Goal: Task Accomplishment & Management: Manage account settings

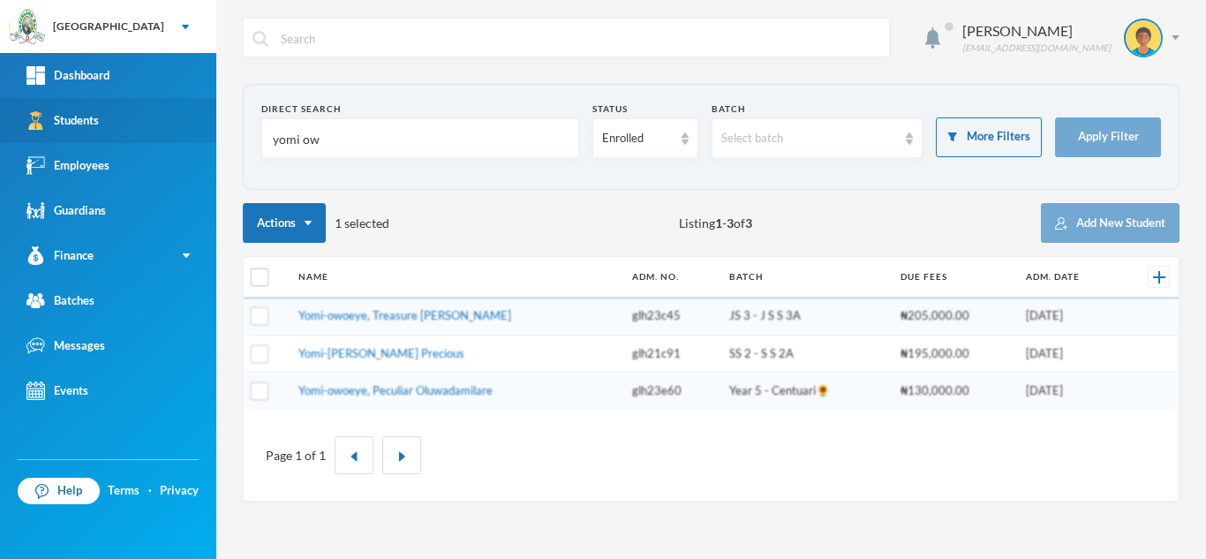
drag, startPoint x: 339, startPoint y: 151, endPoint x: 67, endPoint y: 139, distance: 272.1
click at [67, 139] on div "Greenland Hall Your Bluebic Account Greenland Hall Add a New School Dashboard S…" at bounding box center [603, 279] width 1206 height 559
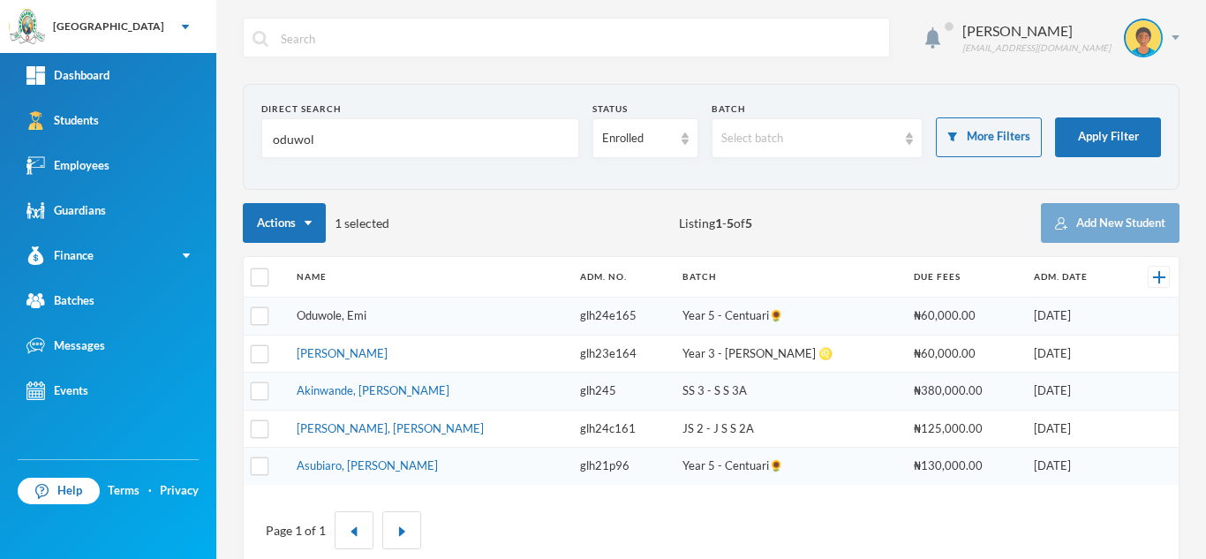
type input "oduwol"
click at [326, 314] on link "Oduwole, Emi" at bounding box center [332, 315] width 70 height 14
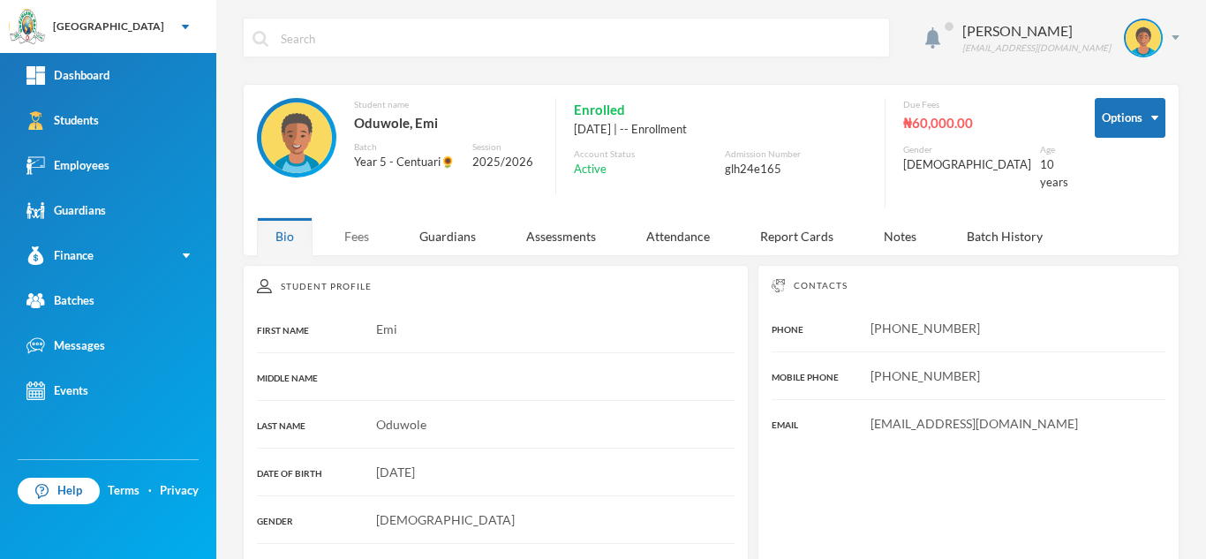
click at [371, 232] on div "Fees" at bounding box center [357, 236] width 62 height 38
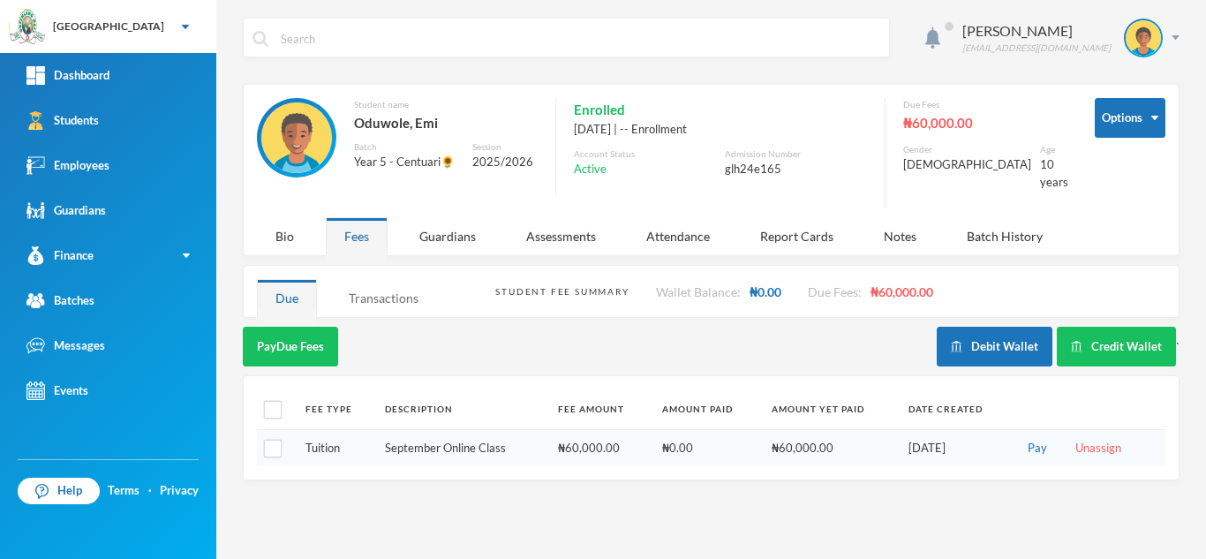
click at [397, 288] on div "Transactions" at bounding box center [383, 298] width 107 height 38
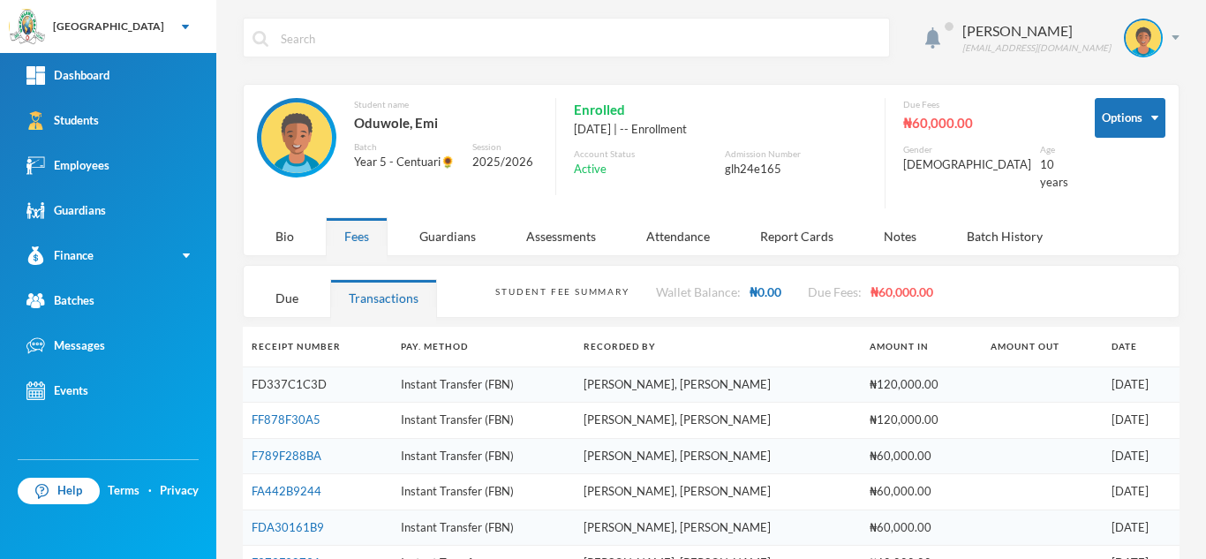
click at [305, 377] on link "FD337C1C3D" at bounding box center [289, 384] width 75 height 14
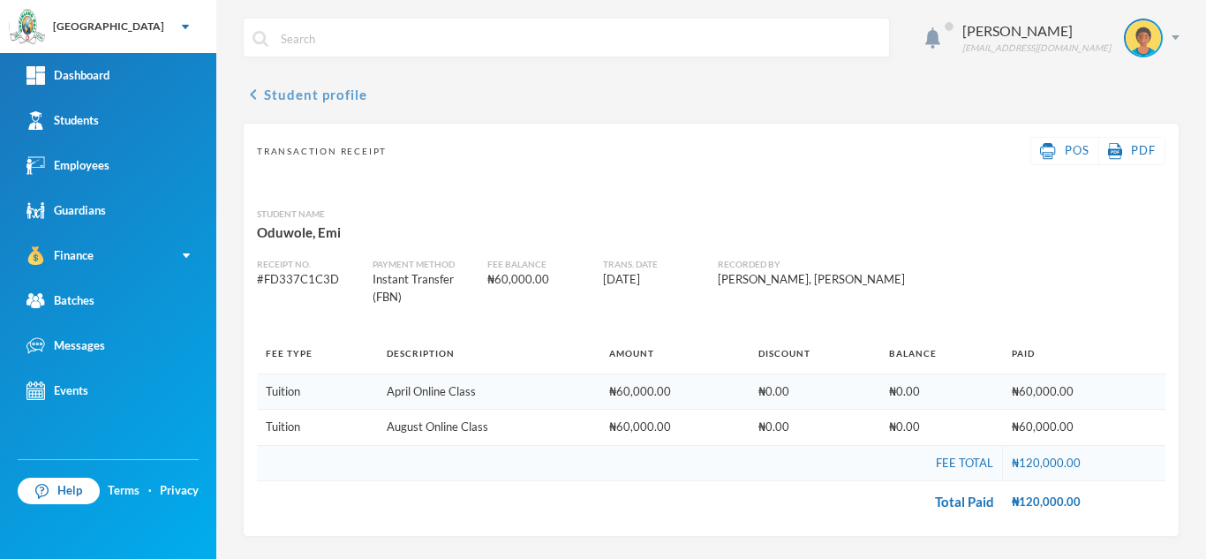
click at [315, 101] on button "chevron_left Student profile" at bounding box center [305, 94] width 124 height 21
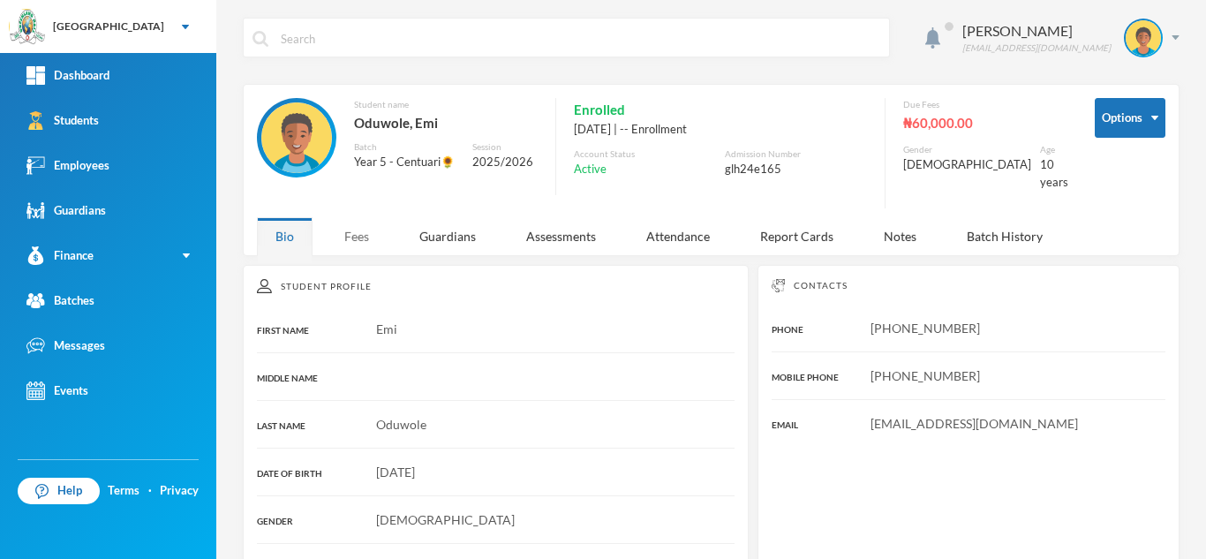
click at [350, 236] on div "Fees" at bounding box center [357, 236] width 62 height 38
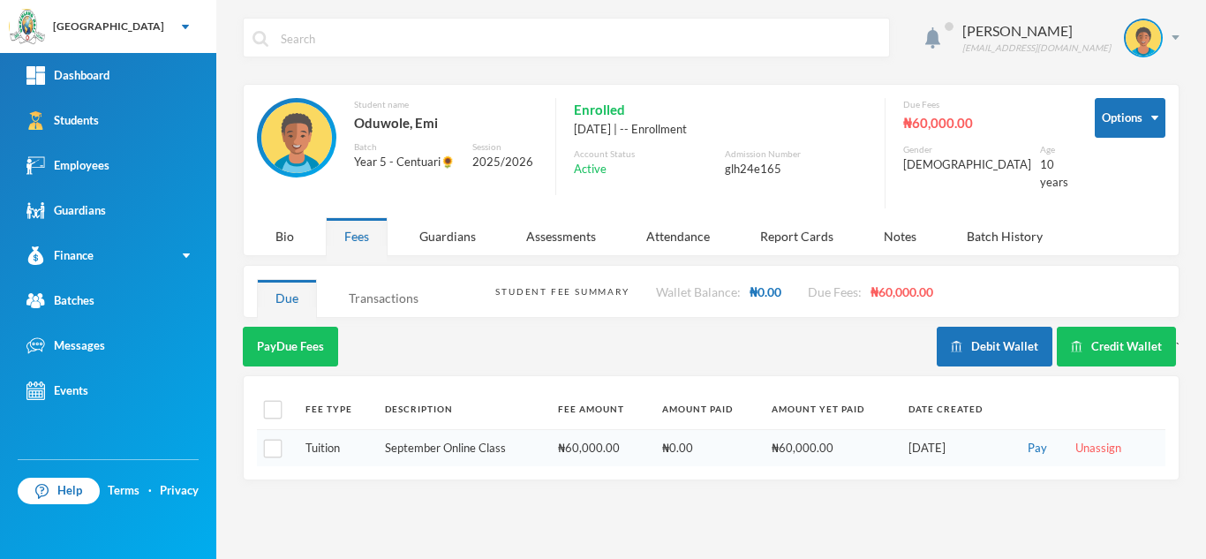
click at [369, 288] on div "Transactions" at bounding box center [383, 298] width 107 height 38
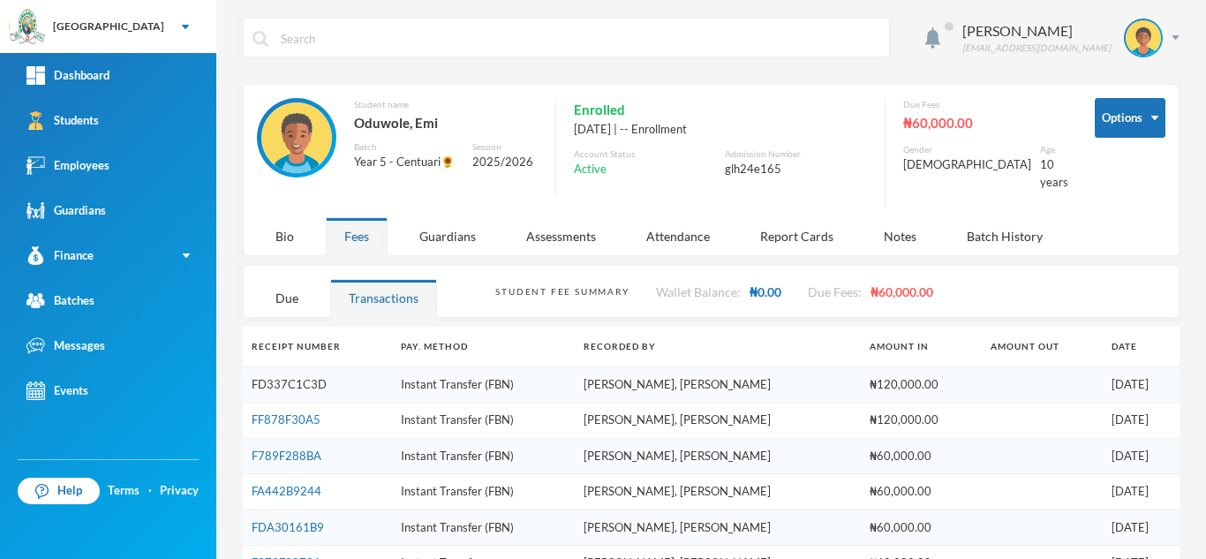
click at [306, 377] on link "FD337C1C3D" at bounding box center [289, 384] width 75 height 14
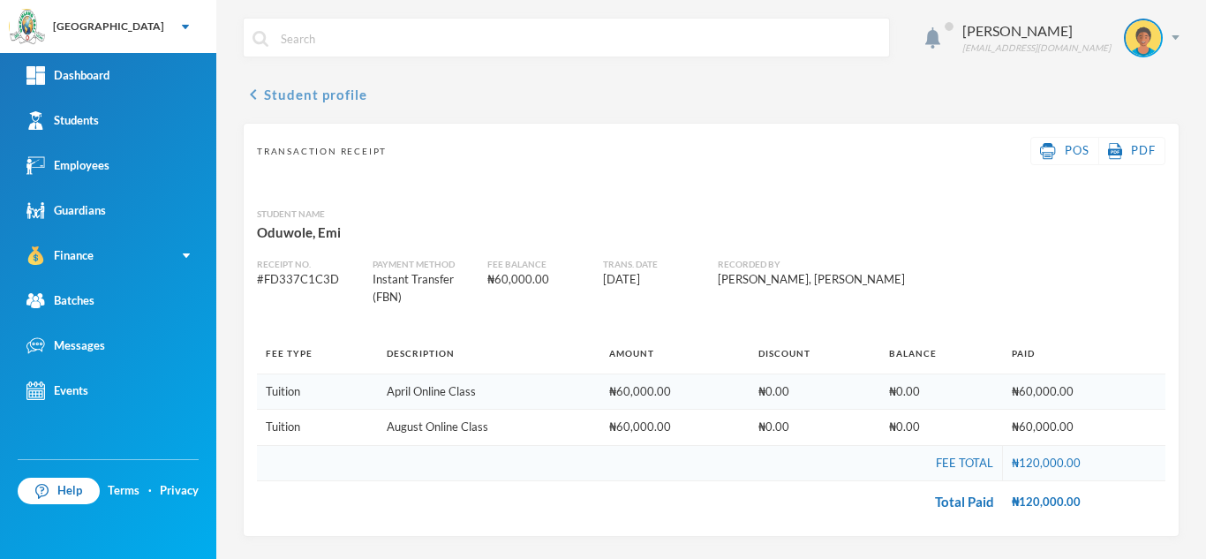
click at [275, 94] on button "chevron_left Student profile" at bounding box center [305, 94] width 124 height 21
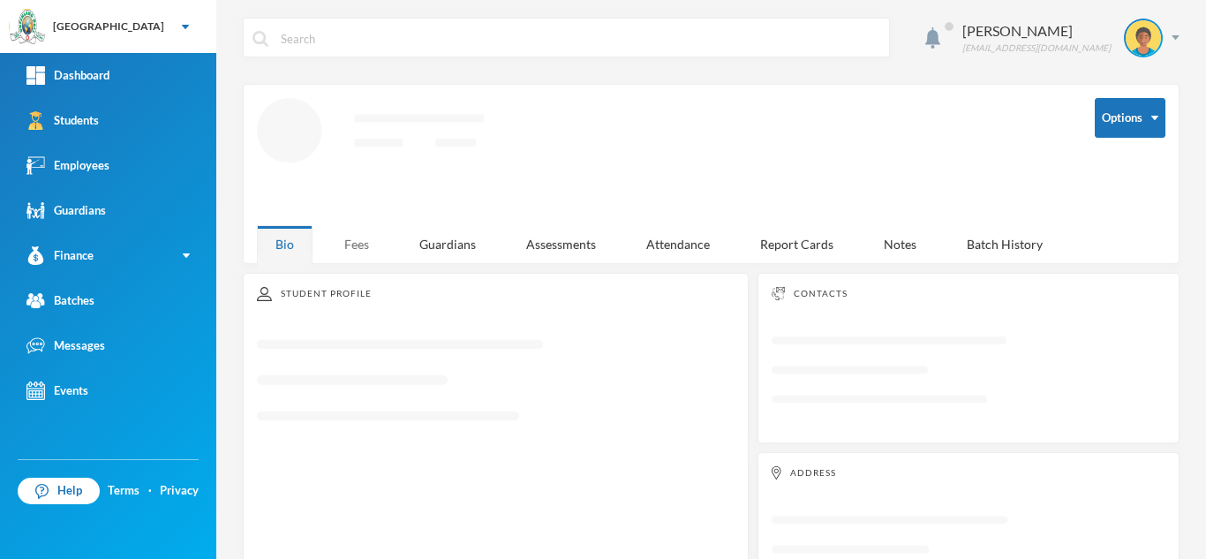
click at [358, 245] on div "Fees" at bounding box center [357, 244] width 62 height 38
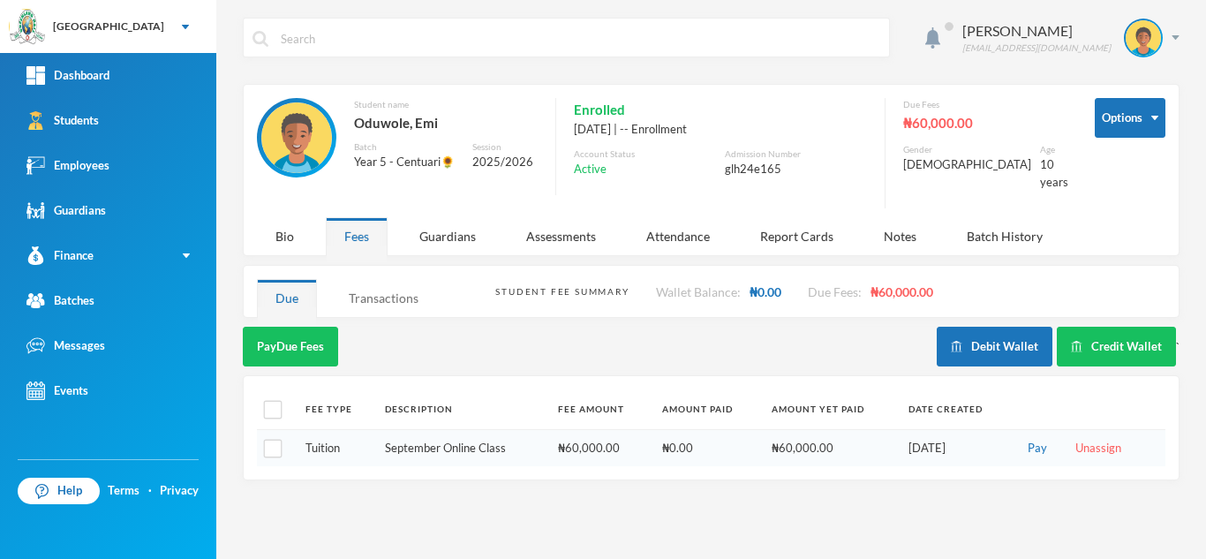
click at [371, 285] on div "Transactions" at bounding box center [383, 298] width 107 height 38
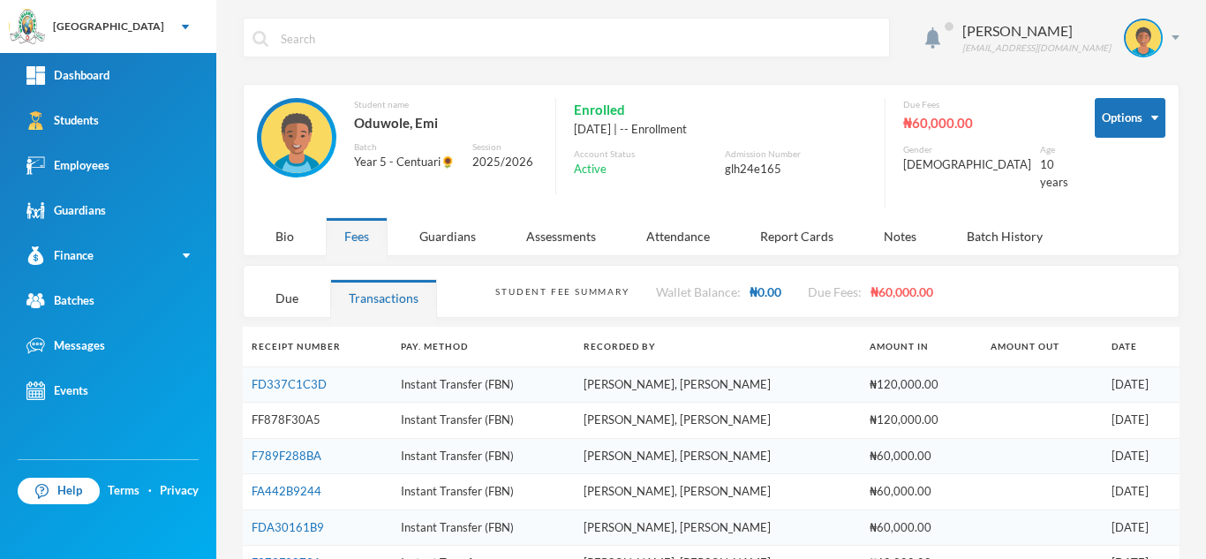
click at [305, 412] on link "FF878F30A5" at bounding box center [286, 419] width 69 height 14
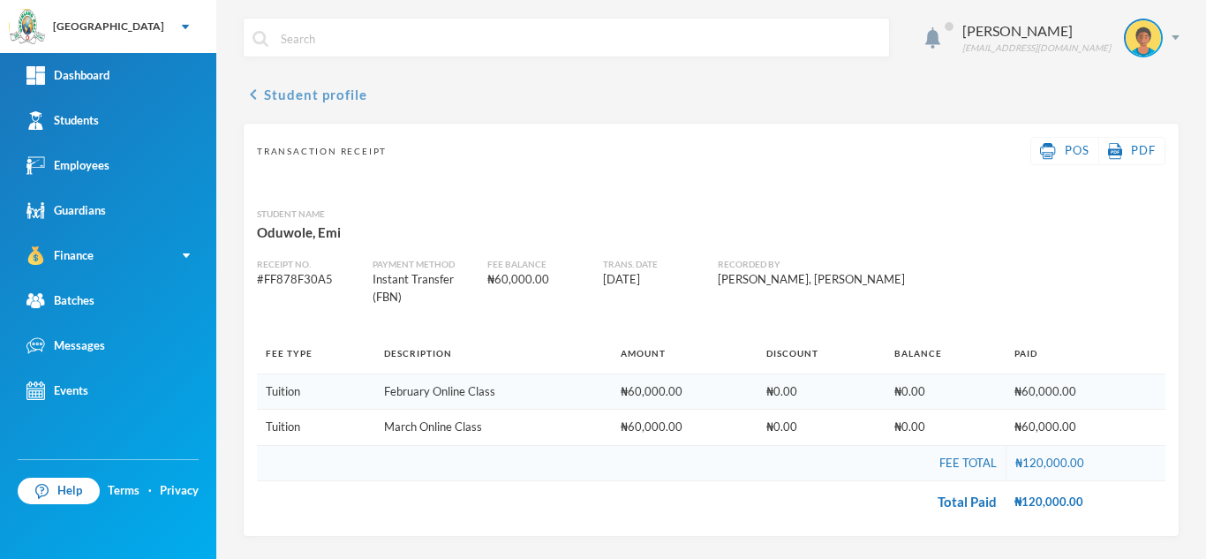
click at [286, 91] on button "chevron_left Student profile" at bounding box center [305, 94] width 124 height 21
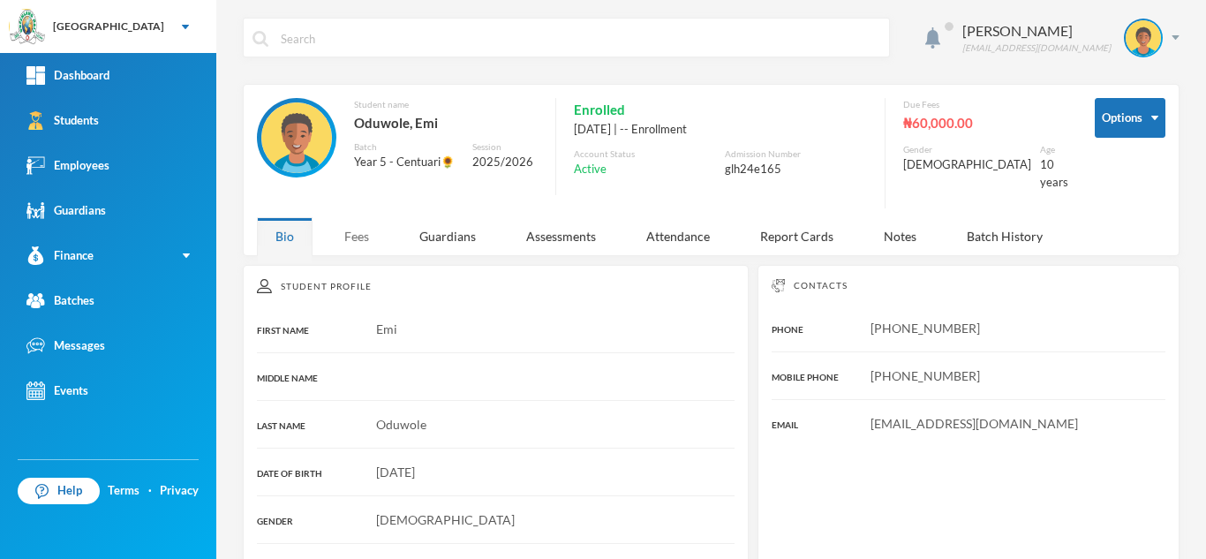
click at [354, 224] on div "Fees" at bounding box center [357, 236] width 62 height 38
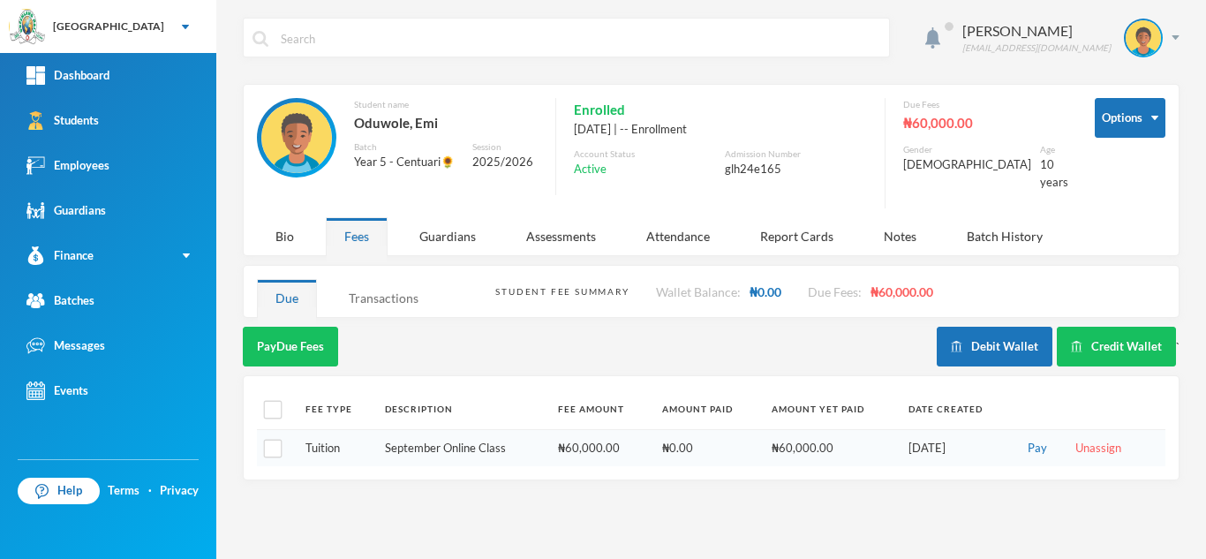
click at [369, 288] on div "Transactions" at bounding box center [383, 298] width 107 height 38
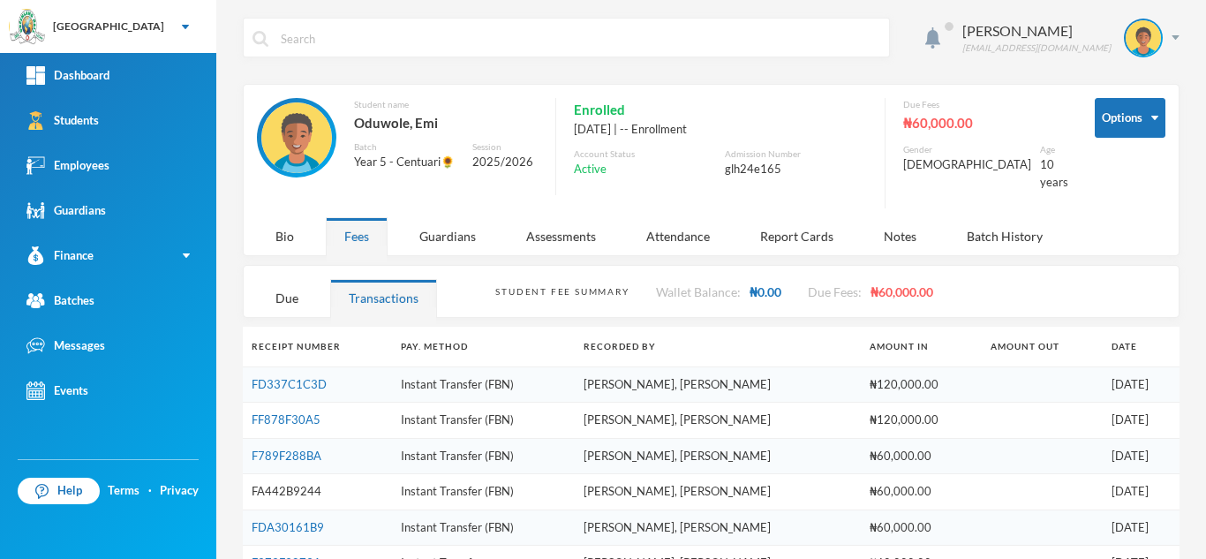
click at [283, 484] on link "FA442B9244" at bounding box center [287, 491] width 70 height 14
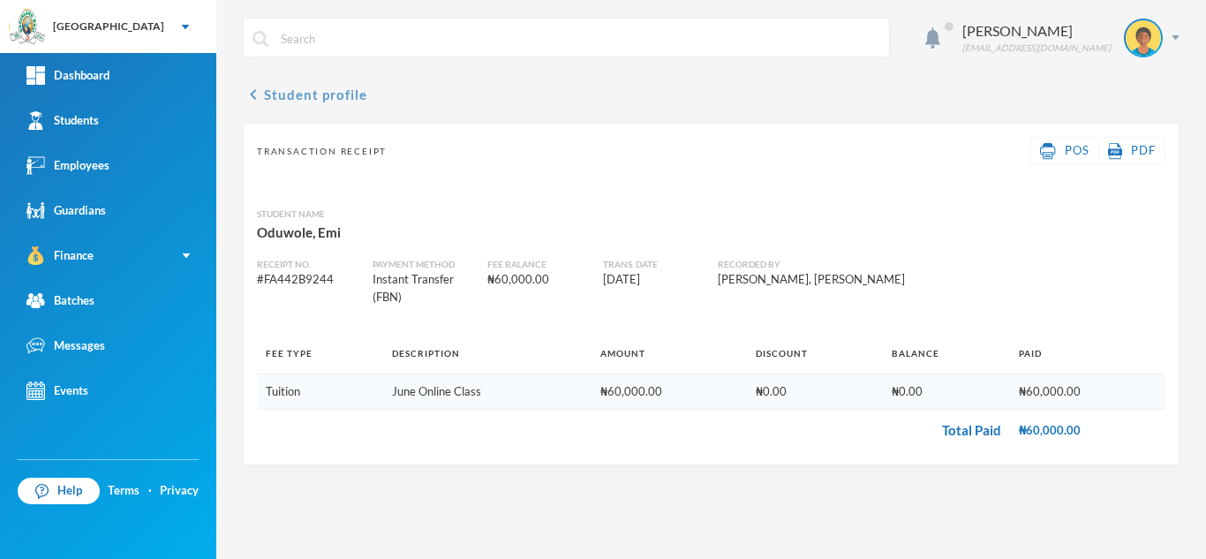
click at [286, 94] on button "chevron_left Student profile" at bounding box center [305, 94] width 124 height 21
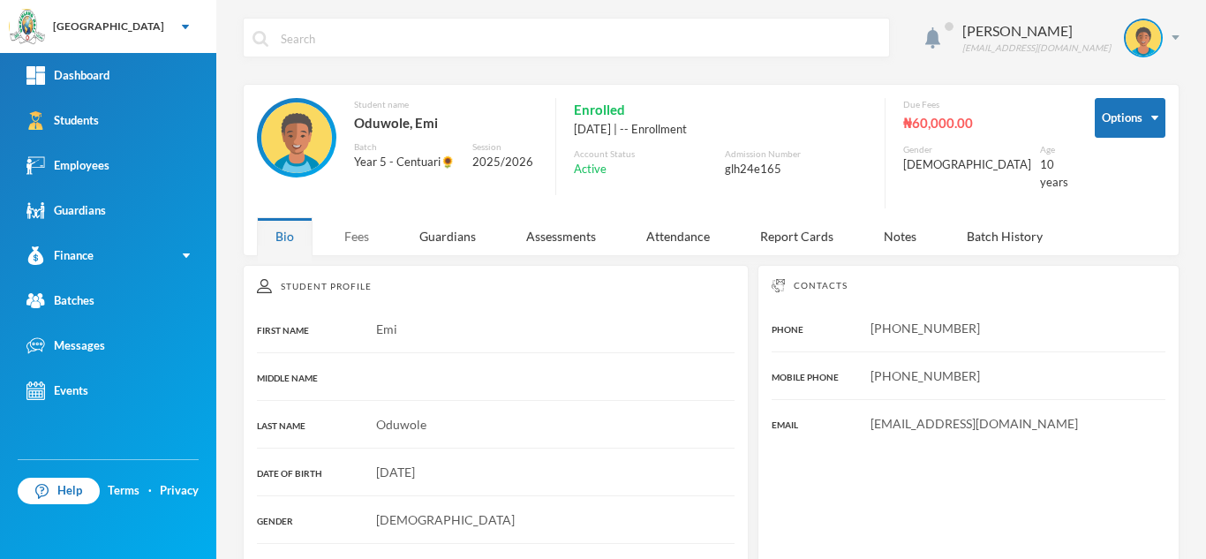
click at [350, 237] on div "Fees" at bounding box center [357, 236] width 62 height 38
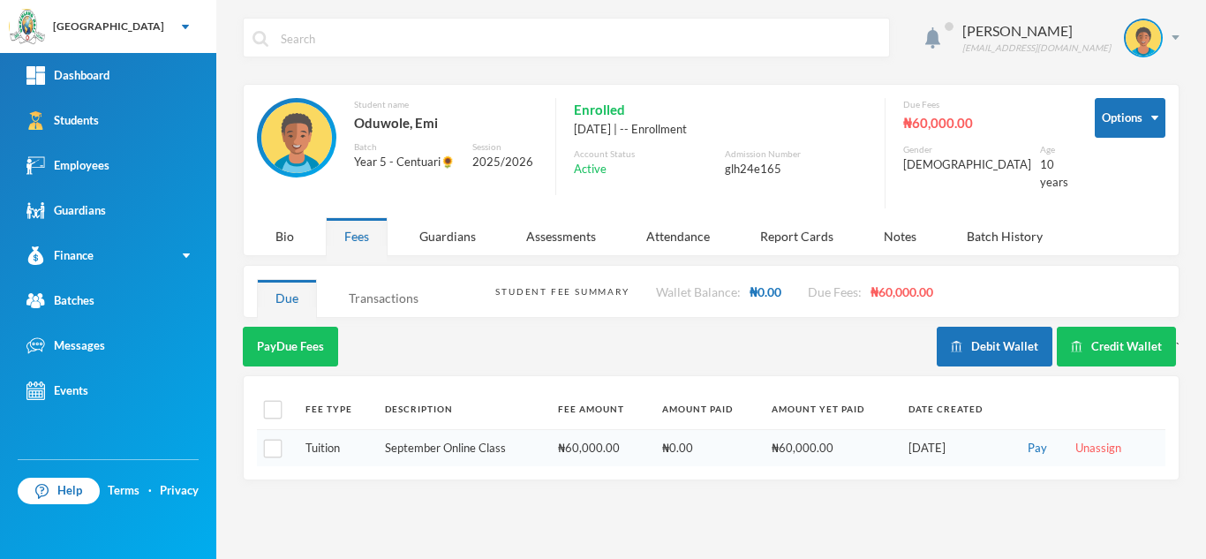
click at [387, 281] on div "Transactions" at bounding box center [383, 298] width 107 height 38
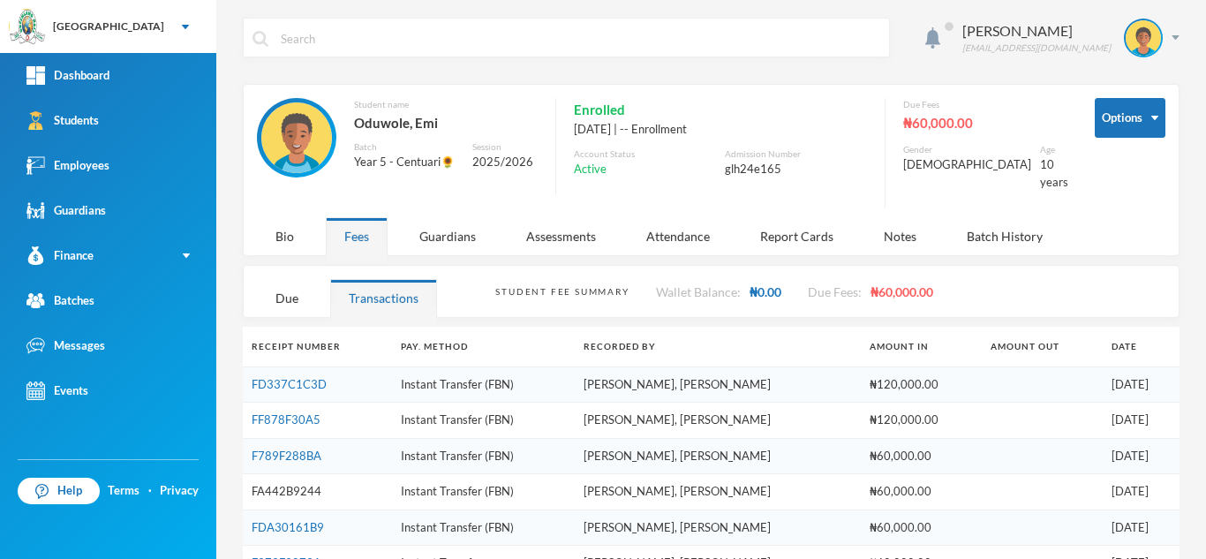
click at [297, 484] on link "FA442B9244" at bounding box center [287, 491] width 70 height 14
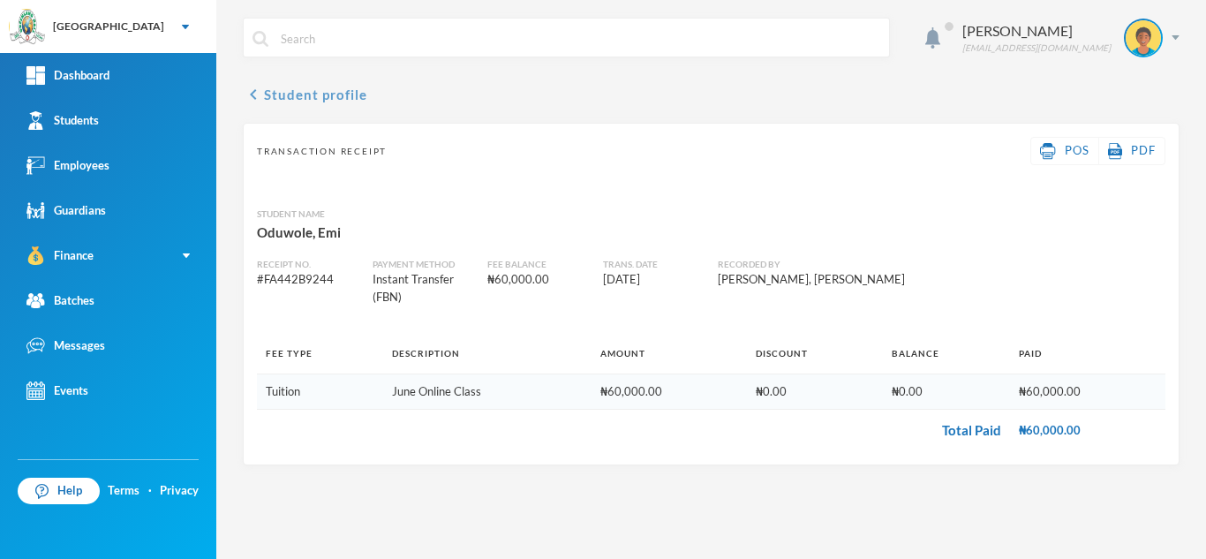
click at [297, 100] on button "chevron_left Student profile" at bounding box center [305, 94] width 124 height 21
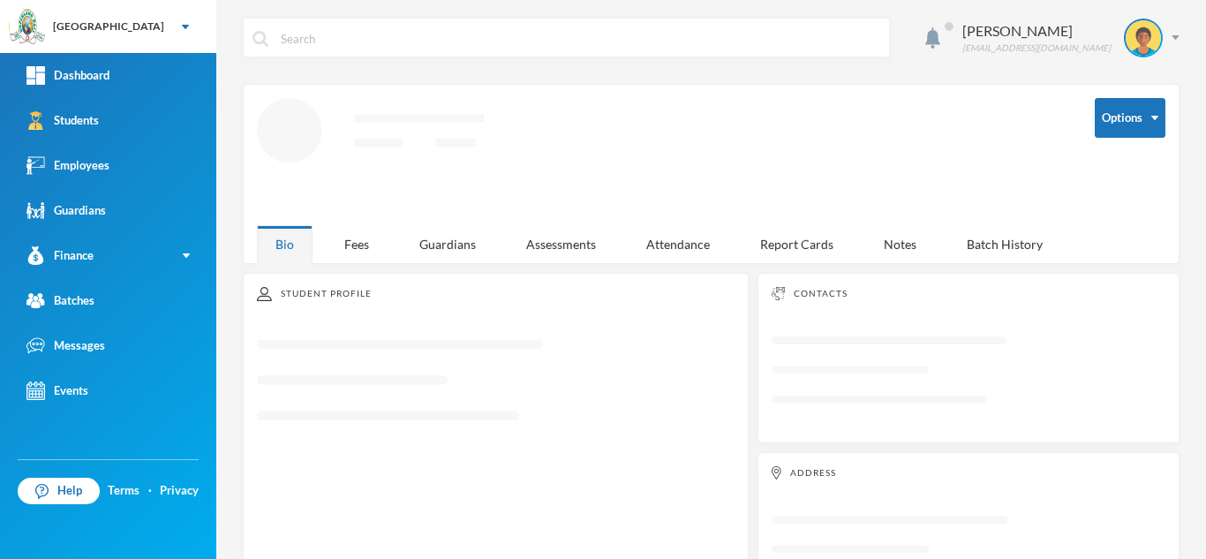
click at [362, 245] on div "Aderogba Olumide olumide.aderogba@greenlandhall.org Options Loading interface..…" at bounding box center [710, 279] width 989 height 559
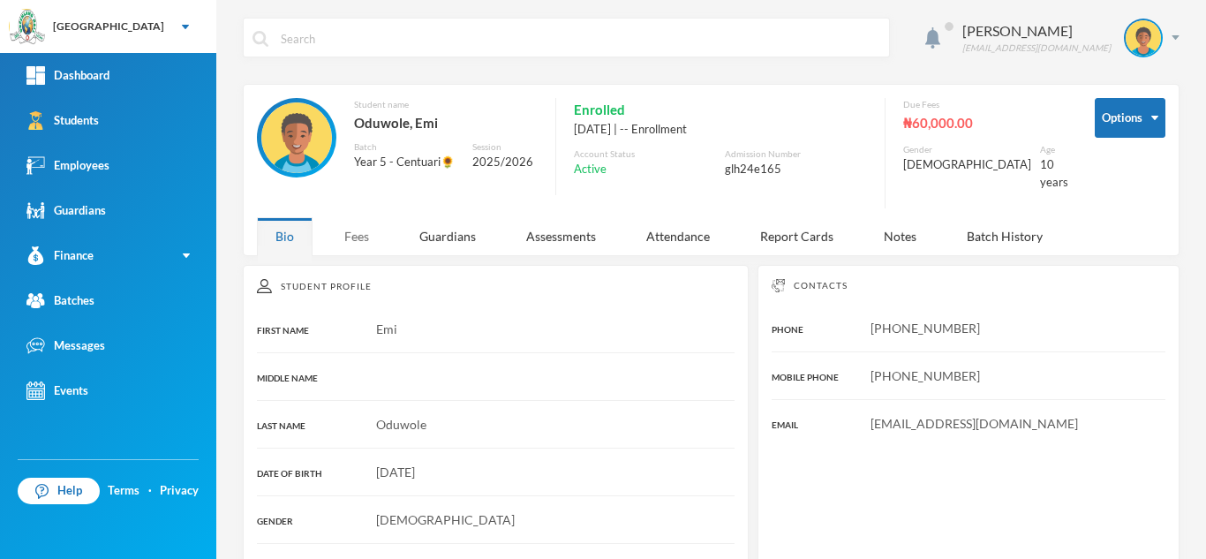
click at [365, 235] on div "Fees" at bounding box center [357, 236] width 62 height 38
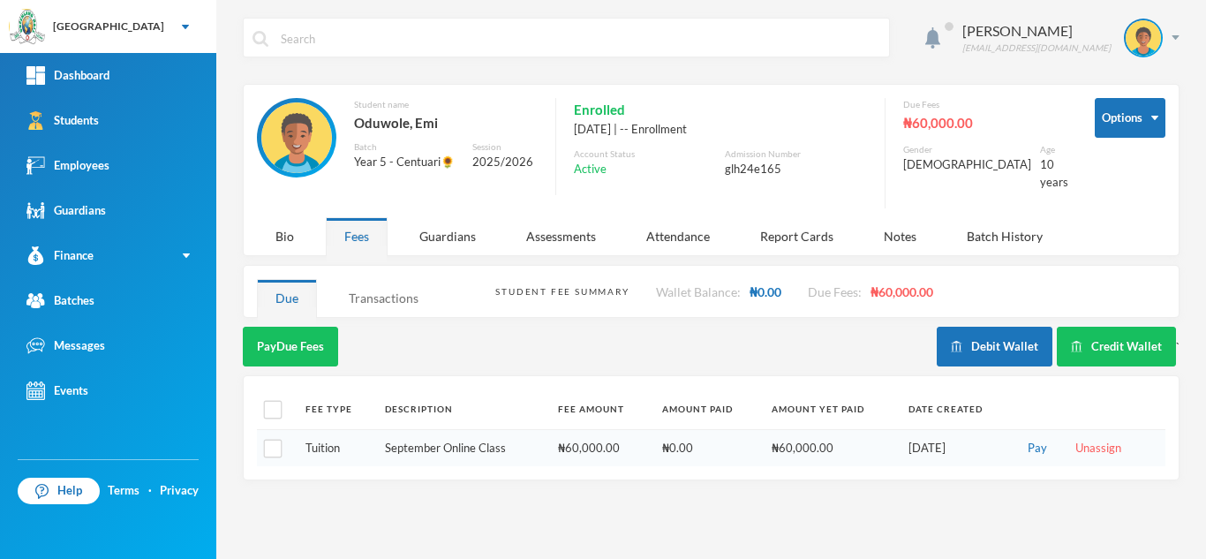
click at [362, 283] on div "Transactions" at bounding box center [383, 298] width 107 height 38
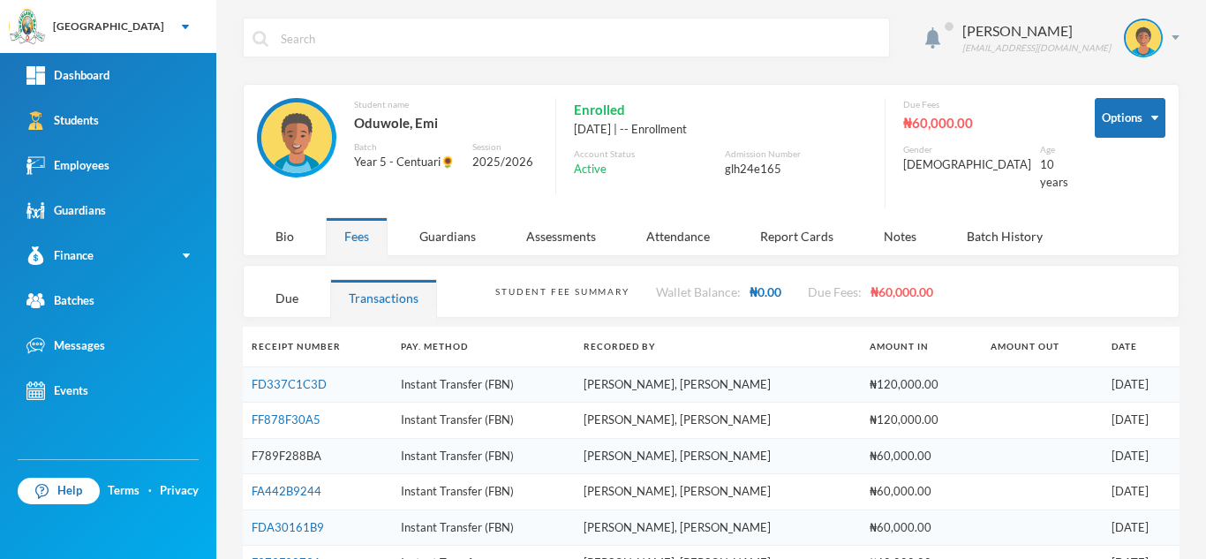
click at [290, 448] on link "F789F288BA" at bounding box center [287, 455] width 70 height 14
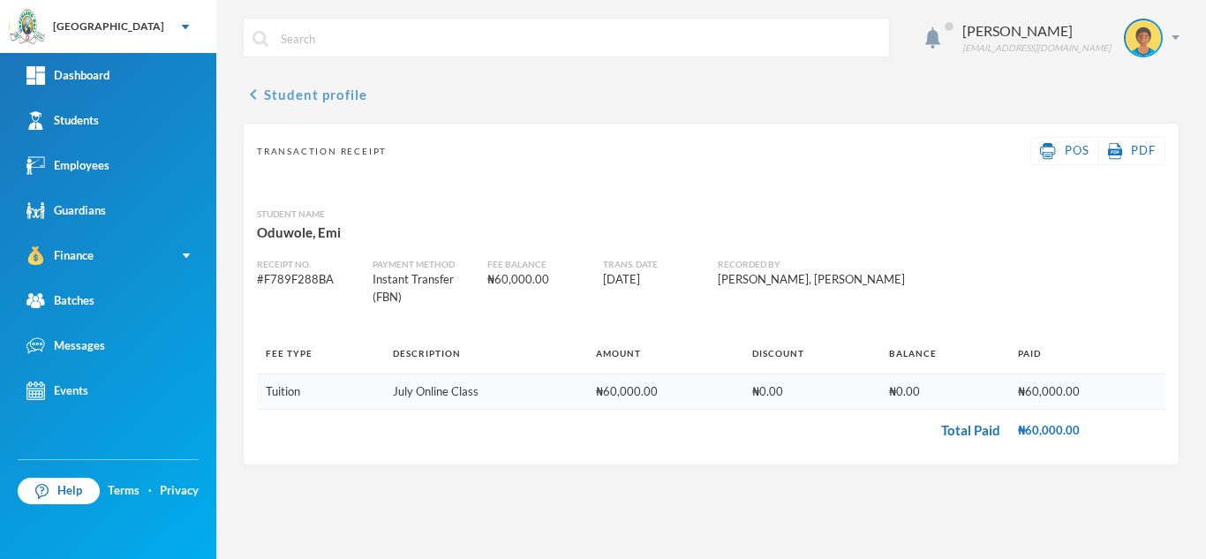
click at [294, 93] on button "chevron_left Student profile" at bounding box center [305, 94] width 124 height 21
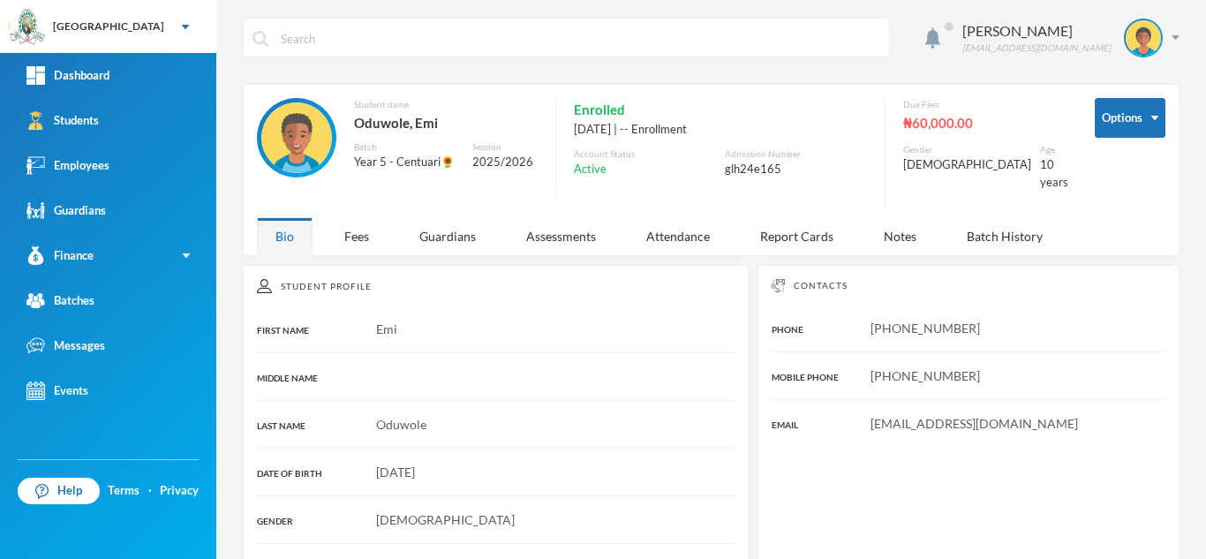
click at [348, 246] on div "Aderogba Olumide olumide.aderogba@greenlandhall.org Options Student name Oduwol…" at bounding box center [710, 279] width 989 height 559
click at [350, 217] on div "Fees" at bounding box center [357, 236] width 62 height 38
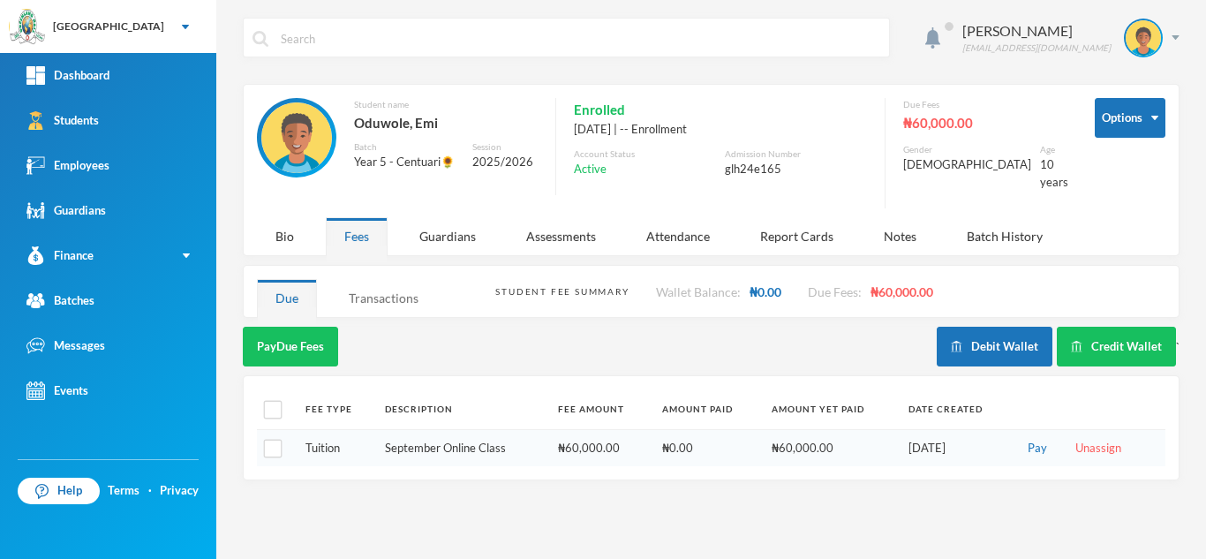
click at [393, 279] on div "Transactions" at bounding box center [383, 298] width 107 height 38
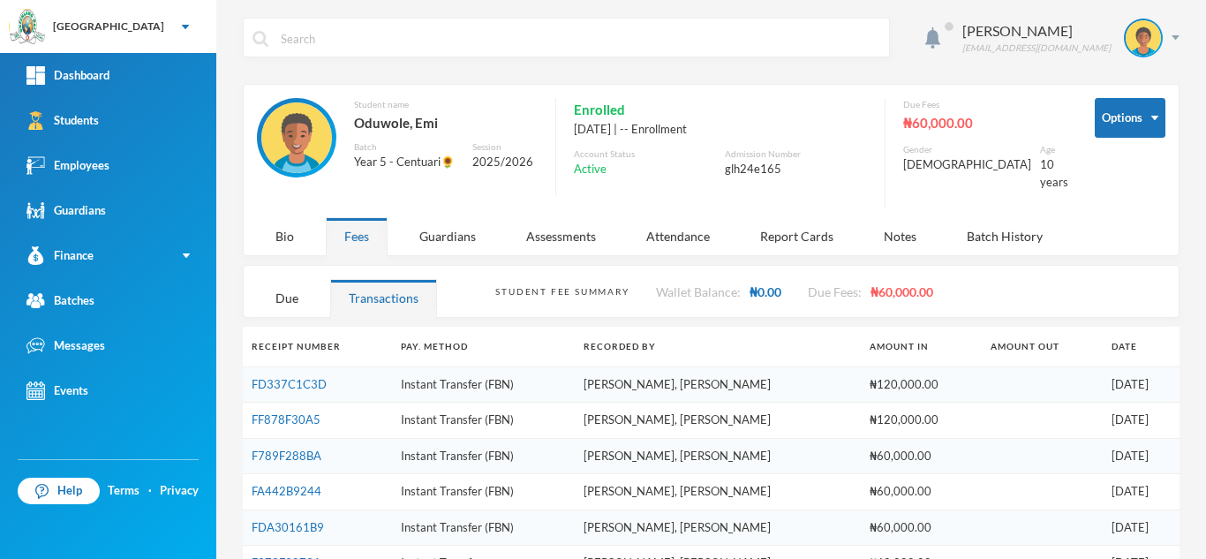
scroll to position [169, 0]
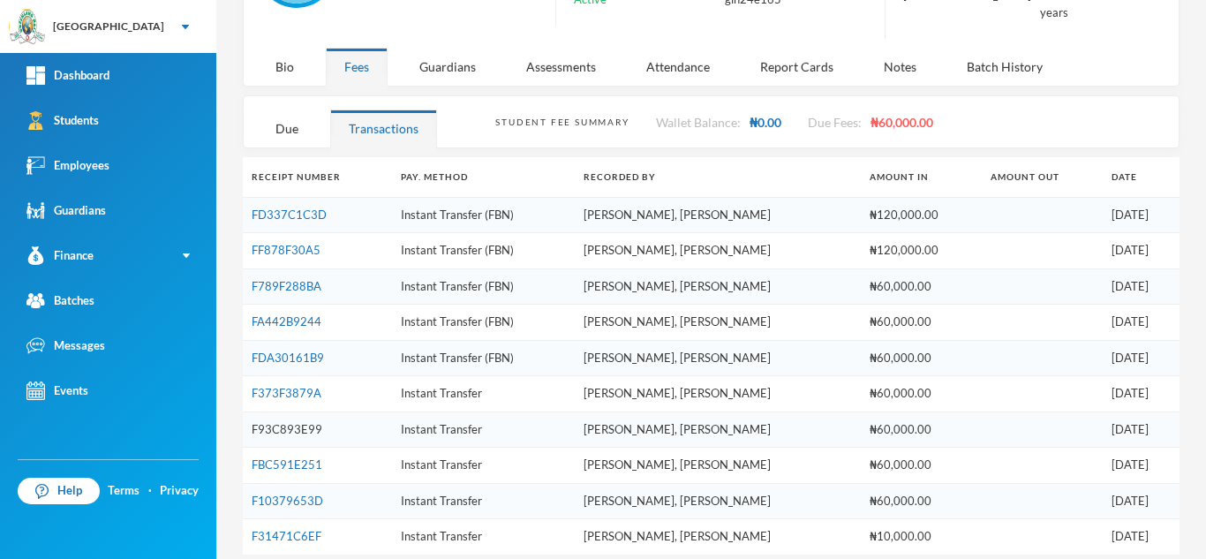
click at [276, 422] on link "F93C893E99" at bounding box center [287, 429] width 71 height 14
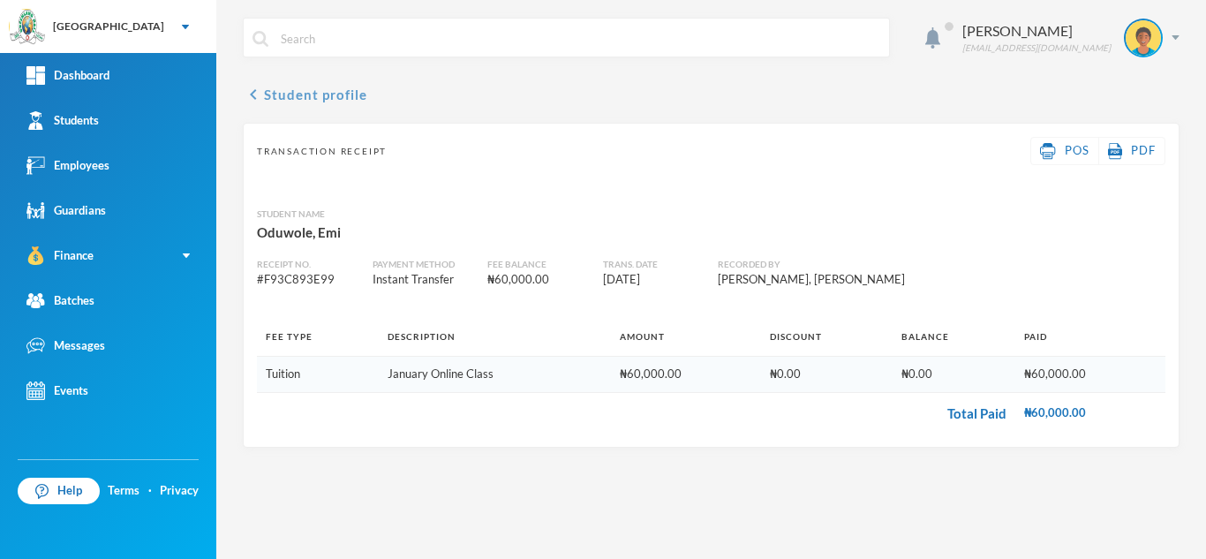
click at [284, 92] on button "chevron_left Student profile" at bounding box center [305, 94] width 124 height 21
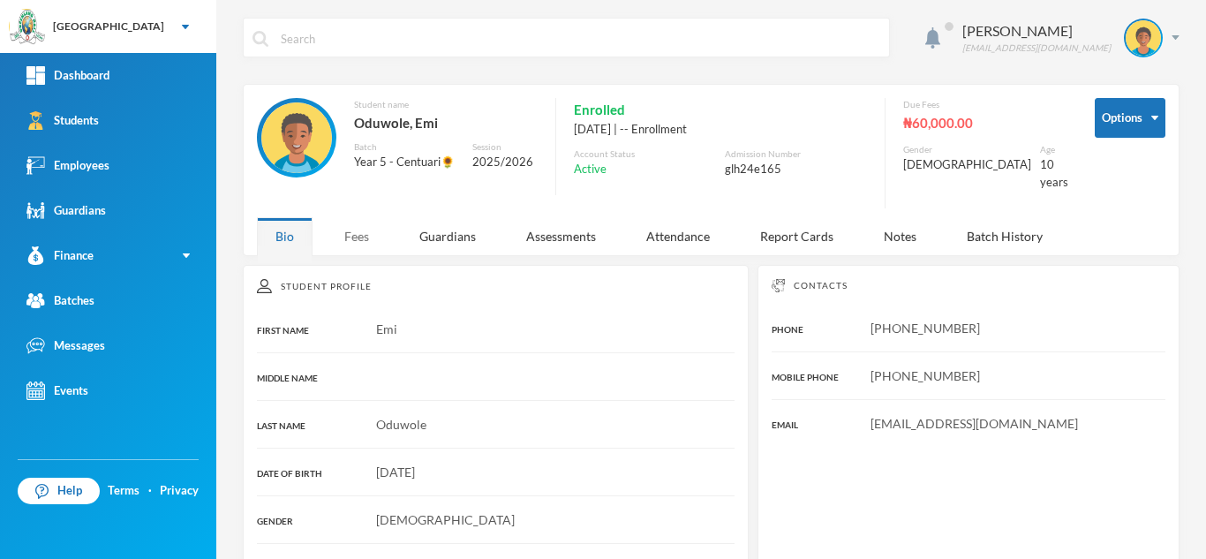
click at [360, 240] on div "Fees" at bounding box center [357, 236] width 62 height 38
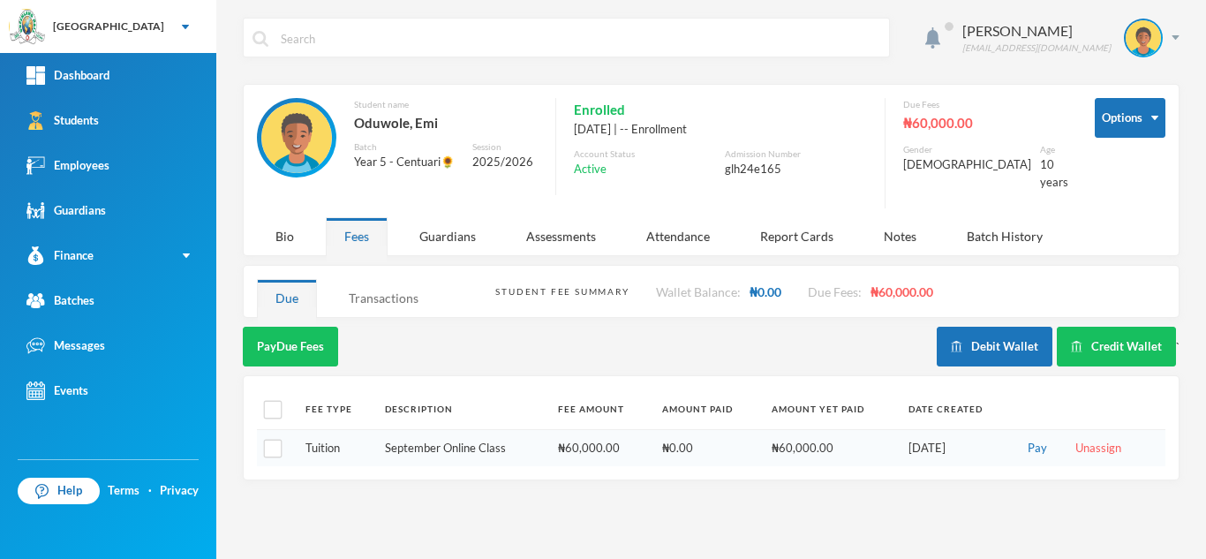
click at [372, 295] on div "Transactions" at bounding box center [383, 298] width 107 height 38
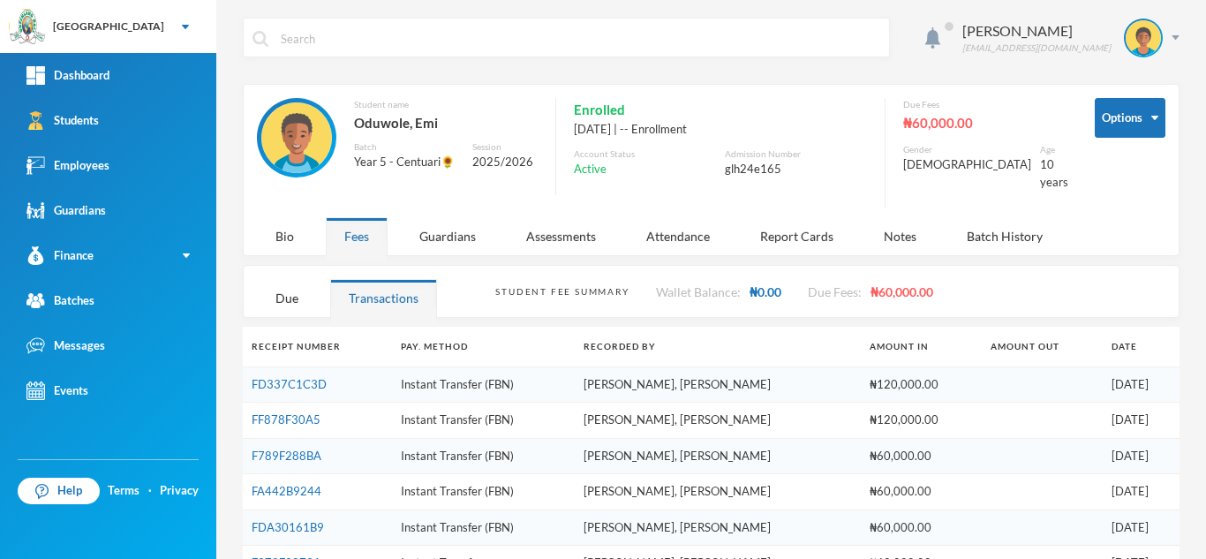
scroll to position [169, 0]
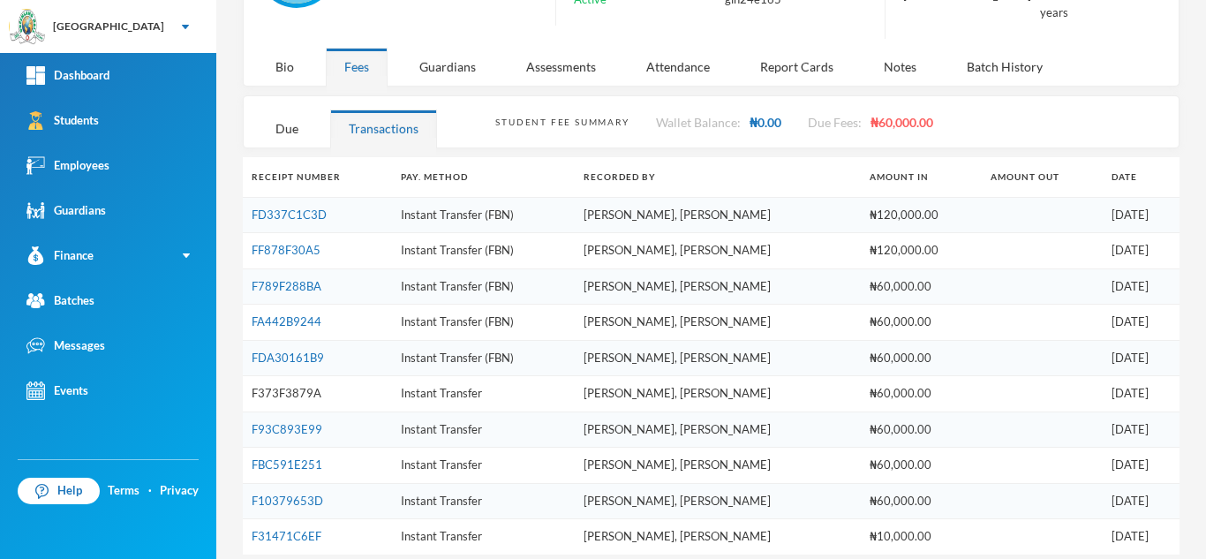
click at [286, 386] on link "F373F3879A" at bounding box center [287, 393] width 70 height 14
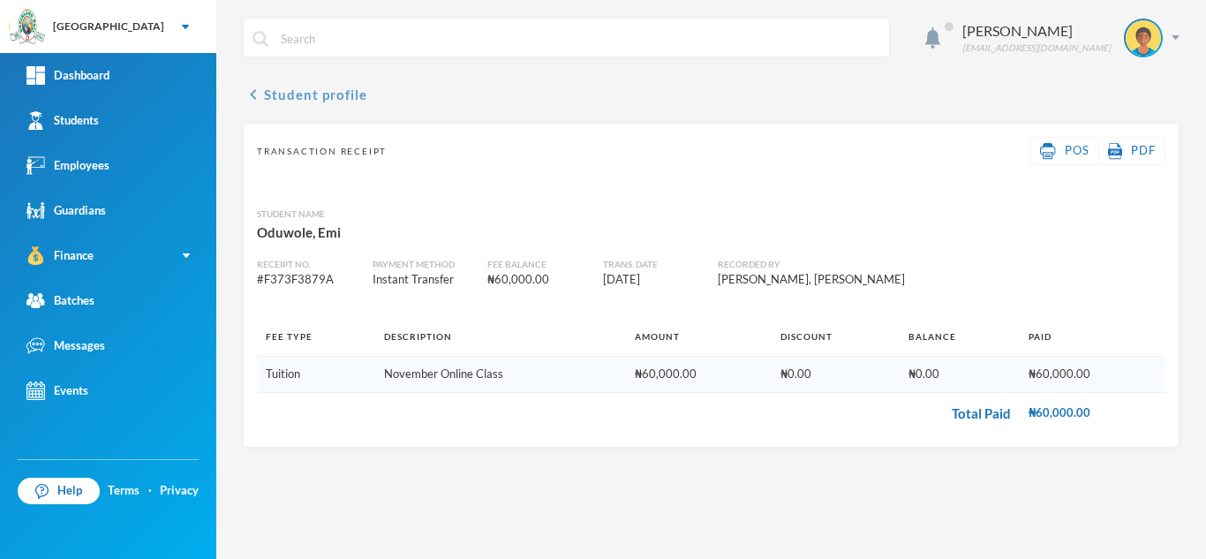
click at [299, 97] on button "chevron_left Student profile" at bounding box center [305, 94] width 124 height 21
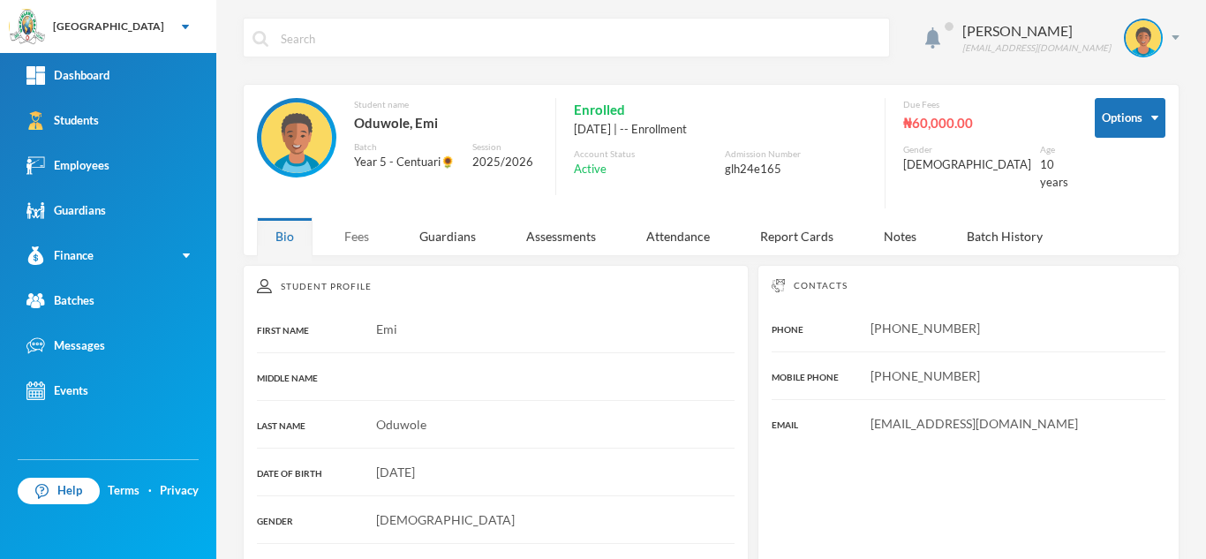
click at [349, 245] on div "Aderogba Olumide olumide.aderogba@greenlandhall.org Options Student name Oduwol…" at bounding box center [710, 279] width 989 height 559
click at [348, 217] on div "Fees" at bounding box center [357, 236] width 62 height 38
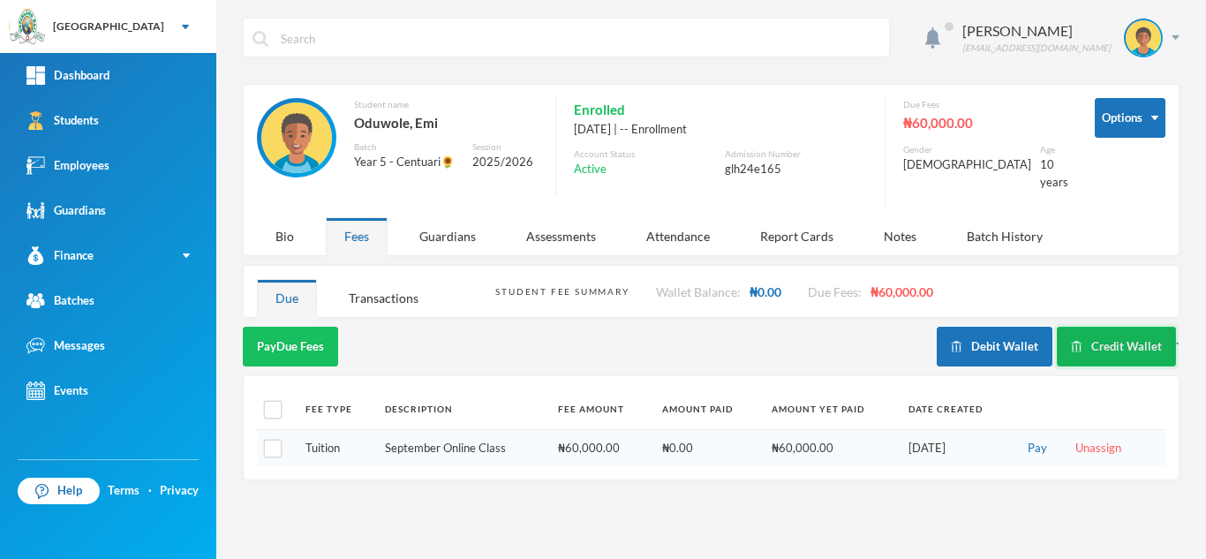
click at [1147, 335] on button "Credit Wallet" at bounding box center [1116, 347] width 119 height 40
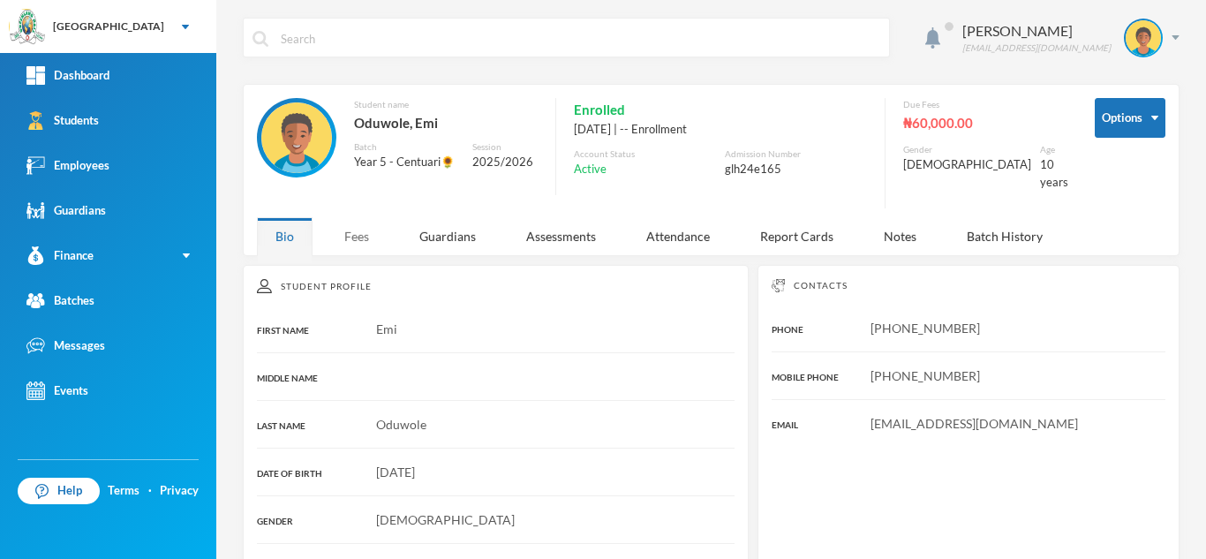
click at [348, 224] on div "Fees" at bounding box center [357, 236] width 62 height 38
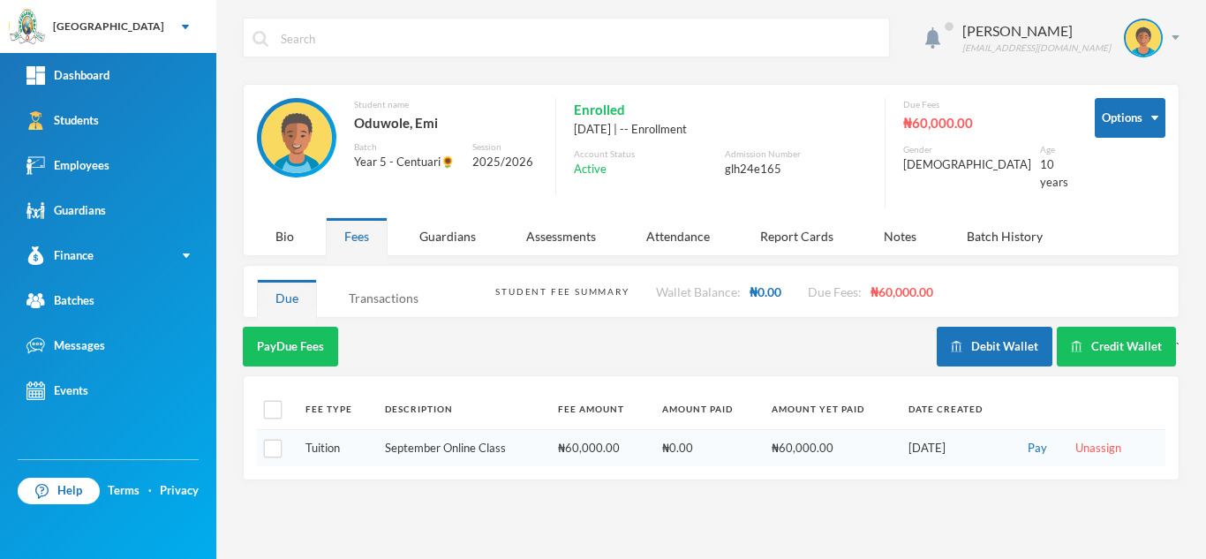
click at [368, 283] on div "Transactions" at bounding box center [383, 298] width 107 height 38
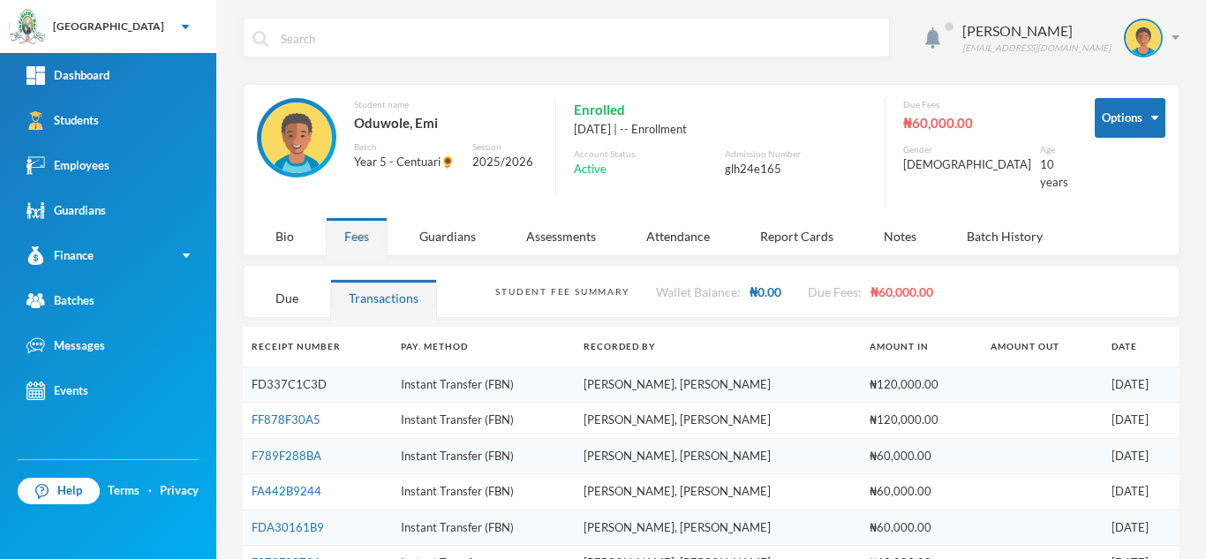
click at [290, 377] on link "FD337C1C3D" at bounding box center [289, 384] width 75 height 14
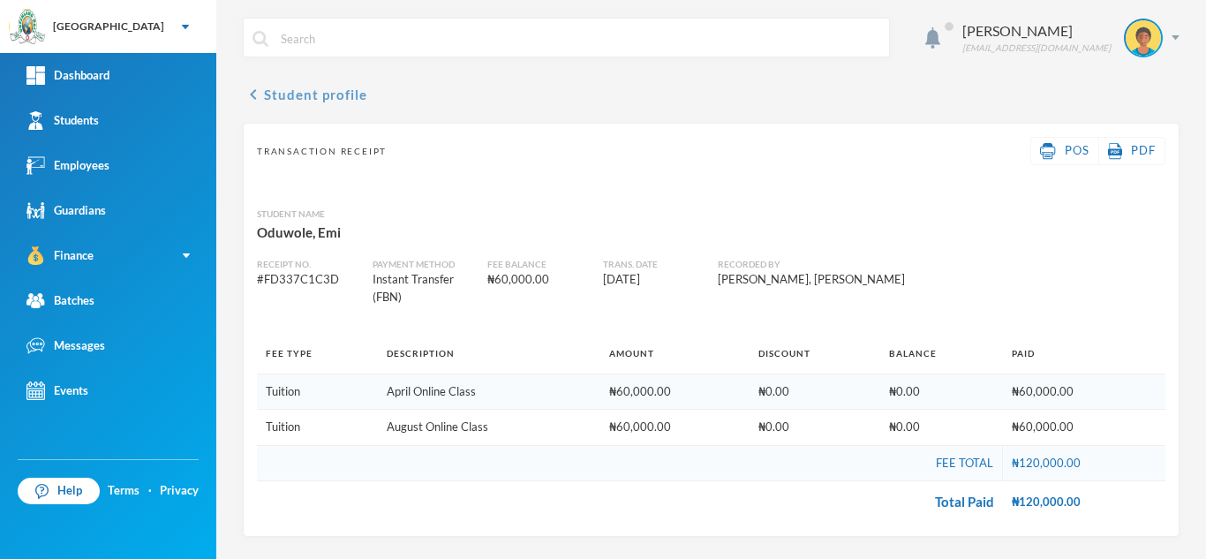
click at [316, 98] on button "chevron_left Student profile" at bounding box center [305, 94] width 124 height 21
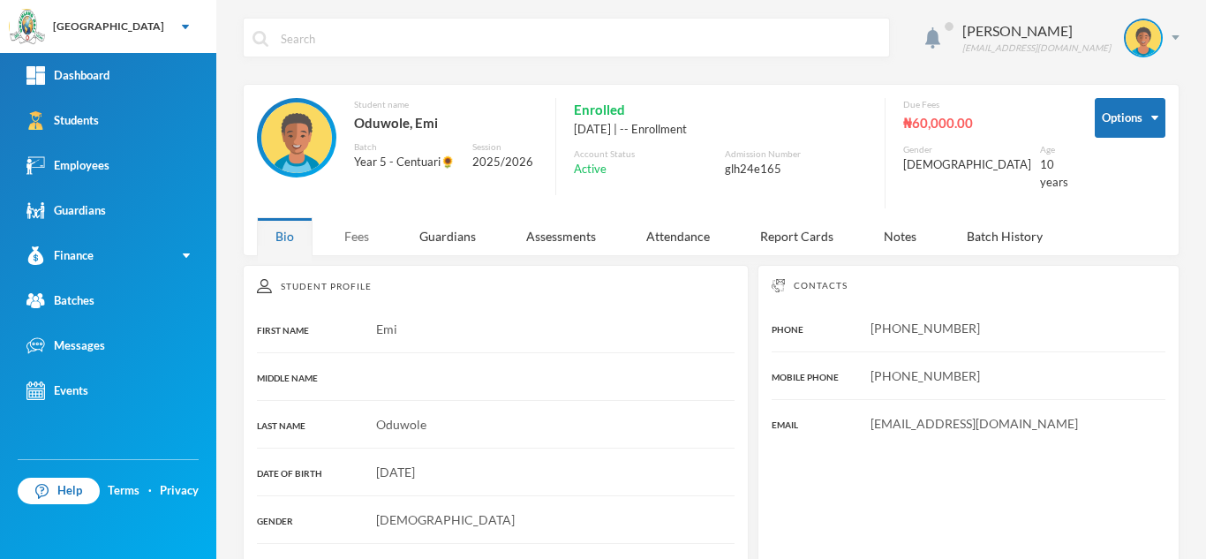
click at [359, 220] on div "Fees" at bounding box center [357, 236] width 62 height 38
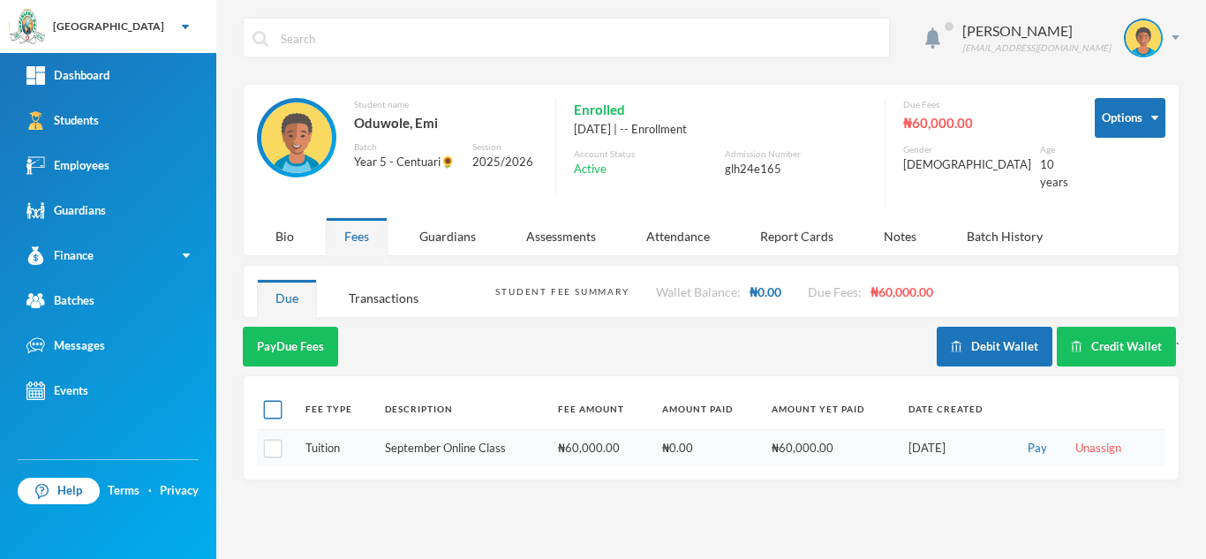
click at [272, 401] on input "checkbox" at bounding box center [273, 410] width 19 height 19
checkbox input "true"
click at [287, 340] on button "Pay Selected (1)" at bounding box center [297, 347] width 109 height 40
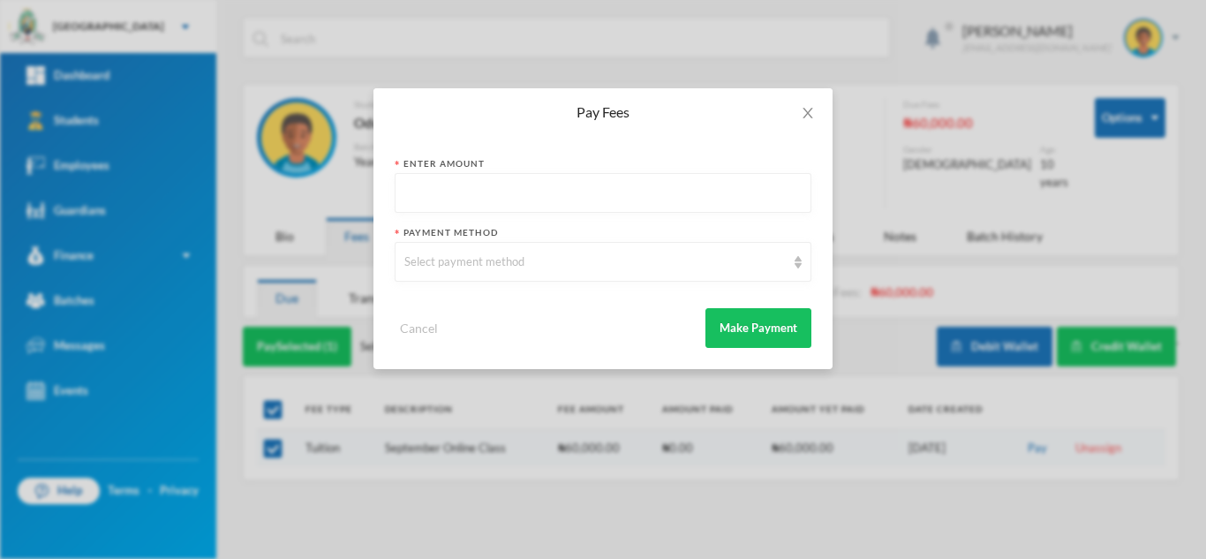
click at [417, 189] on input "text" at bounding box center [602, 194] width 397 height 40
type input "100000"
click at [452, 265] on div "Select payment method" at bounding box center [594, 262] width 381 height 18
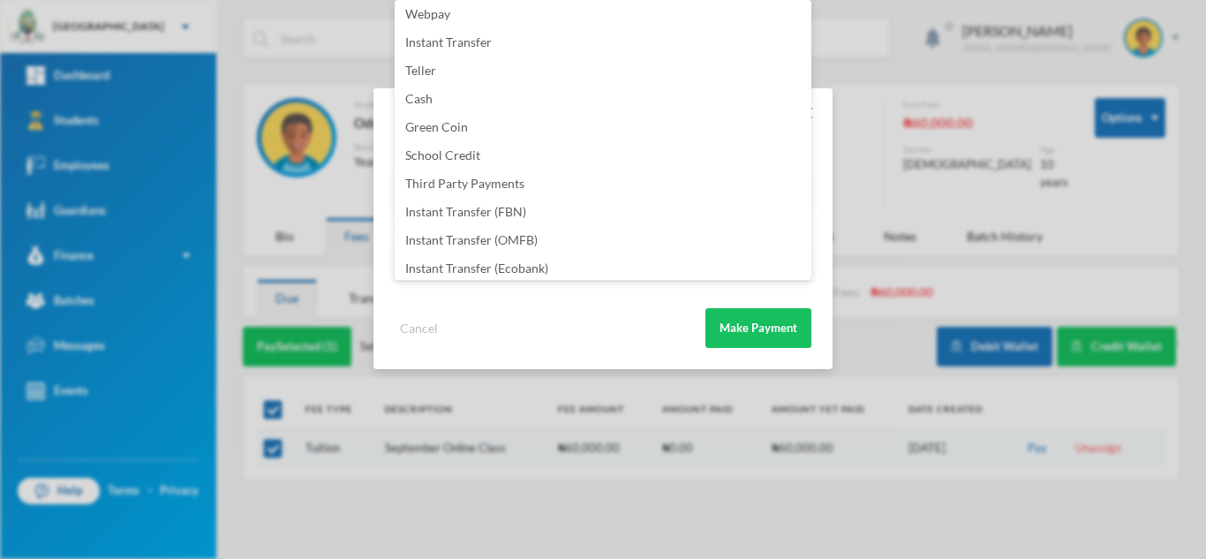
scroll to position [207, 0]
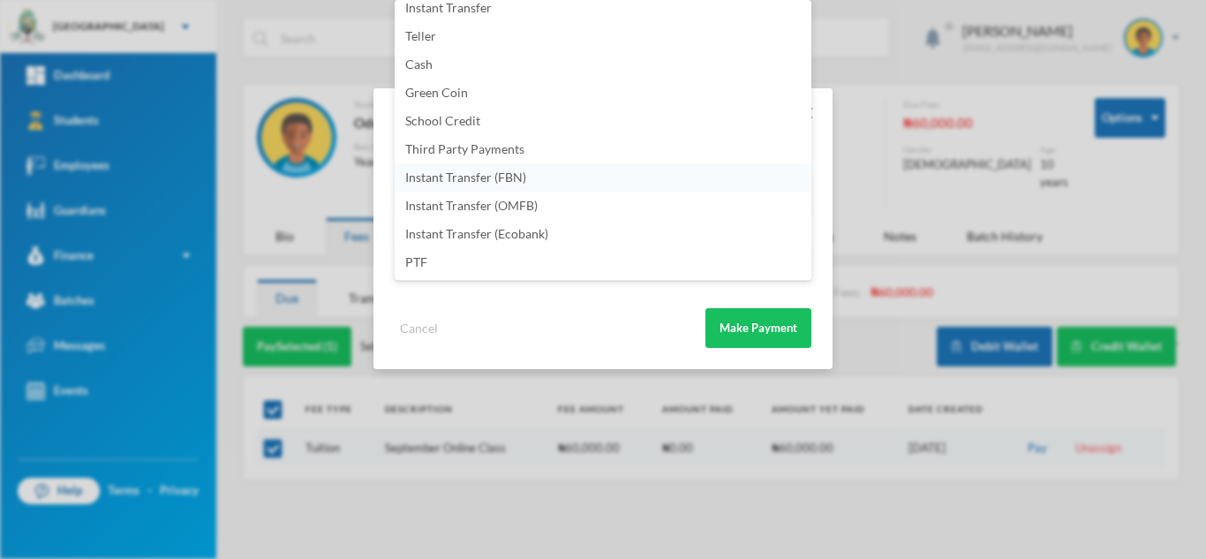
click at [567, 178] on li "Instant Transfer (FBN)" at bounding box center [603, 177] width 417 height 28
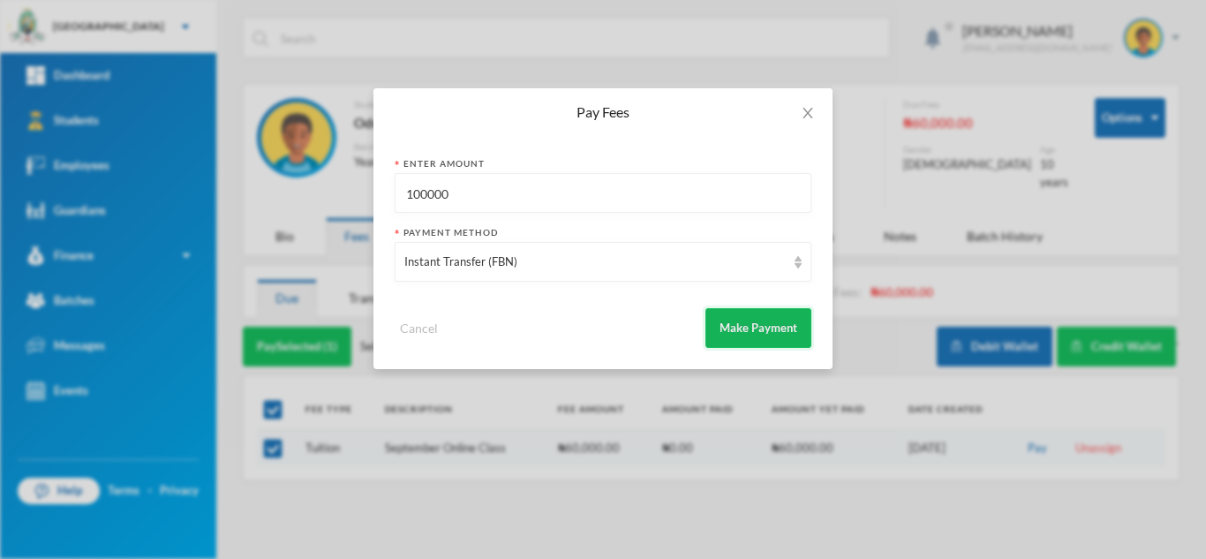
click at [734, 326] on button "Make Payment" at bounding box center [758, 328] width 106 height 40
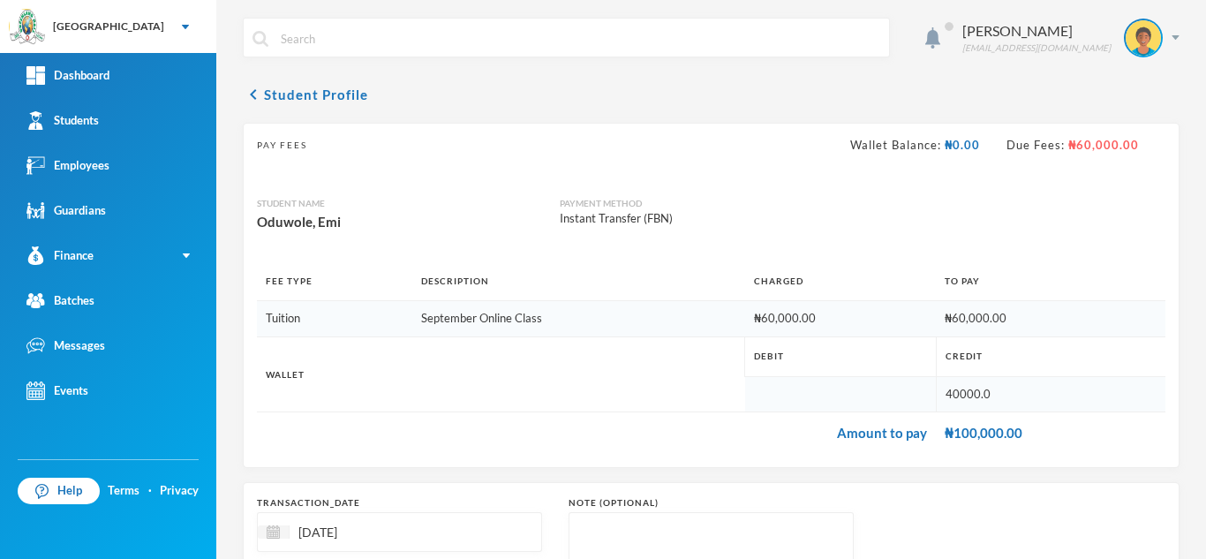
scroll to position [189, 0]
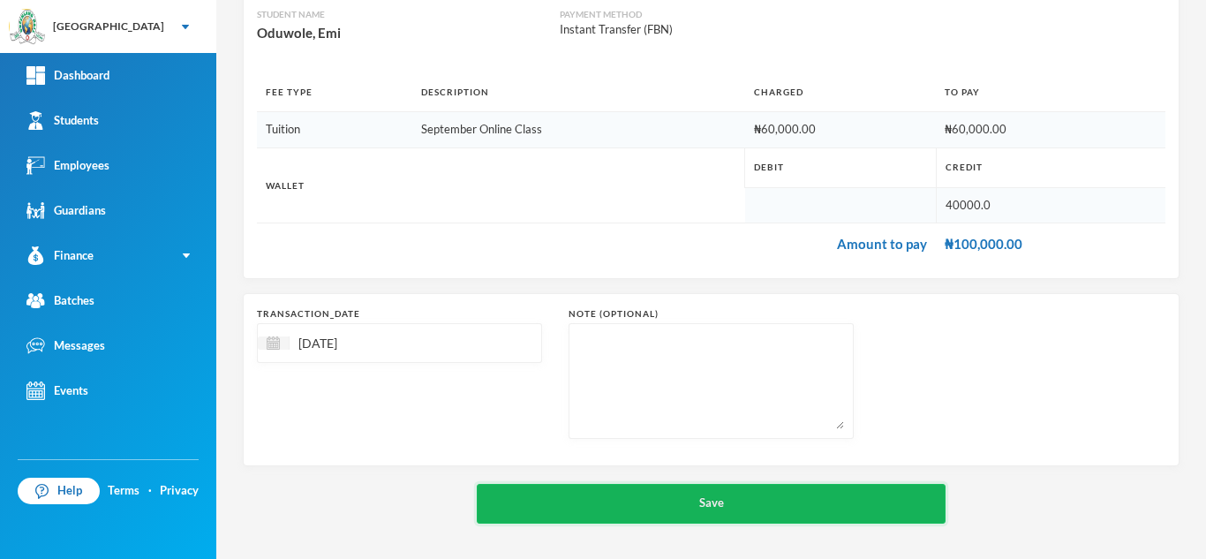
click at [574, 493] on button "Save" at bounding box center [711, 504] width 469 height 40
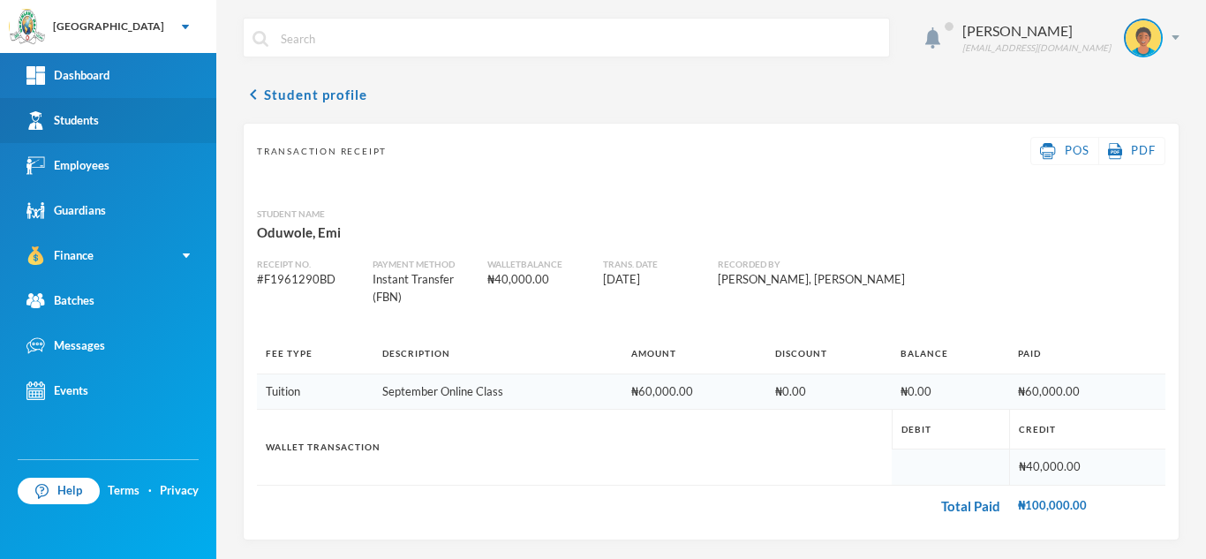
click at [145, 124] on link "Students" at bounding box center [108, 120] width 216 height 45
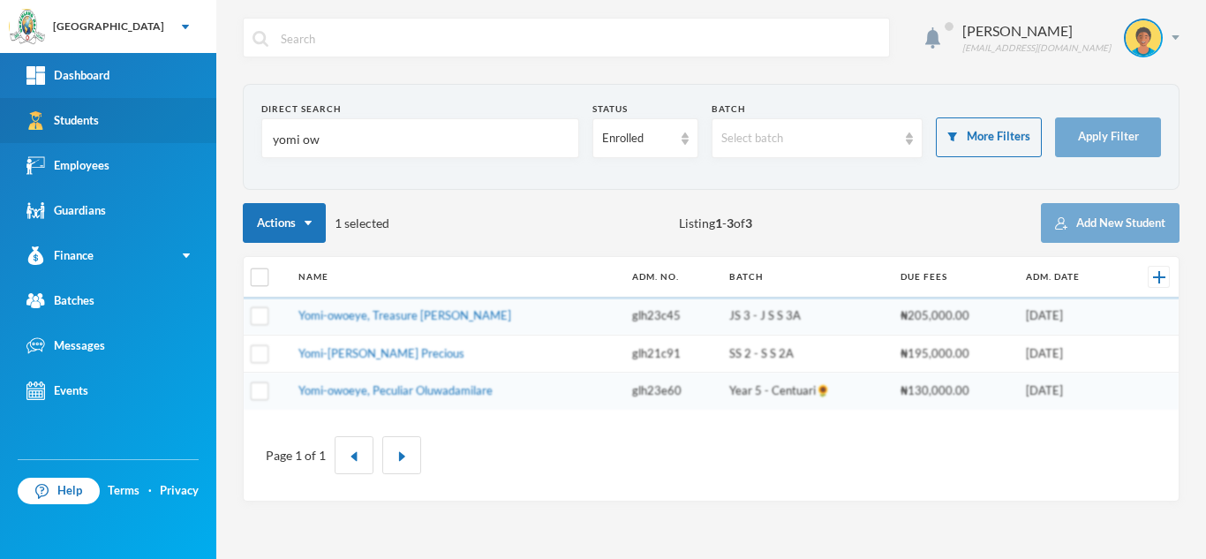
drag, startPoint x: 352, startPoint y: 139, endPoint x: 149, endPoint y: 135, distance: 203.1
click at [175, 132] on div "Greenland Hall Your Bluebic Account Greenland Hall Add a New School Dashboard S…" at bounding box center [603, 279] width 1206 height 559
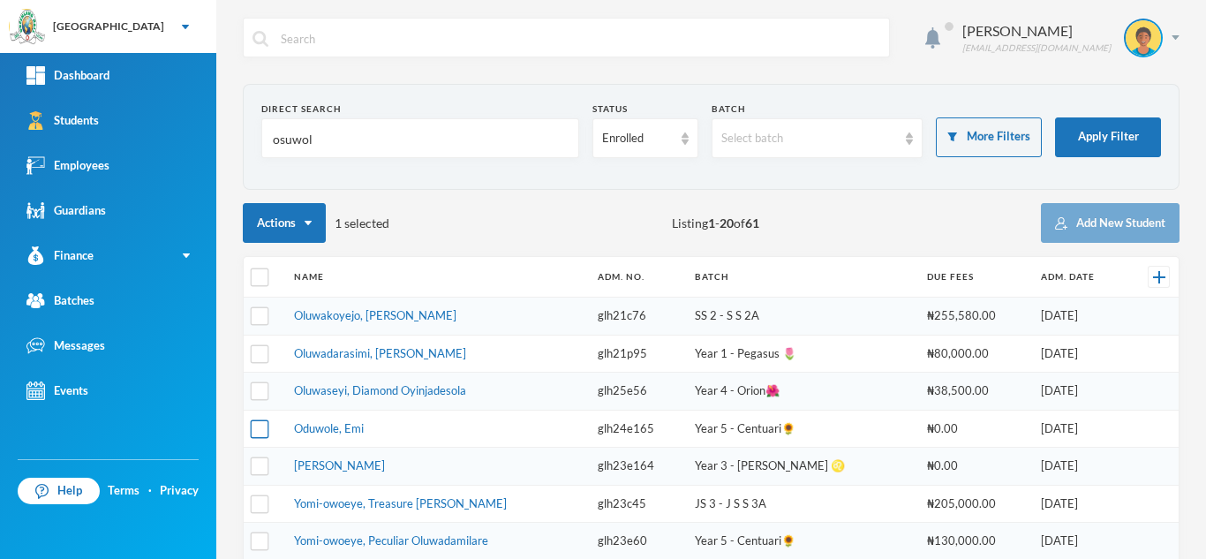
type input "osuwol"
click at [259, 428] on input "checkbox" at bounding box center [260, 428] width 19 height 19
checkbox input "true"
click at [260, 469] on input "checkbox" at bounding box center [260, 466] width 19 height 19
checkbox input "true"
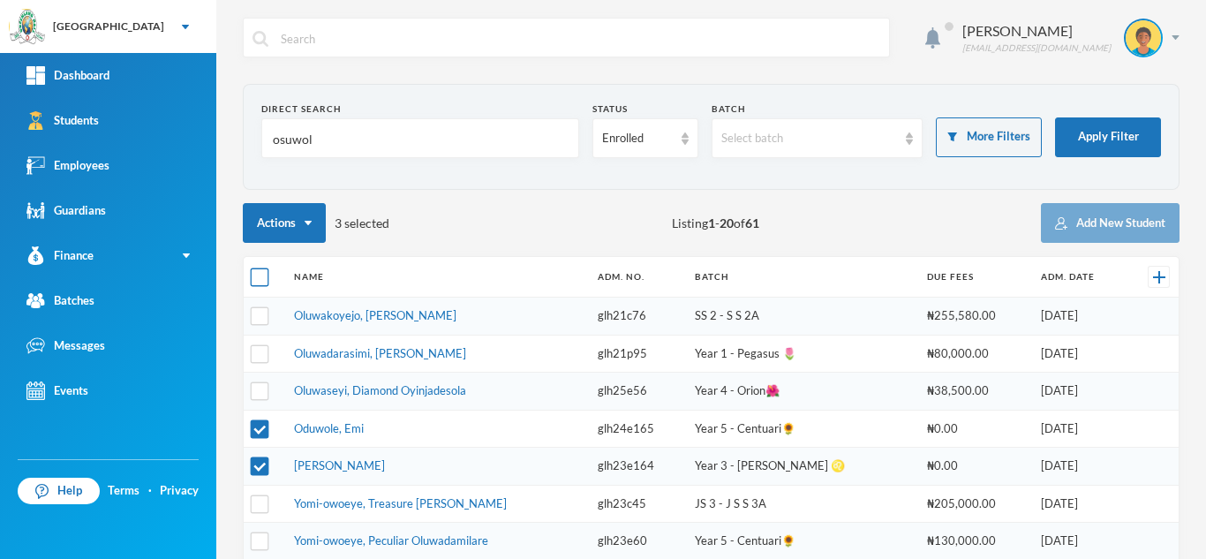
click at [261, 281] on input "checkbox" at bounding box center [260, 277] width 19 height 19
checkbox input "true"
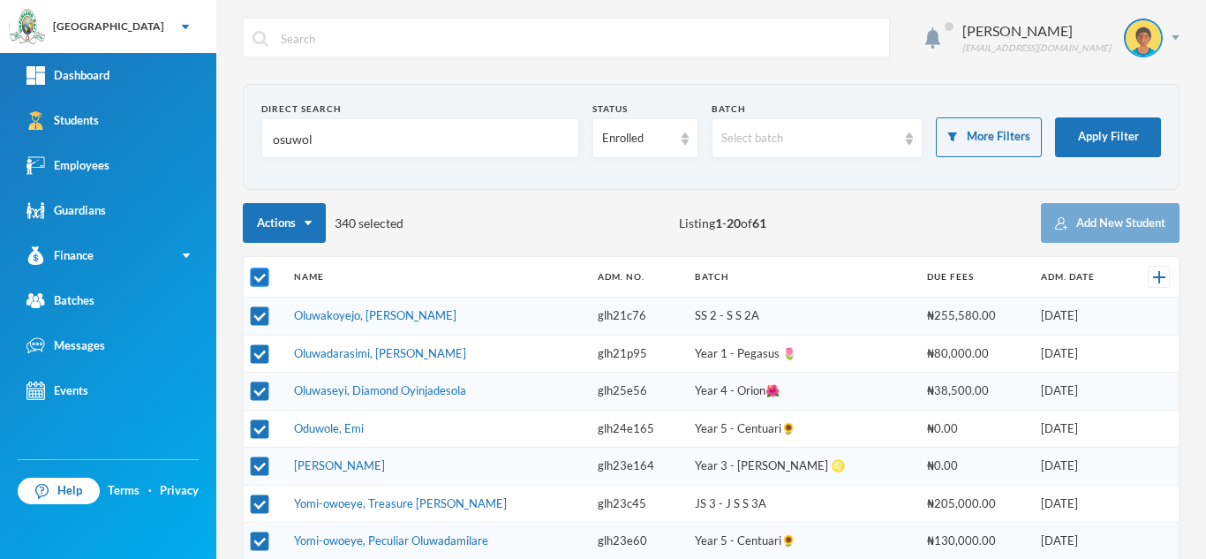
checkbox input "true"
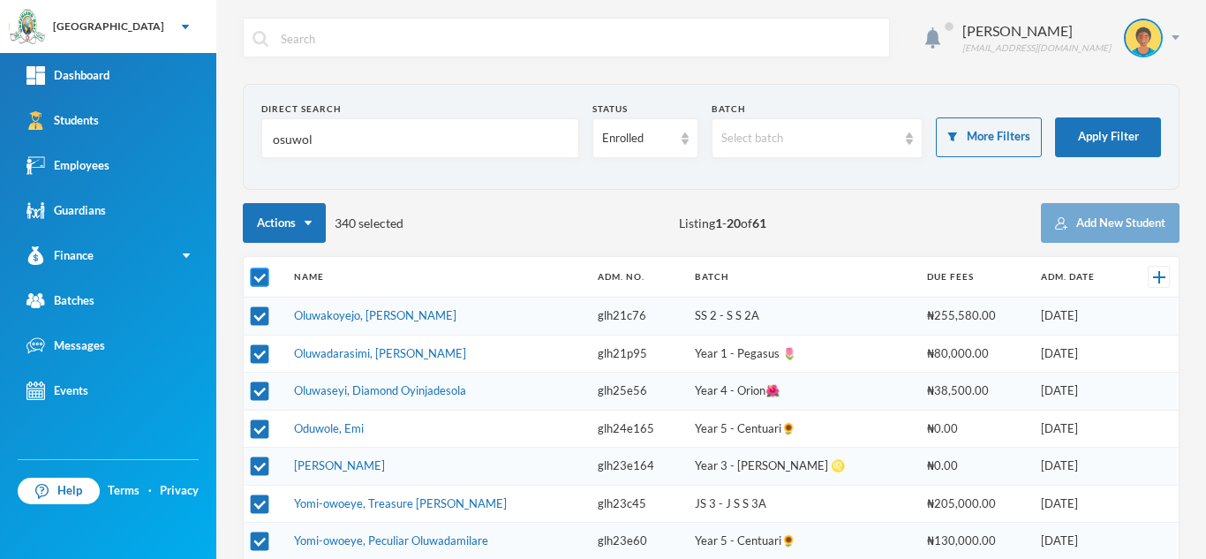
checkbox input "true"
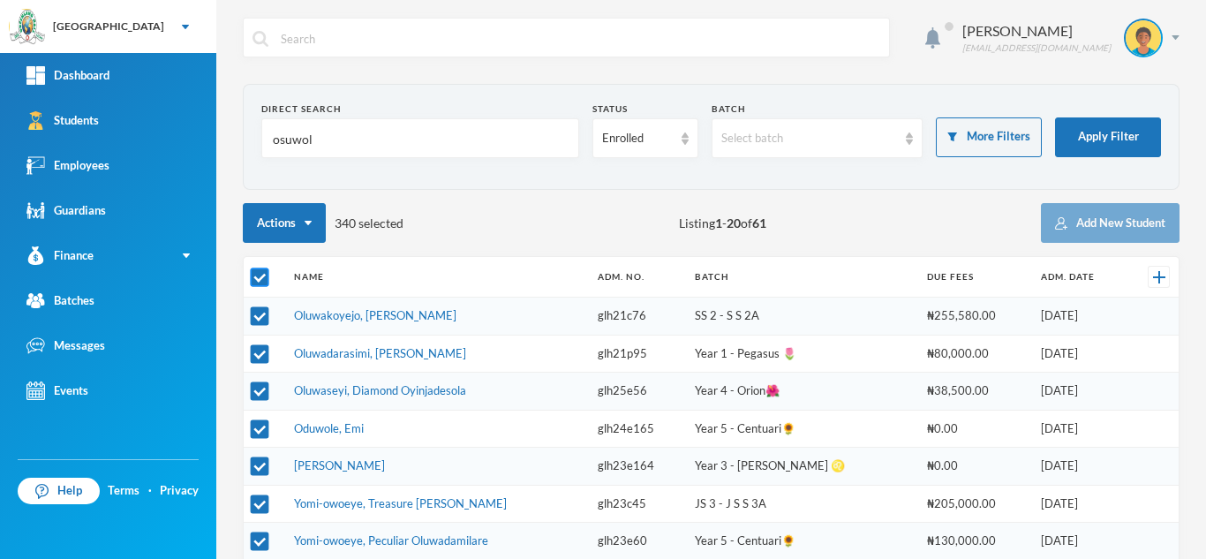
checkbox input "true"
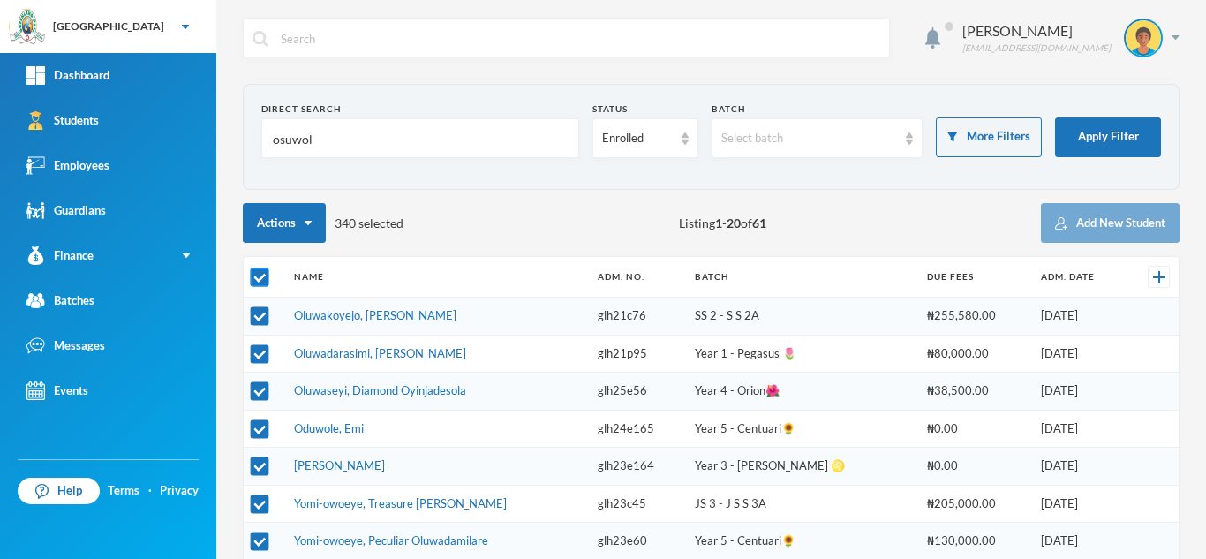
click at [260, 281] on input "checkbox" at bounding box center [260, 277] width 19 height 19
checkbox input "false"
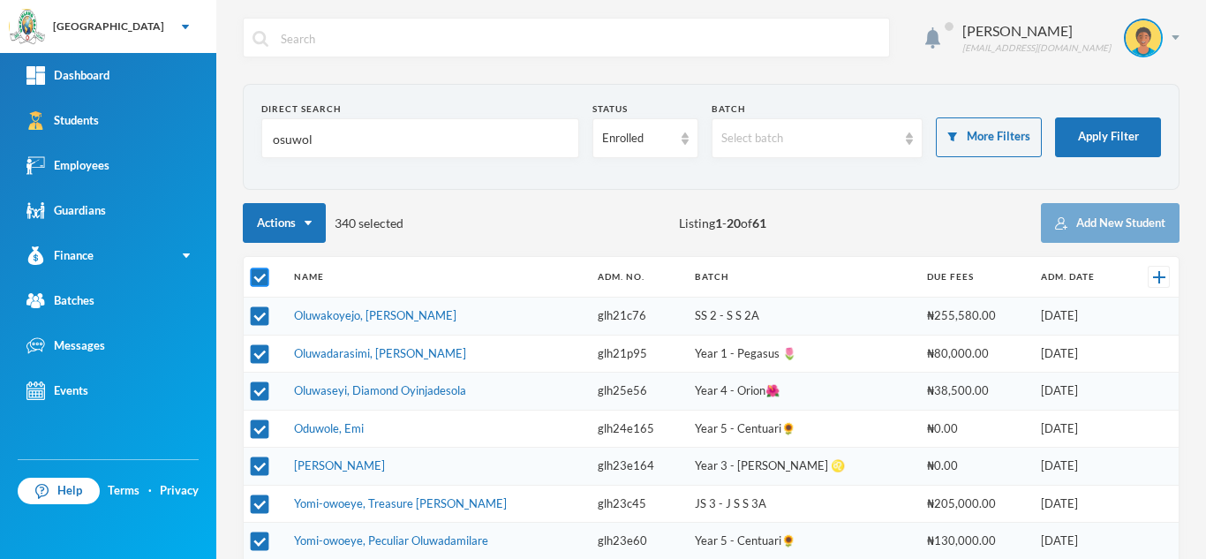
checkbox input "false"
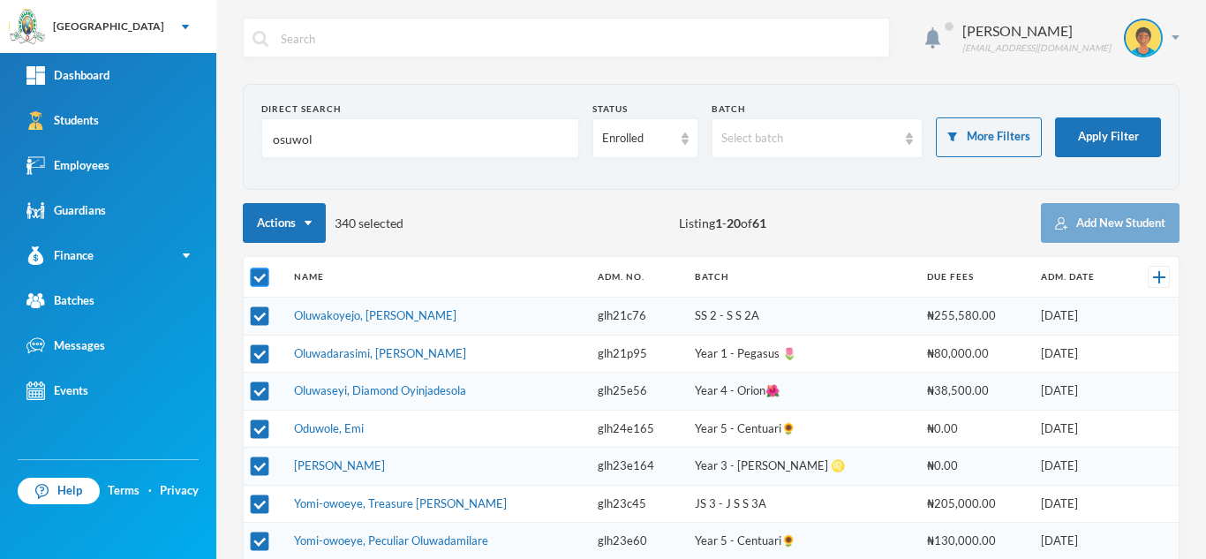
checkbox input "false"
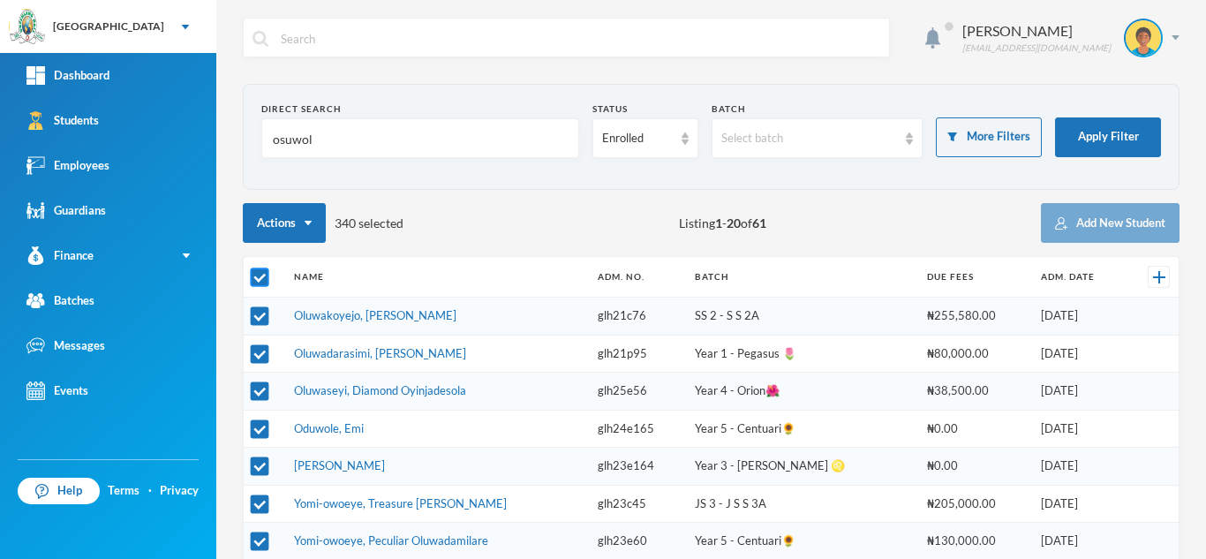
checkbox input "false"
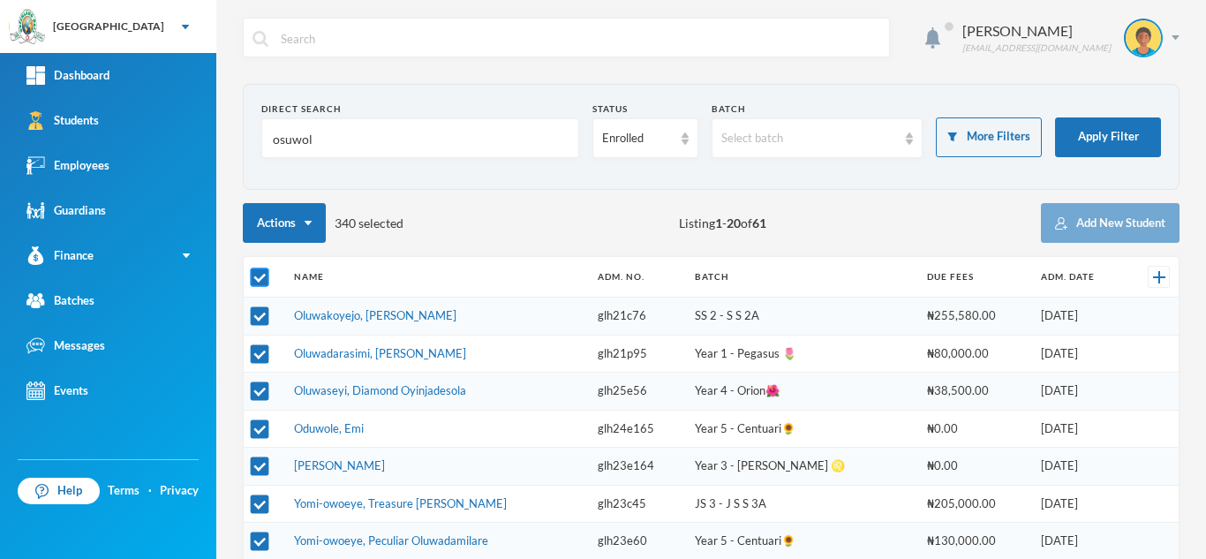
checkbox input "false"
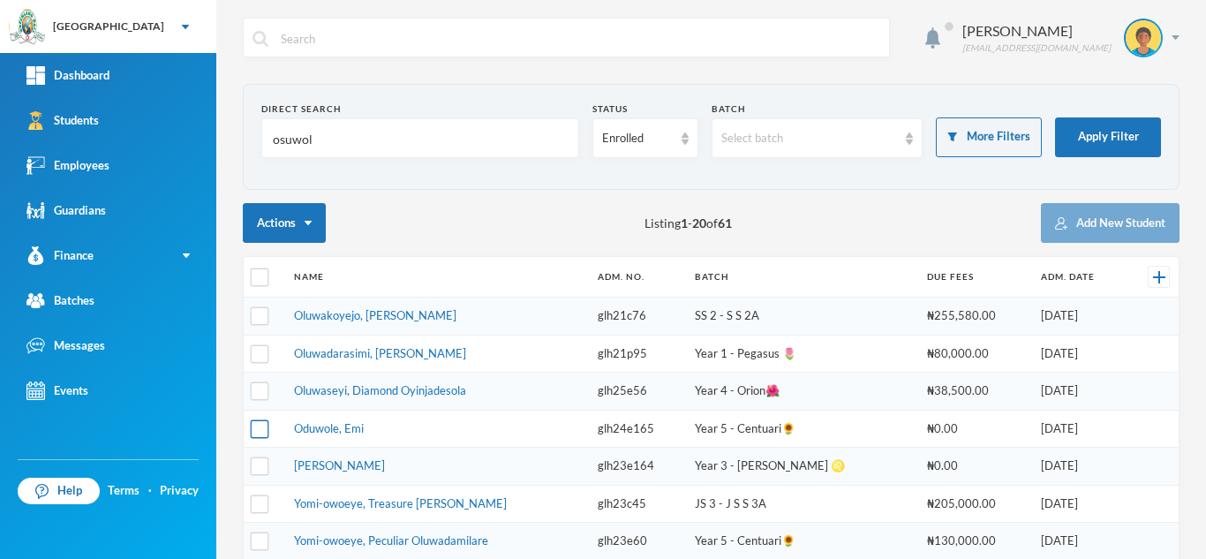
click at [262, 434] on input "checkbox" at bounding box center [260, 428] width 19 height 19
checkbox input "true"
click at [261, 459] on input "checkbox" at bounding box center [260, 466] width 19 height 19
checkbox input "true"
drag, startPoint x: 340, startPoint y: 144, endPoint x: 225, endPoint y: 136, distance: 115.0
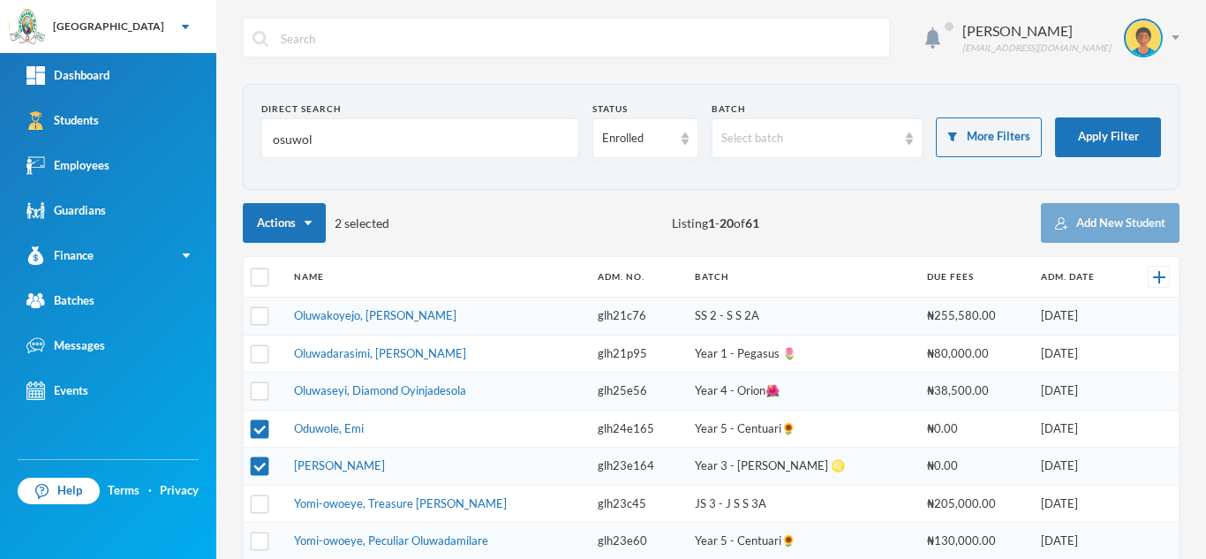
click at [225, 136] on div "Aderogba Olumide olumide.aderogba@greenlandhall.org Direct Search osuwol Status…" at bounding box center [710, 279] width 989 height 559
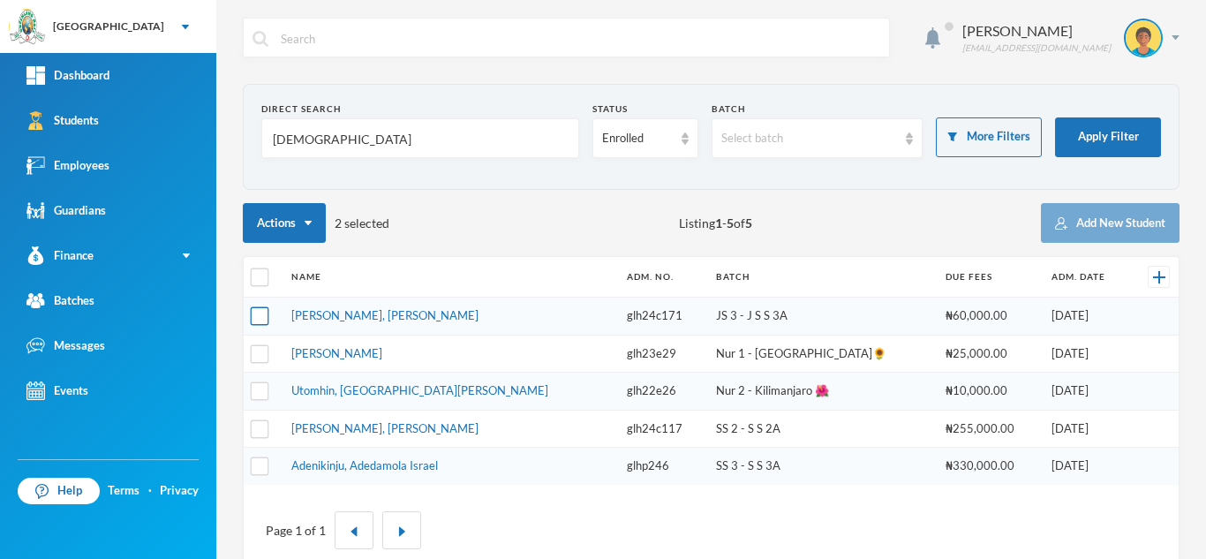
type input "msrk"
click at [261, 313] on input "checkbox" at bounding box center [260, 316] width 19 height 19
checkbox input "true"
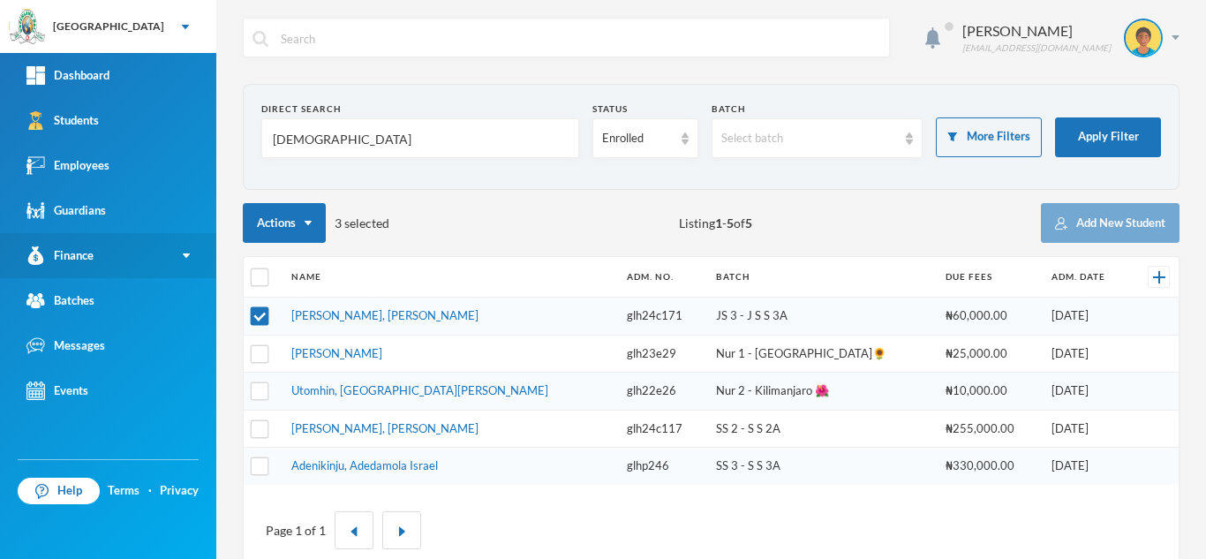
click at [150, 250] on link "Finance" at bounding box center [108, 255] width 216 height 45
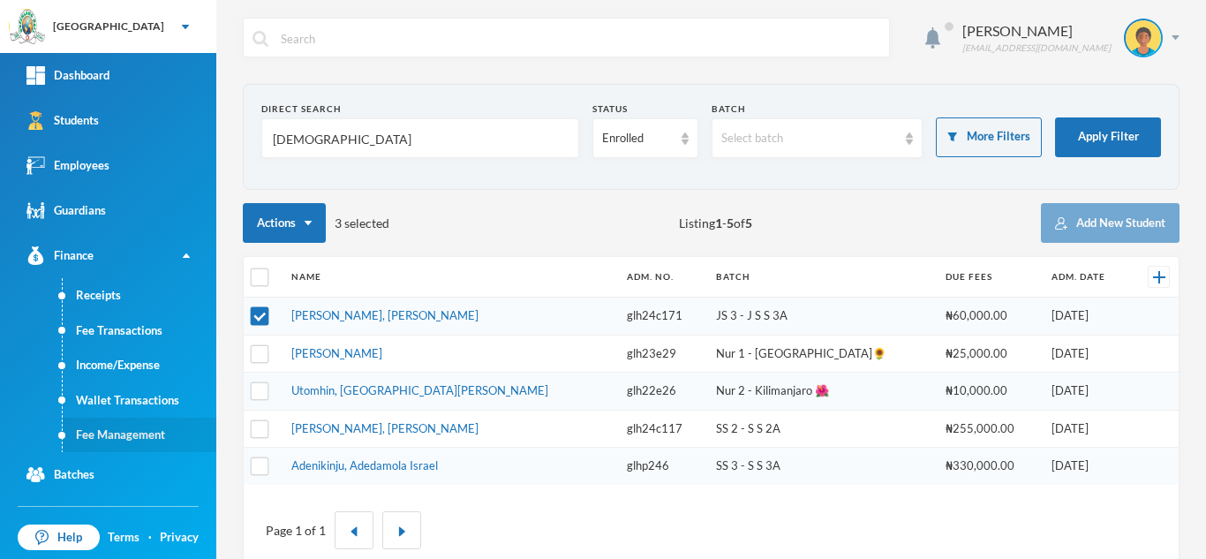
click at [154, 438] on link "Fee Management" at bounding box center [140, 434] width 154 height 35
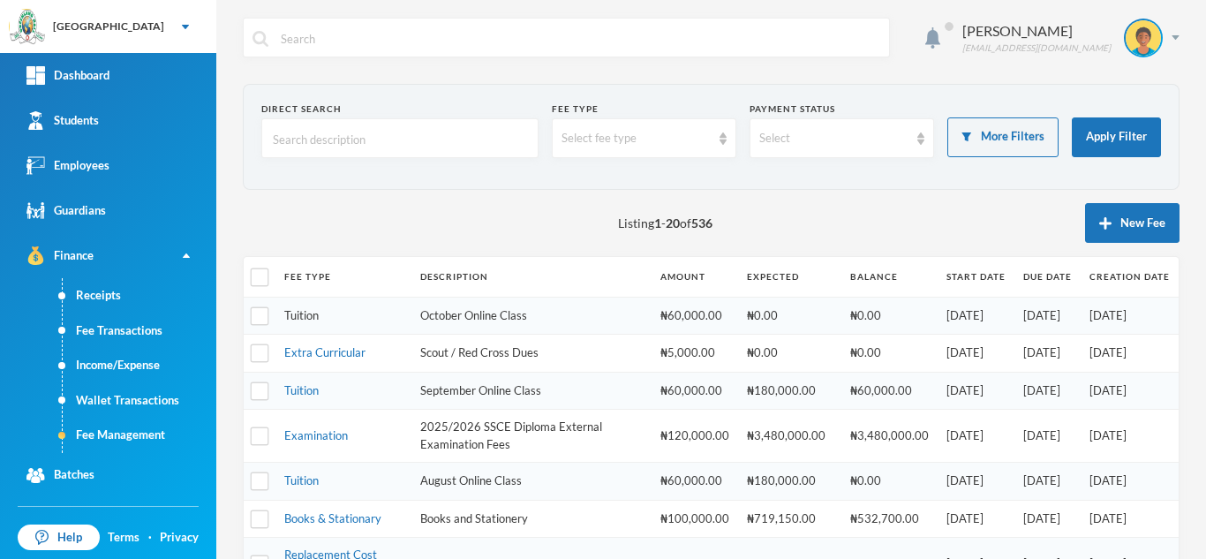
click at [305, 318] on link "Tuition" at bounding box center [301, 315] width 34 height 14
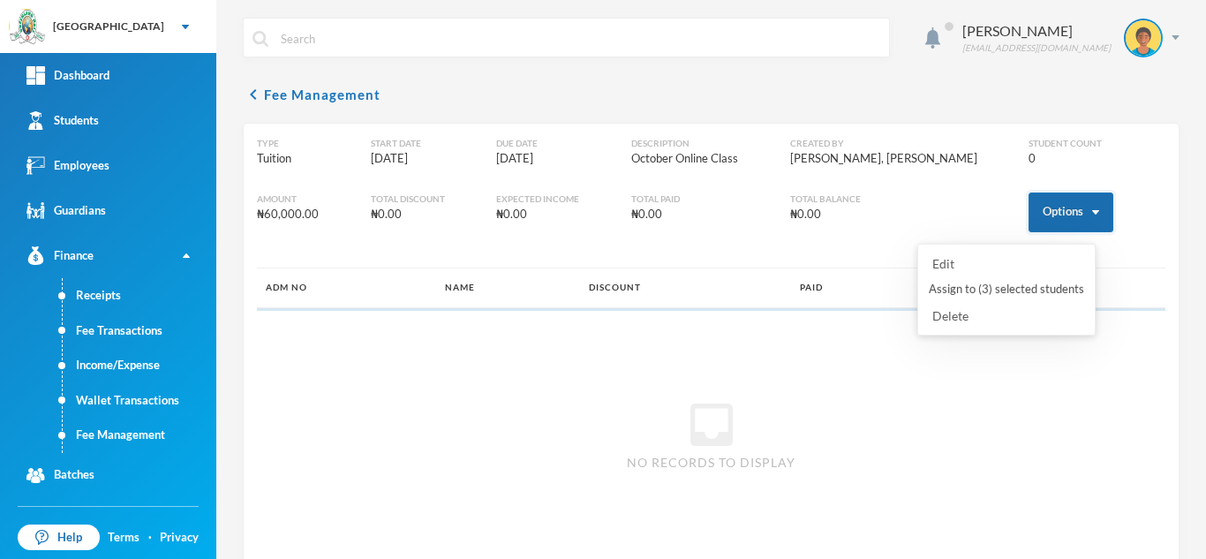
click at [1042, 216] on button "Options" at bounding box center [1070, 212] width 85 height 40
click at [1057, 213] on button "Options" at bounding box center [1070, 212] width 85 height 40
click at [976, 293] on button "Assign to ( 3 ) selected students" at bounding box center [1006, 290] width 159 height 32
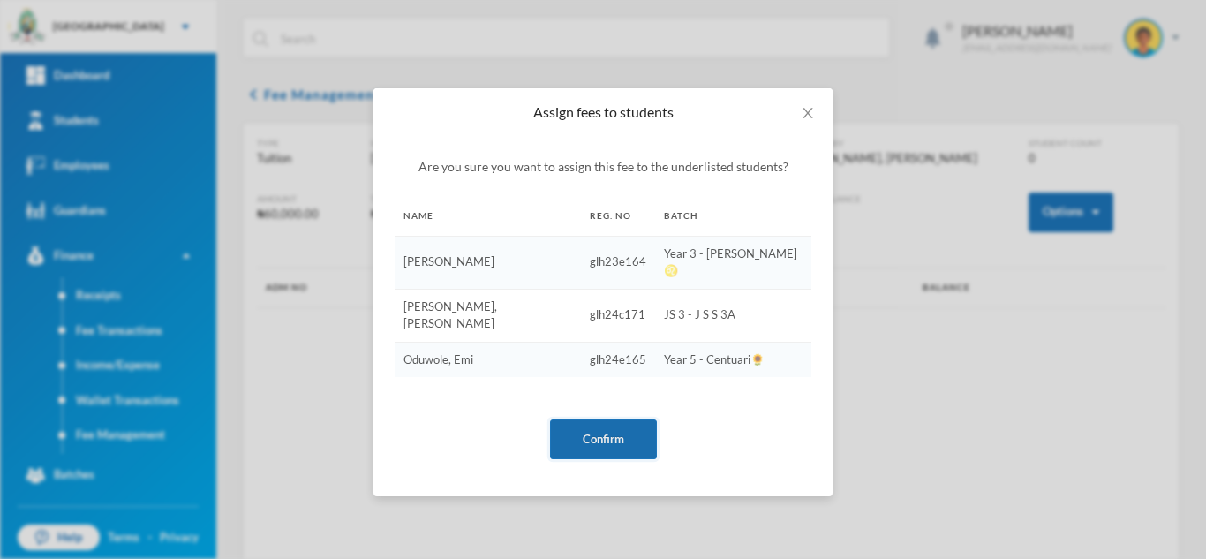
click at [587, 419] on button "Confirm" at bounding box center [603, 439] width 107 height 40
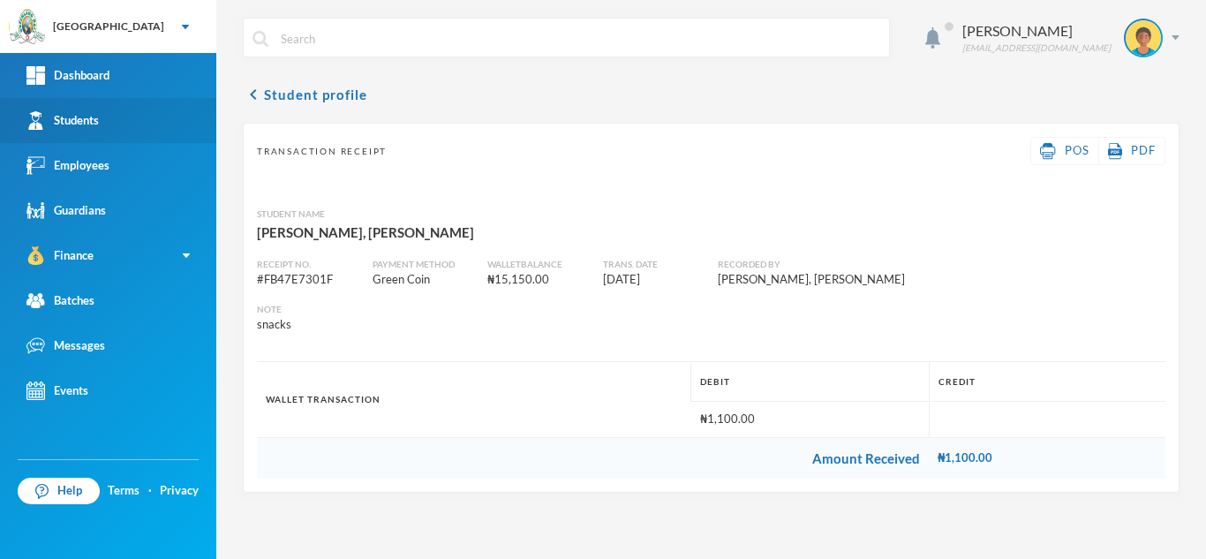
click at [183, 112] on link "Students" at bounding box center [108, 120] width 216 height 45
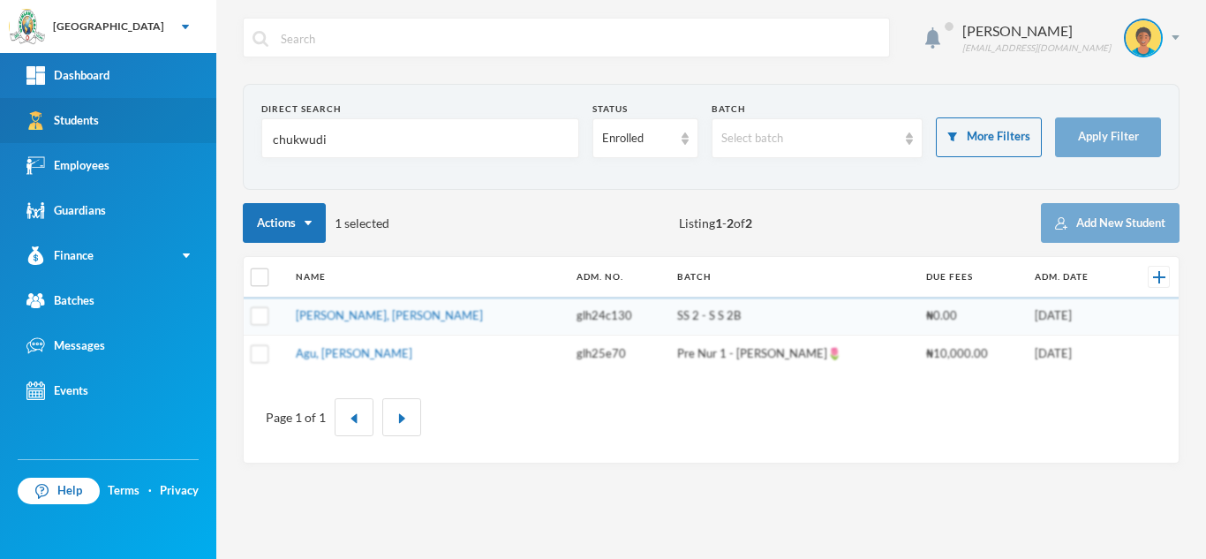
drag, startPoint x: 361, startPoint y: 145, endPoint x: 158, endPoint y: 117, distance: 204.8
click at [158, 117] on div "Greenland Hall Your Bluebic Account Greenland Hall Add a New School Dashboard S…" at bounding box center [603, 279] width 1206 height 559
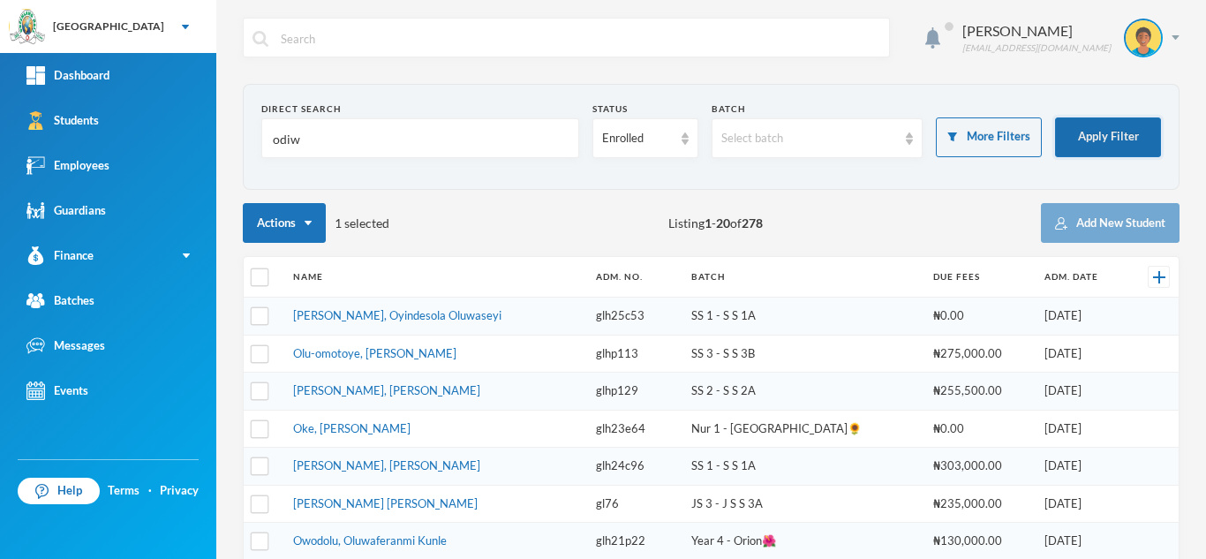
click at [1074, 139] on button "Apply Filter" at bounding box center [1108, 137] width 106 height 40
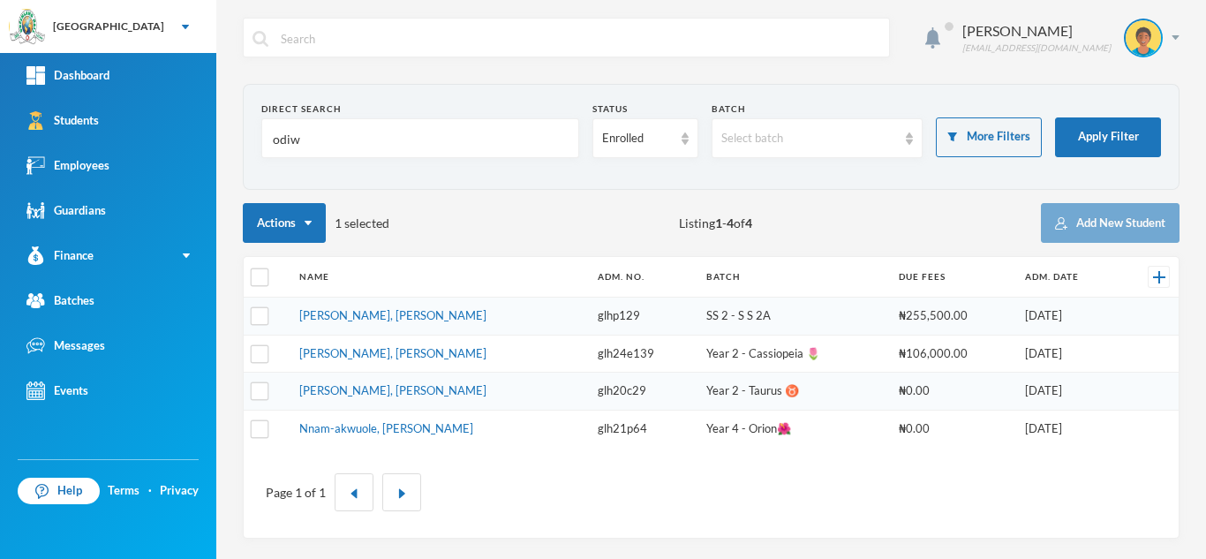
click at [291, 143] on input "odiw" at bounding box center [420, 139] width 298 height 40
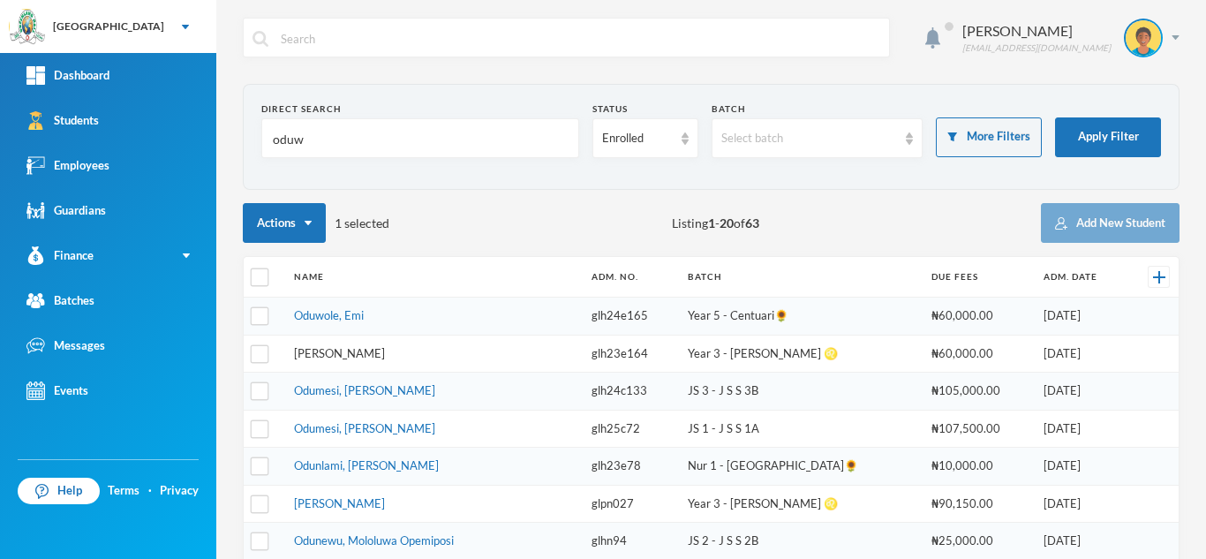
type input "oduw"
click at [320, 353] on link "Oduwole, Ani" at bounding box center [339, 353] width 91 height 14
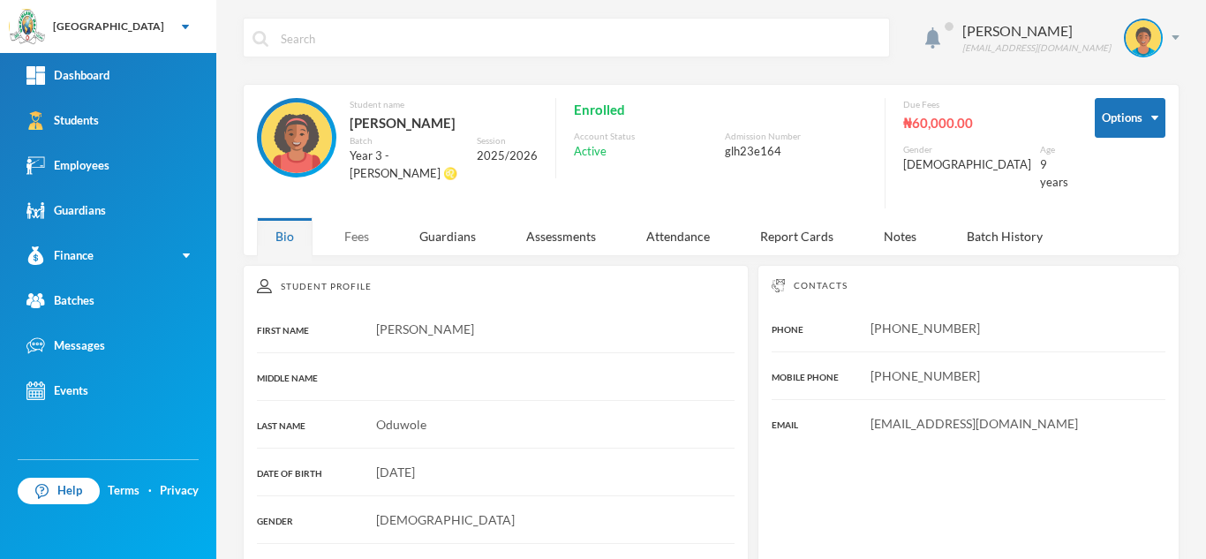
click at [347, 217] on div "Fees" at bounding box center [357, 236] width 62 height 38
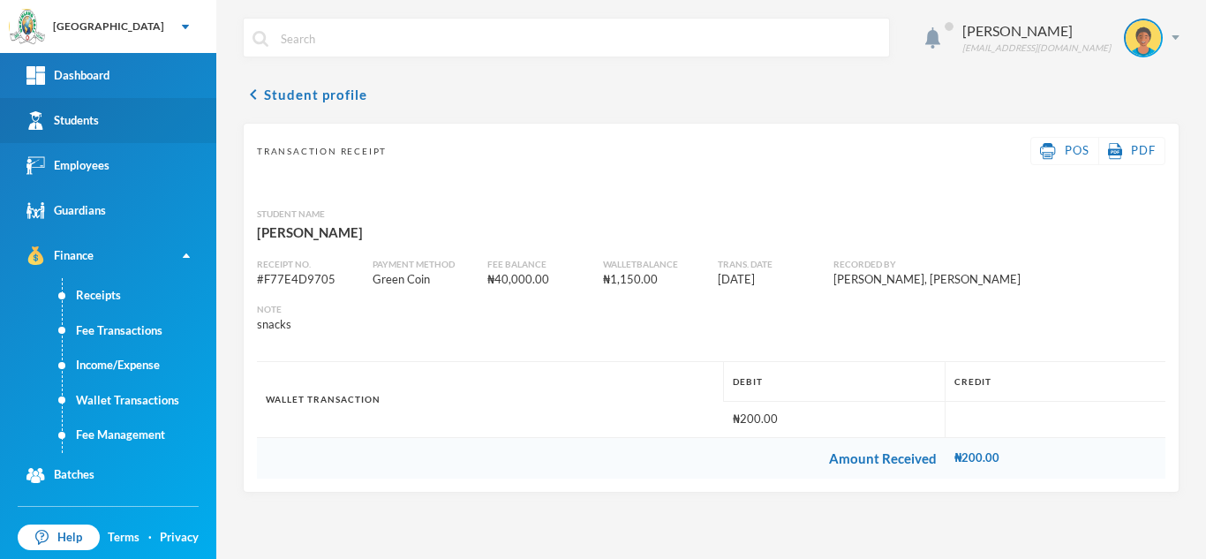
click at [112, 119] on link "Students" at bounding box center [108, 120] width 216 height 45
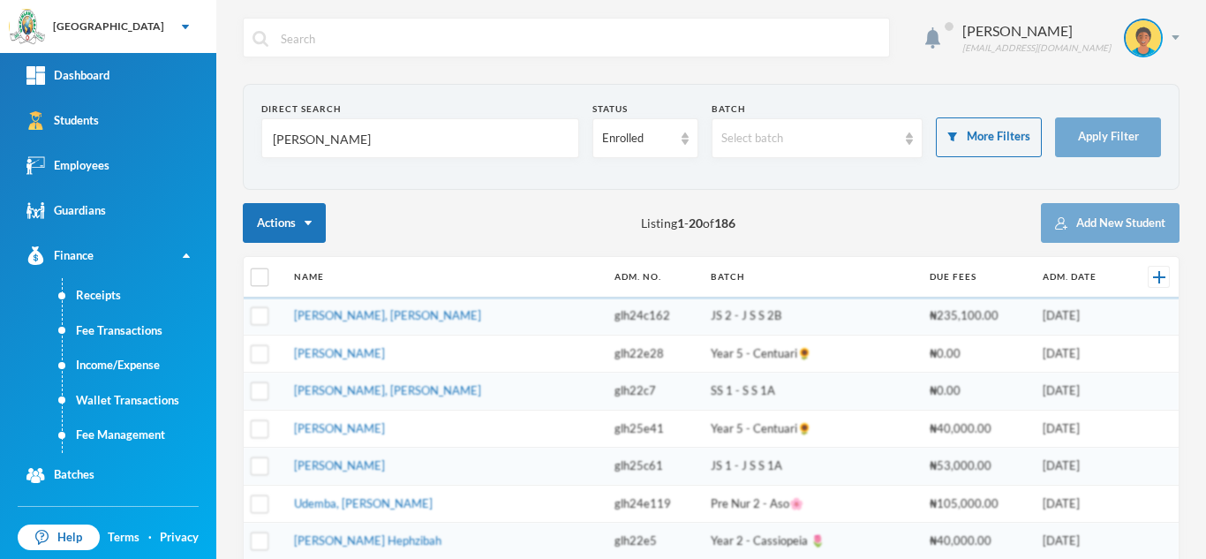
drag, startPoint x: 343, startPoint y: 147, endPoint x: 215, endPoint y: 150, distance: 128.0
click at [215, 150] on div "Greenland Hall Your Bluebic Account Greenland Hall Add a New School Dashboard S…" at bounding box center [603, 279] width 1206 height 559
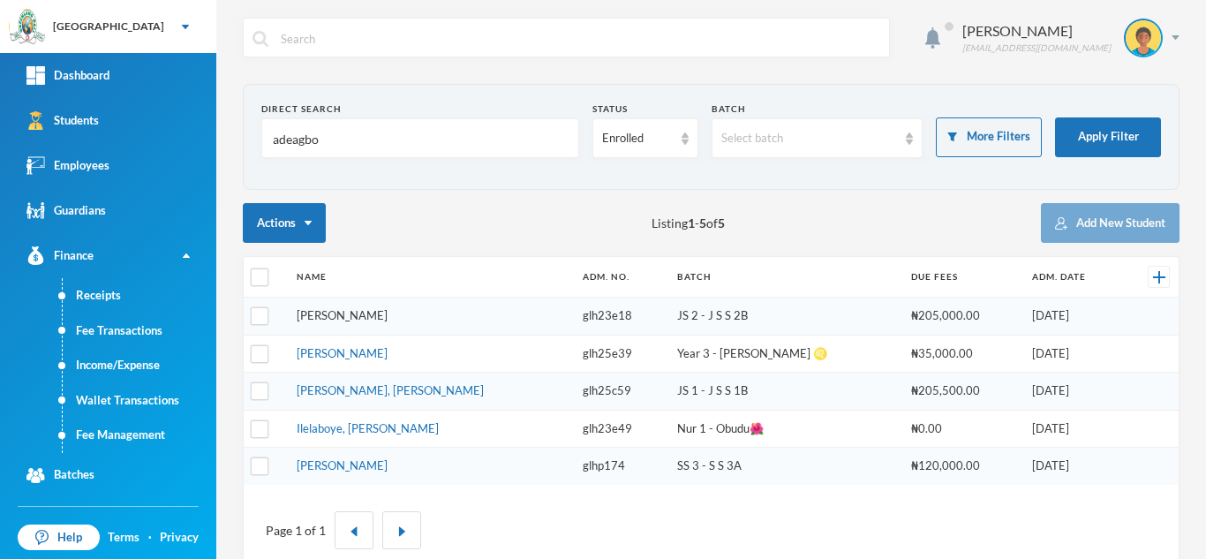
type input "adeagbo"
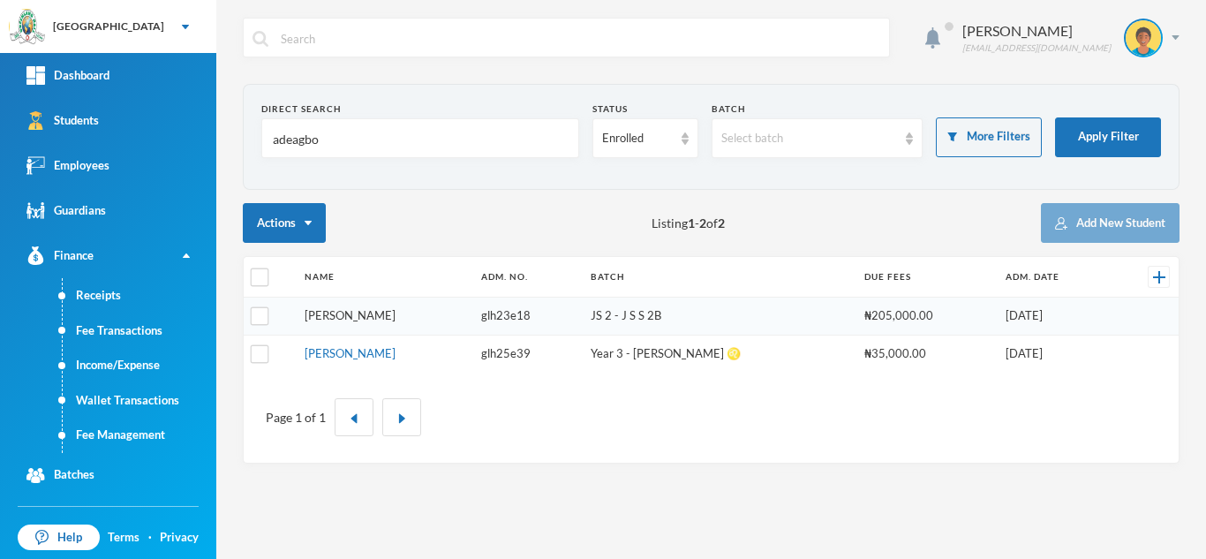
click at [376, 313] on link "[PERSON_NAME]" at bounding box center [350, 315] width 91 height 14
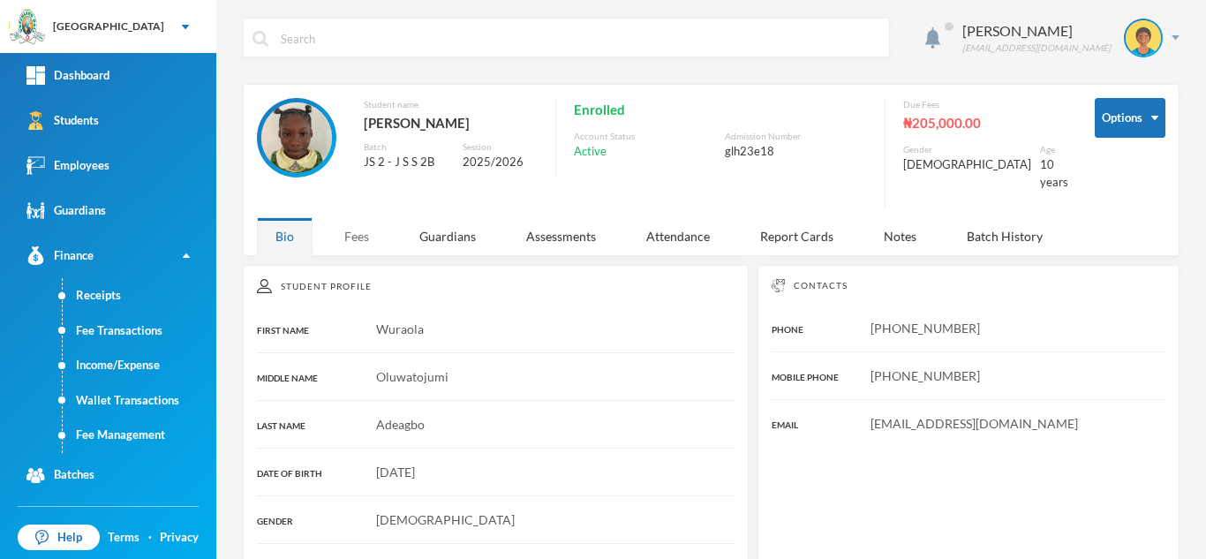
click at [351, 233] on div "Fees" at bounding box center [357, 236] width 62 height 38
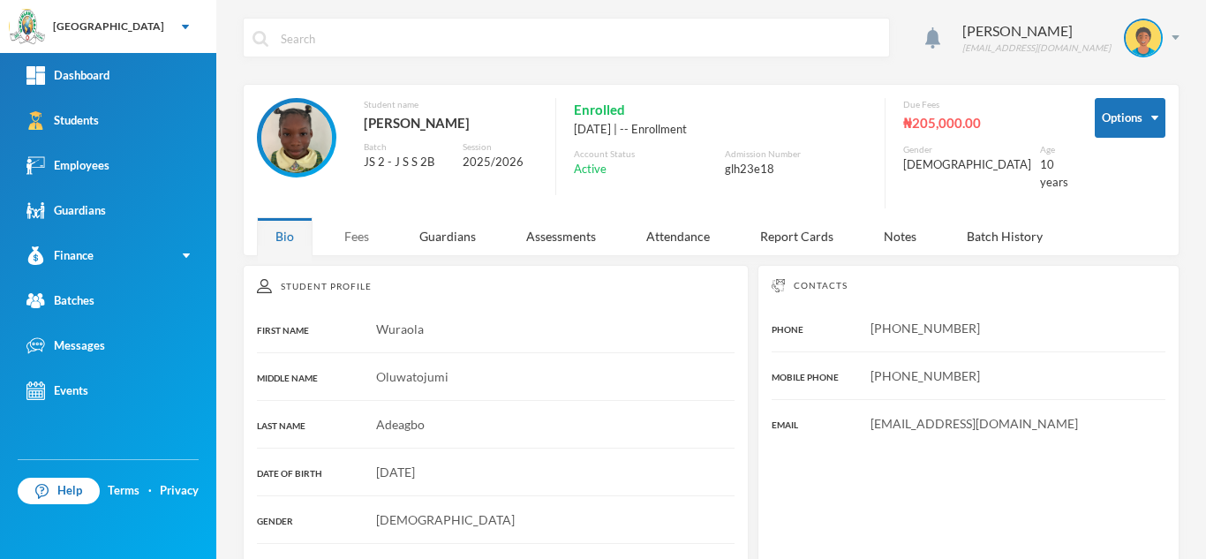
click at [372, 225] on div "Fees" at bounding box center [357, 236] width 62 height 38
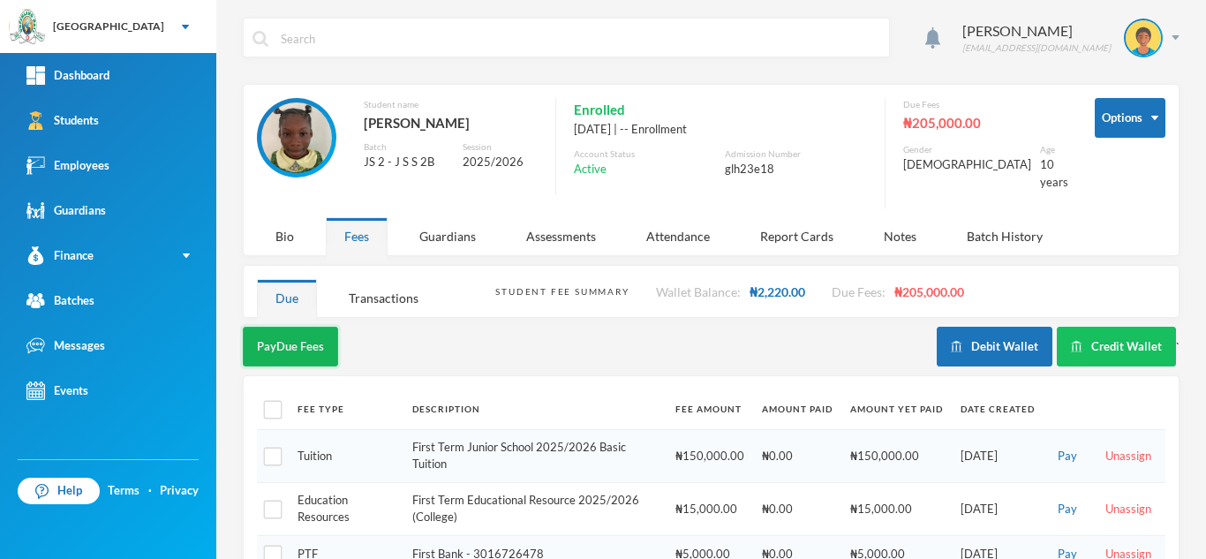
click at [285, 327] on button "Pay Due Fees" at bounding box center [290, 347] width 95 height 40
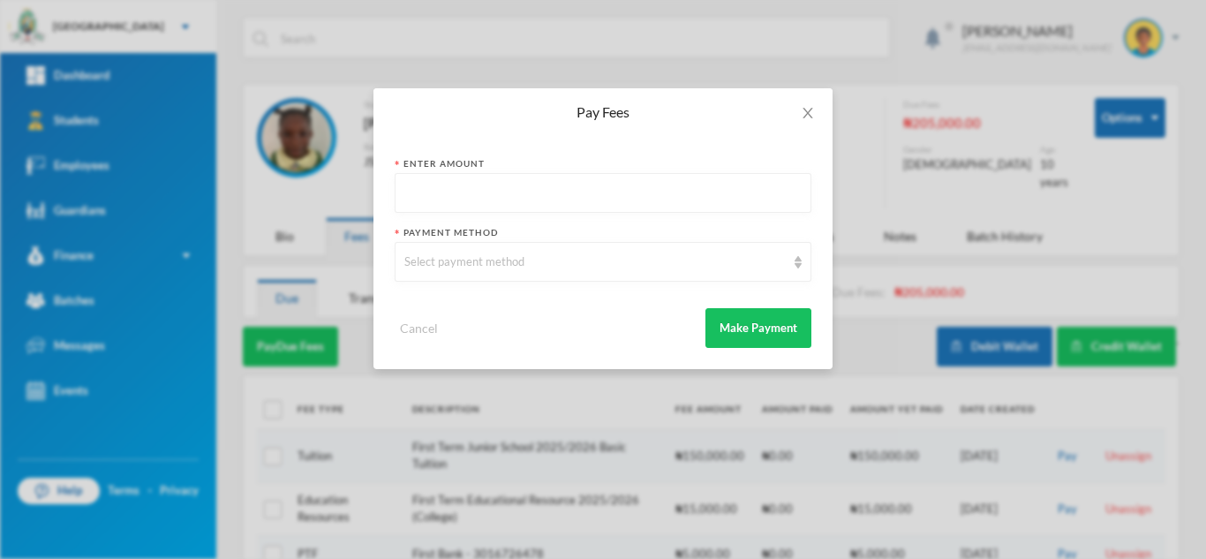
click at [454, 200] on input "text" at bounding box center [602, 194] width 397 height 40
type input "100000"
click at [443, 256] on div "Select payment method" at bounding box center [594, 262] width 381 height 18
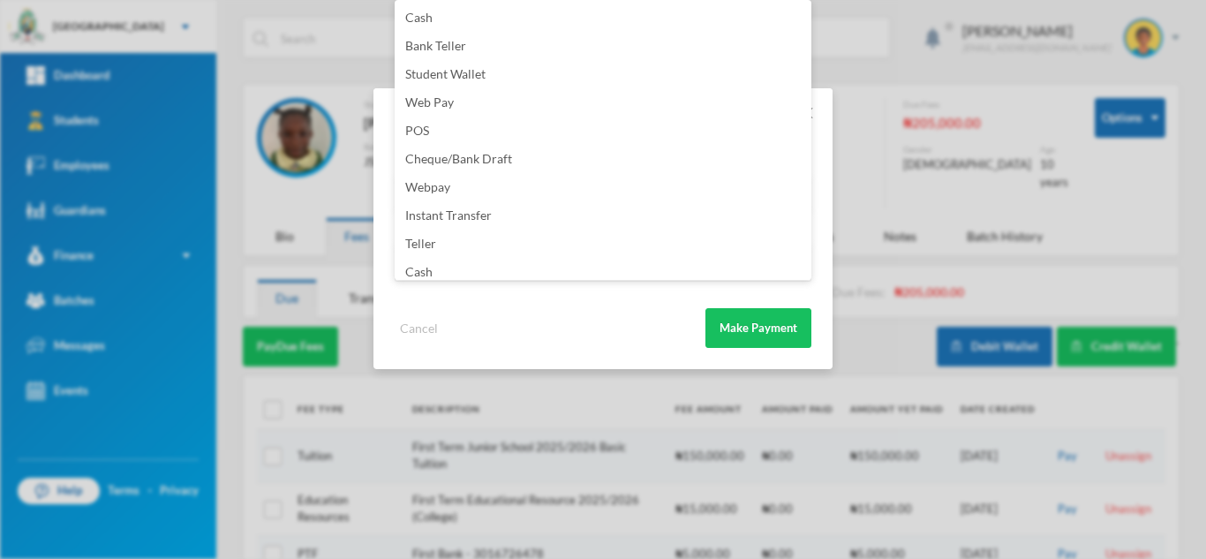
scroll to position [207, 0]
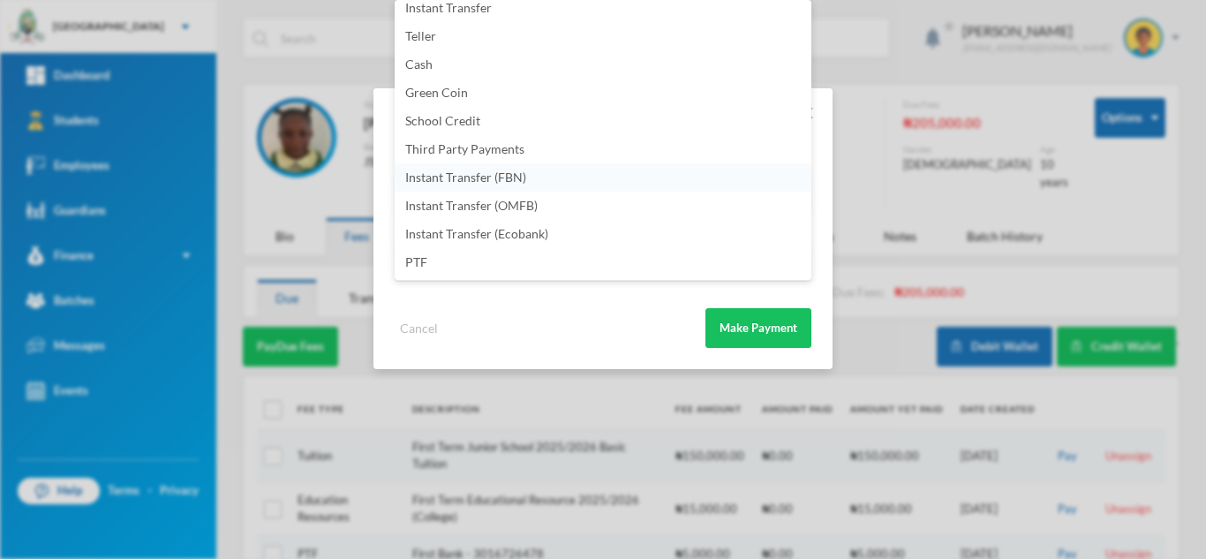
click at [478, 171] on span "Instant Transfer (FBN)" at bounding box center [465, 176] width 121 height 15
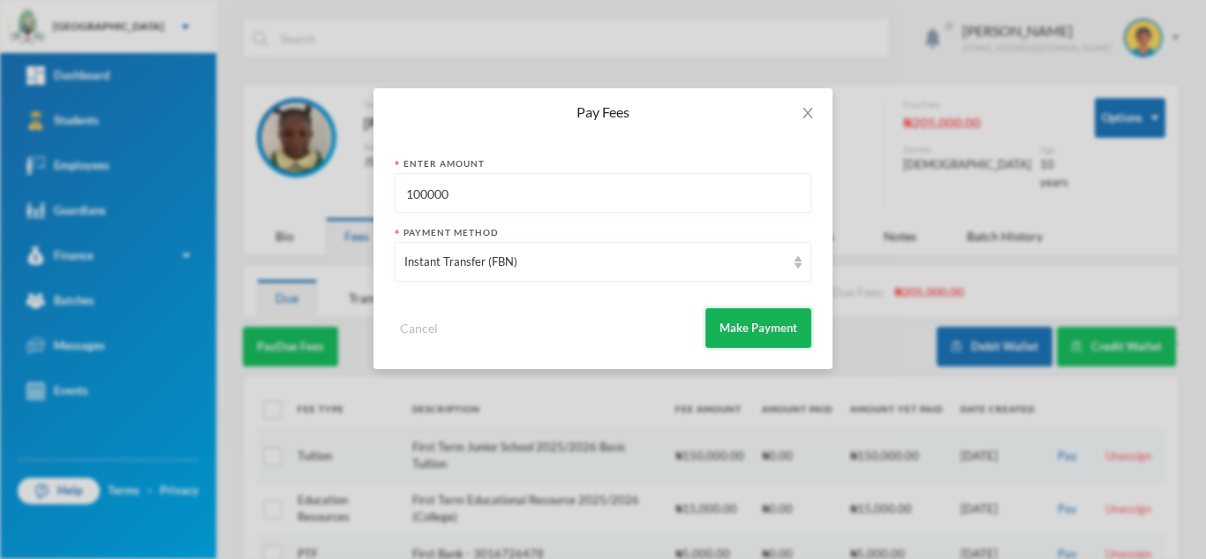
click at [749, 320] on button "Make Payment" at bounding box center [758, 328] width 106 height 40
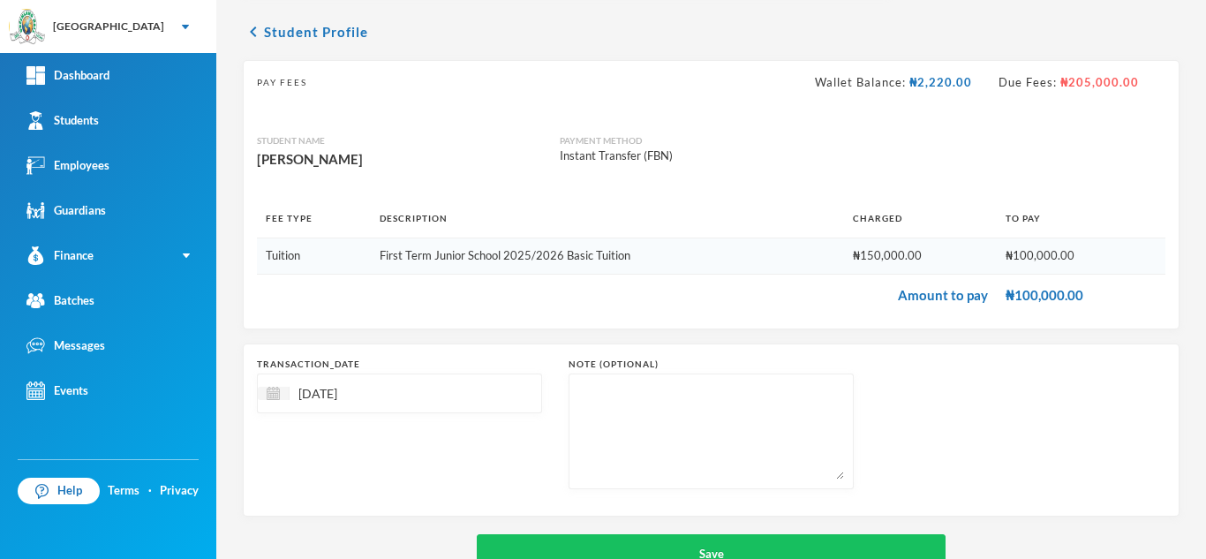
scroll to position [113, 0]
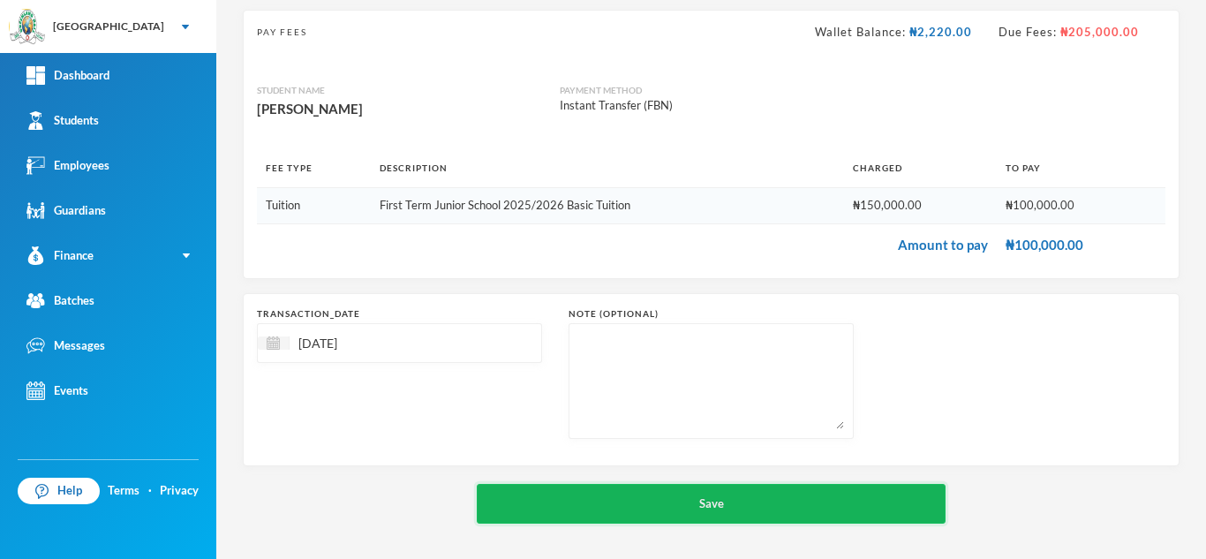
click at [701, 487] on button "Save" at bounding box center [711, 504] width 469 height 40
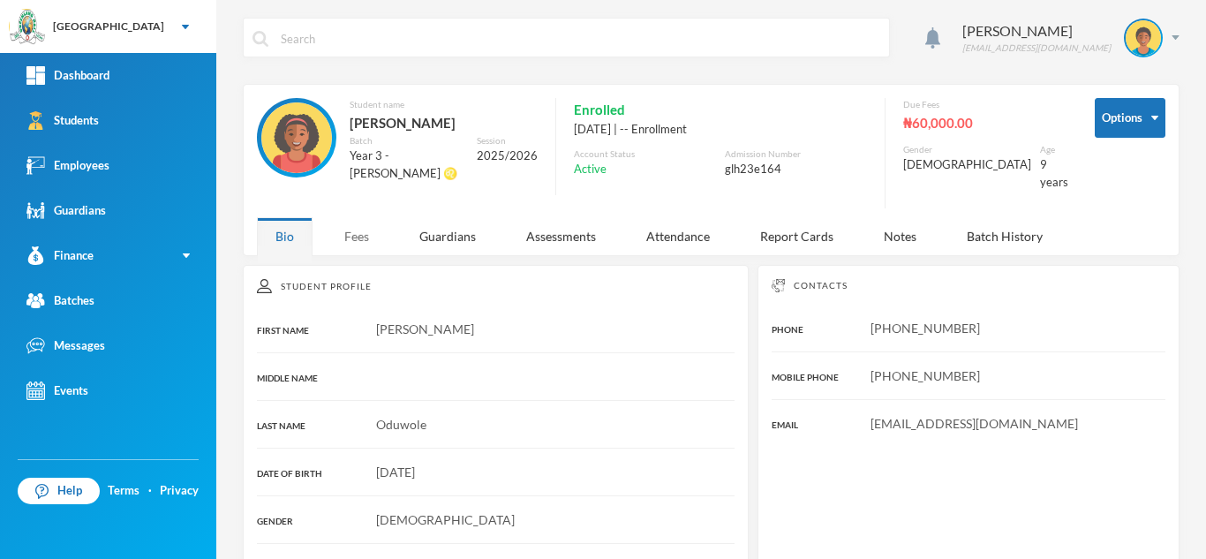
click at [356, 229] on div "Fees" at bounding box center [357, 236] width 62 height 38
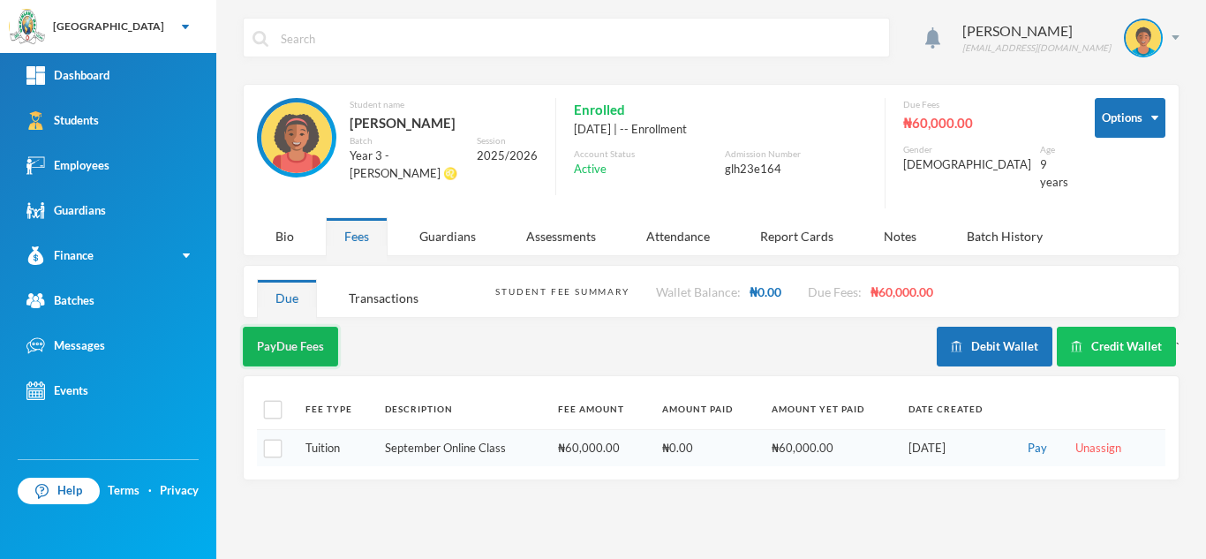
click at [288, 329] on button "Pay Due Fees" at bounding box center [290, 347] width 95 height 40
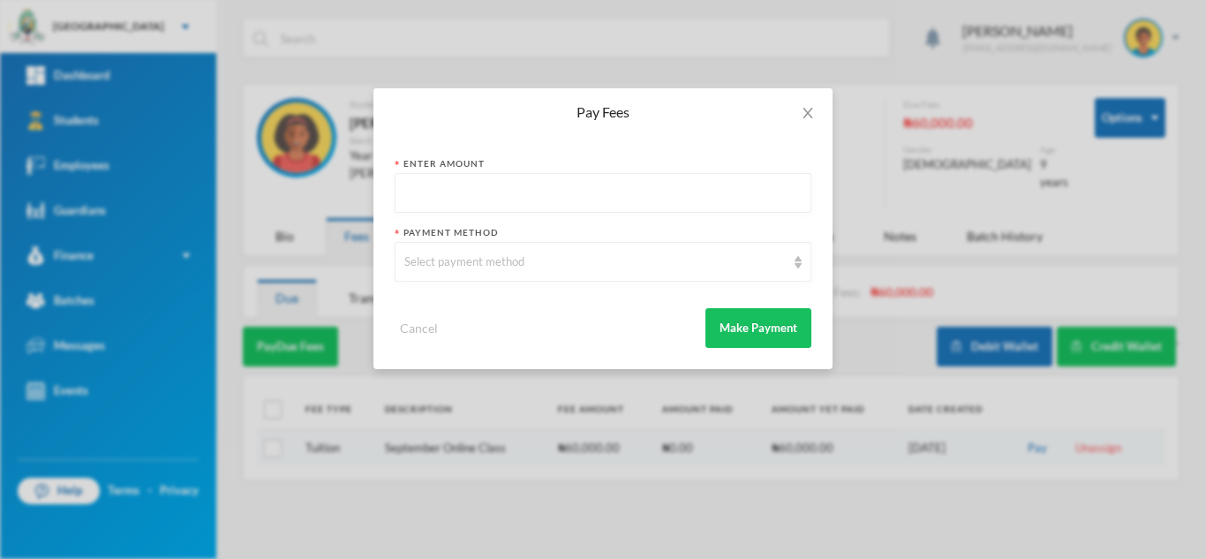
click at [468, 199] on input "text" at bounding box center [602, 194] width 397 height 40
type input "100000"
click at [455, 265] on div "Select payment method" at bounding box center [594, 262] width 381 height 18
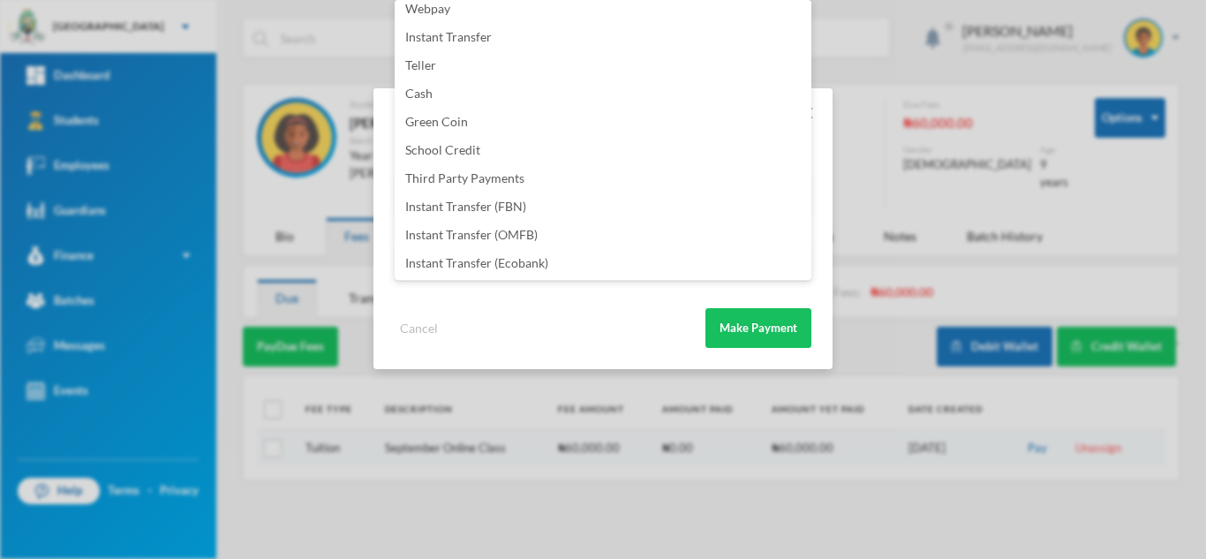
scroll to position [207, 0]
click at [508, 176] on span "Instant Transfer (FBN)" at bounding box center [465, 176] width 121 height 15
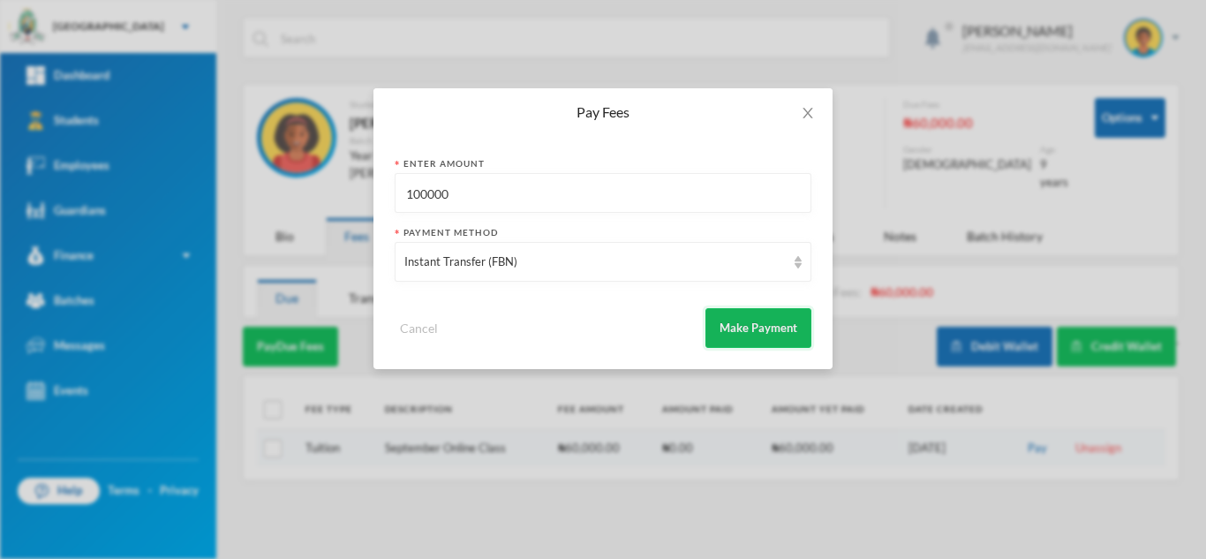
click at [720, 327] on button "Make Payment" at bounding box center [758, 328] width 106 height 40
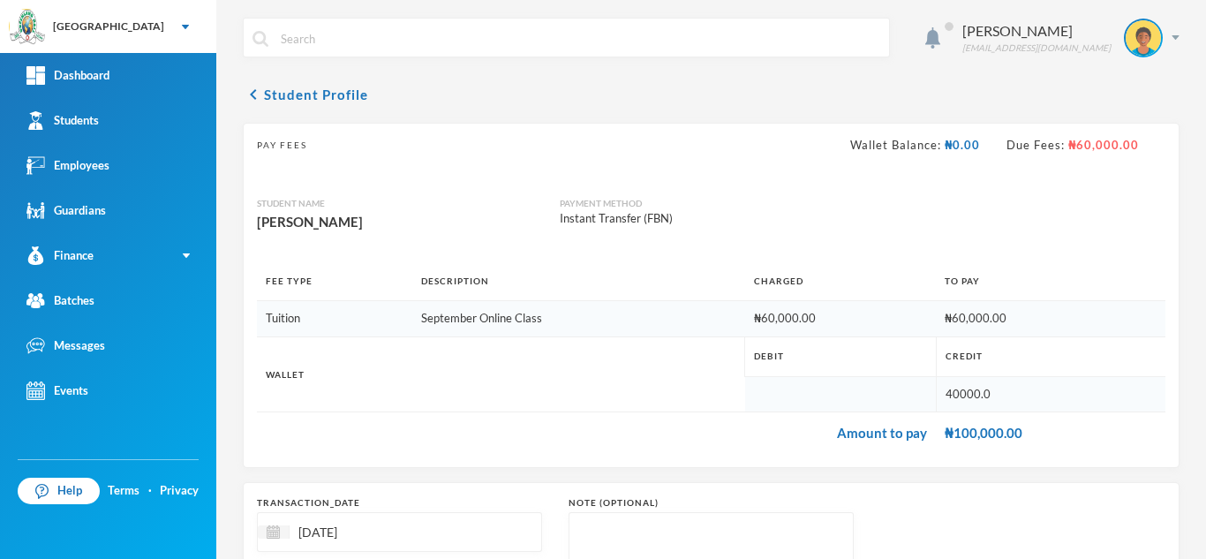
scroll to position [189, 0]
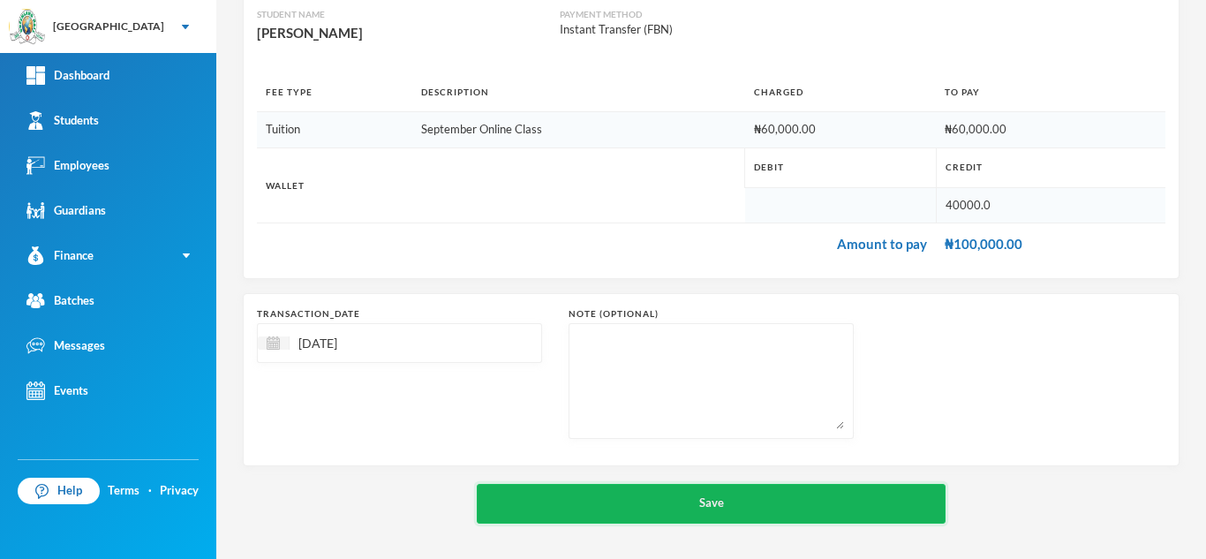
click at [713, 501] on button "Save" at bounding box center [711, 504] width 469 height 40
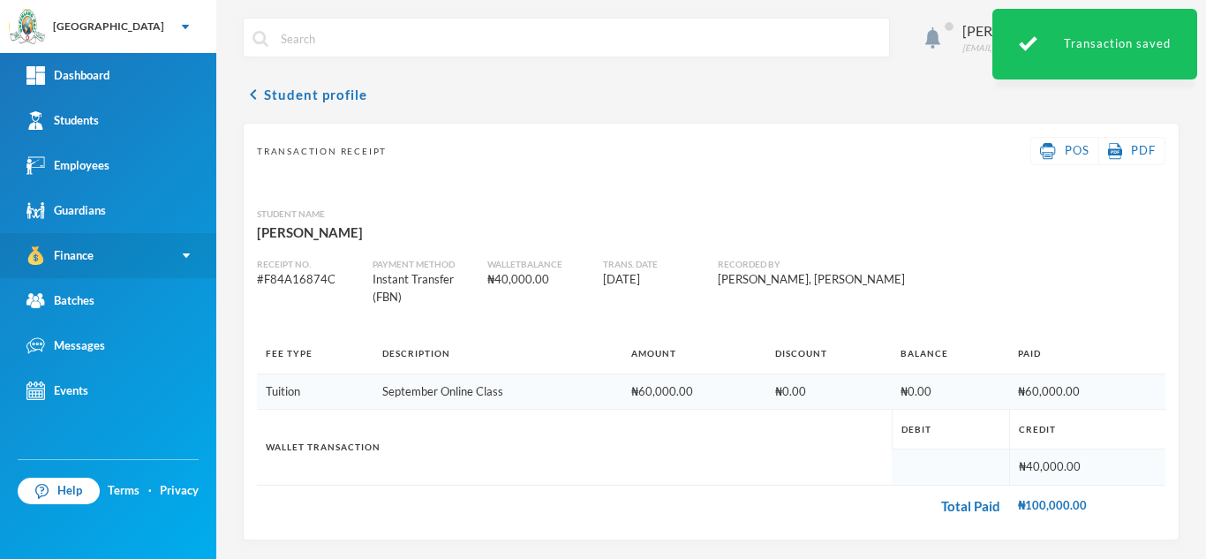
click at [132, 260] on link "Finance" at bounding box center [108, 255] width 216 height 45
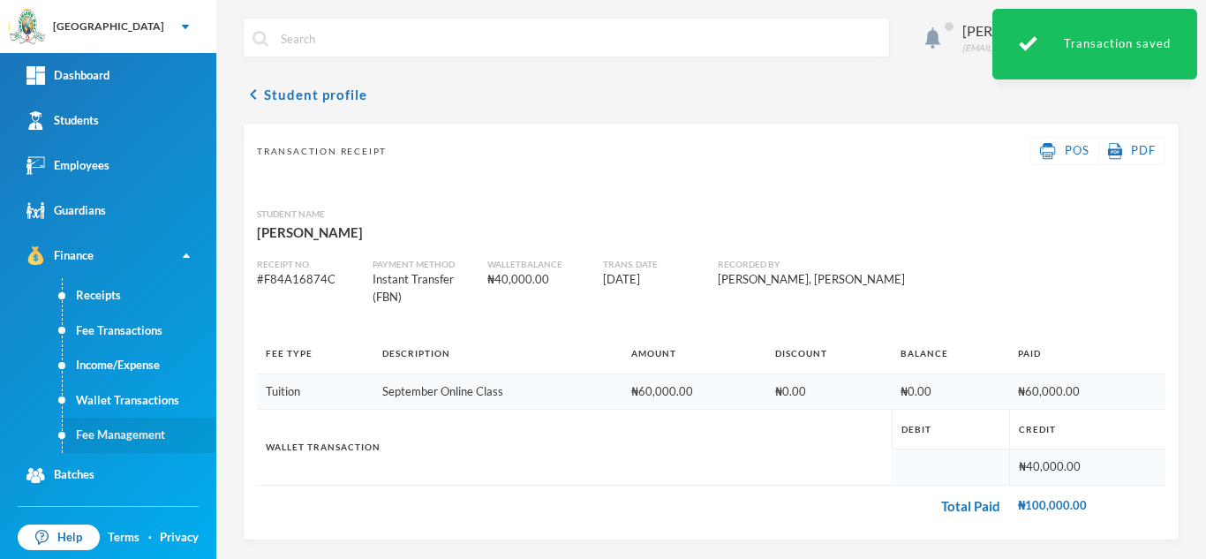
click at [133, 428] on link "Fee Management" at bounding box center [140, 434] width 154 height 35
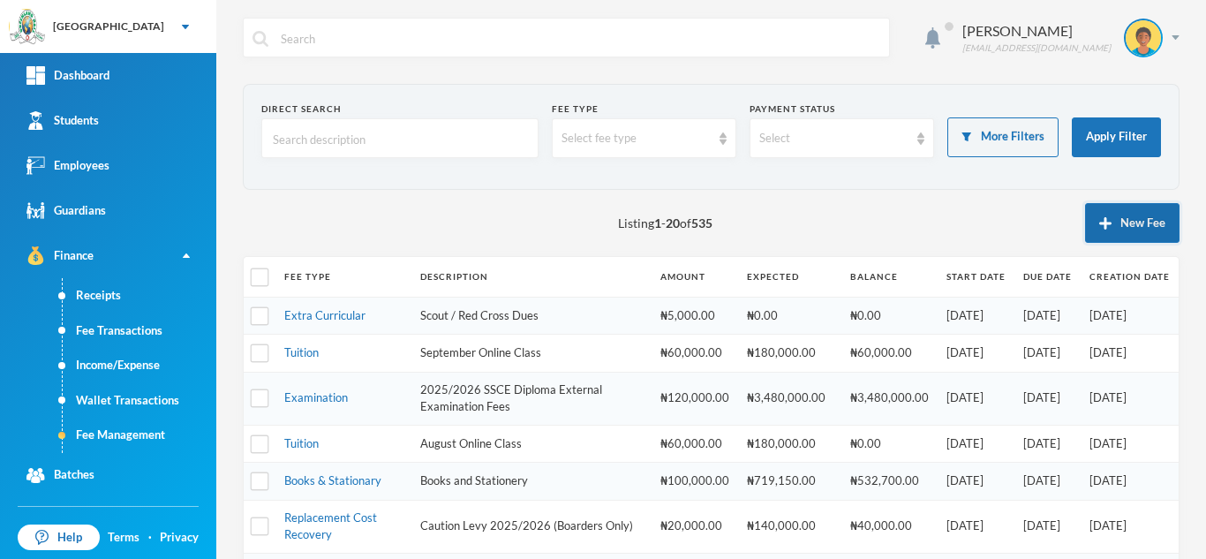
click at [1099, 221] on img "button" at bounding box center [1105, 223] width 12 height 12
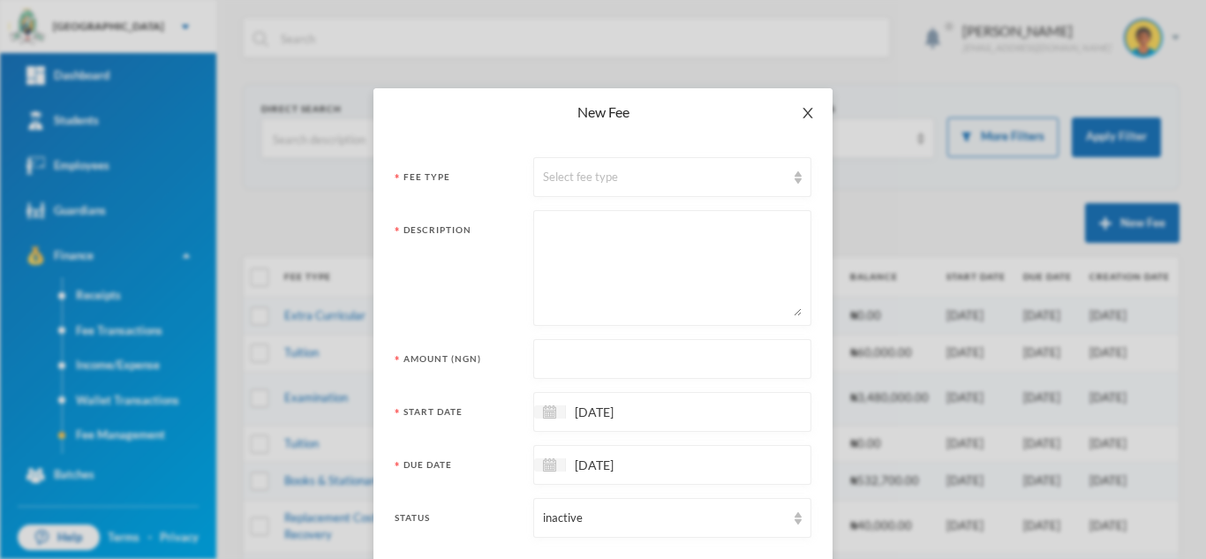
click at [801, 110] on icon "icon: close" at bounding box center [808, 113] width 14 height 14
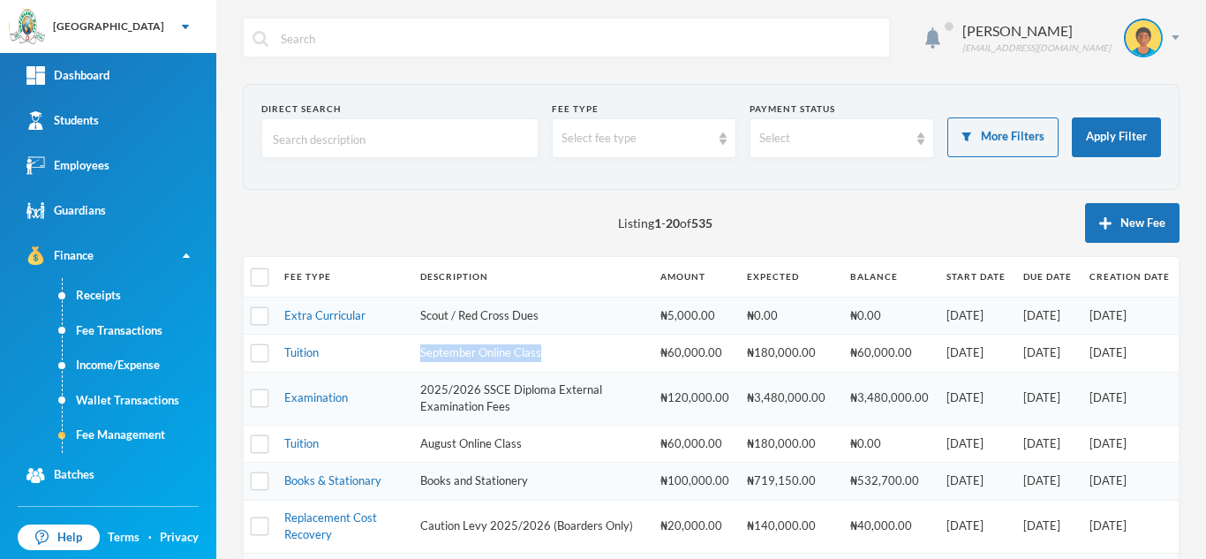
drag, startPoint x: 549, startPoint y: 356, endPoint x: 417, endPoint y: 344, distance: 132.9
click at [417, 344] on td "September Online Class" at bounding box center [531, 354] width 240 height 38
copy td "September Online Class"
click at [1102, 222] on button "New Fee" at bounding box center [1132, 223] width 94 height 40
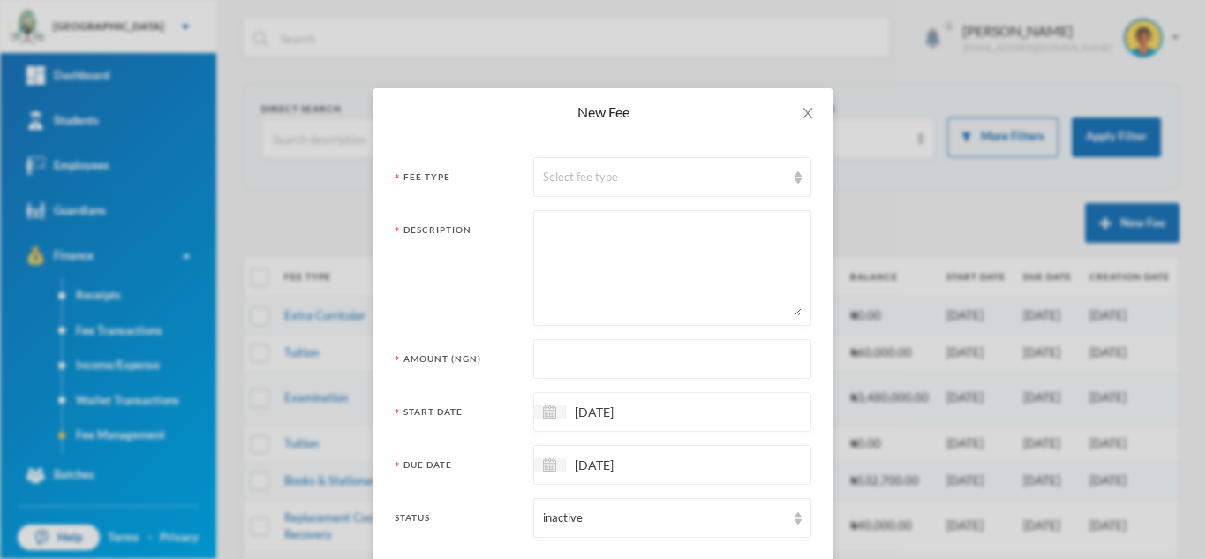
click at [631, 262] on textarea at bounding box center [672, 268] width 259 height 96
paste textarea "September Online Class"
drag, startPoint x: 577, startPoint y: 231, endPoint x: 497, endPoint y: 229, distance: 80.4
click at [497, 229] on div "Description September Online Class" at bounding box center [603, 268] width 417 height 116
type textarea "October Online Class"
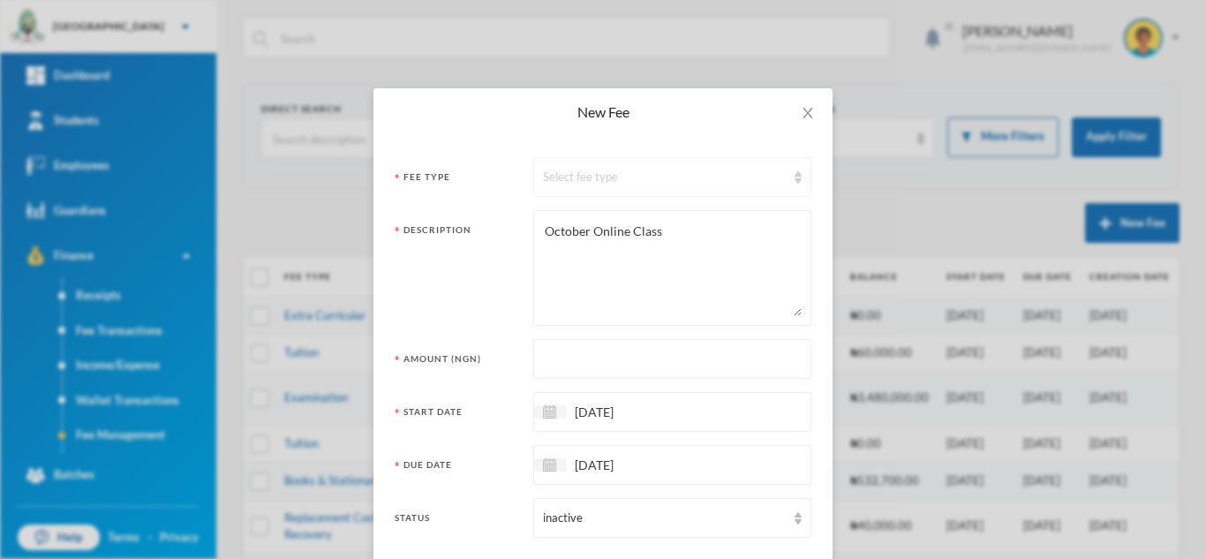
click at [583, 181] on div "Select fee type" at bounding box center [664, 178] width 243 height 18
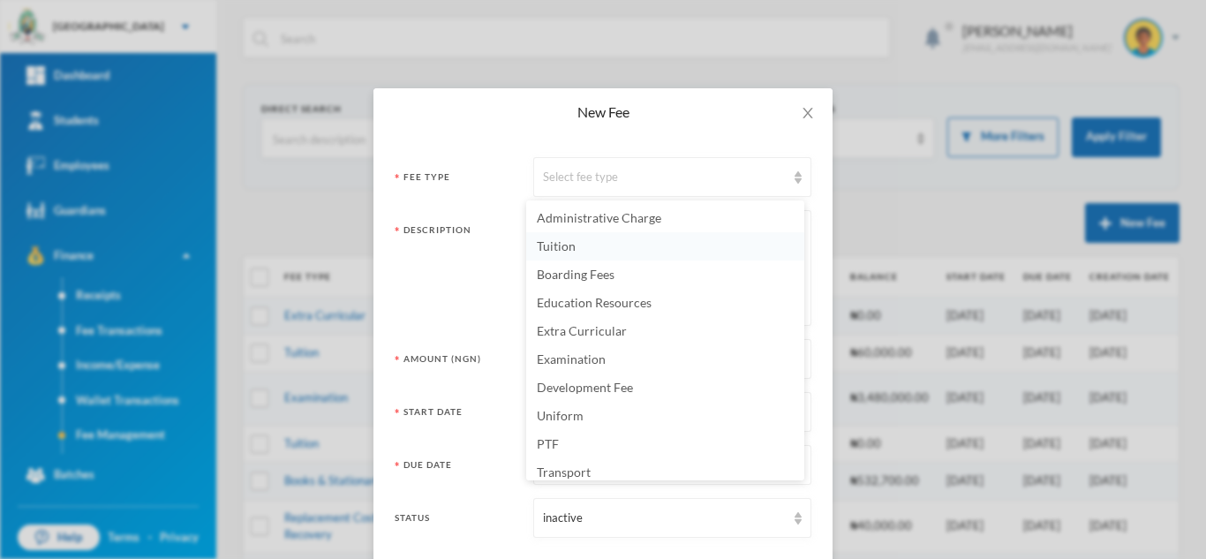
click at [575, 242] on li "Tuition" at bounding box center [665, 246] width 278 height 28
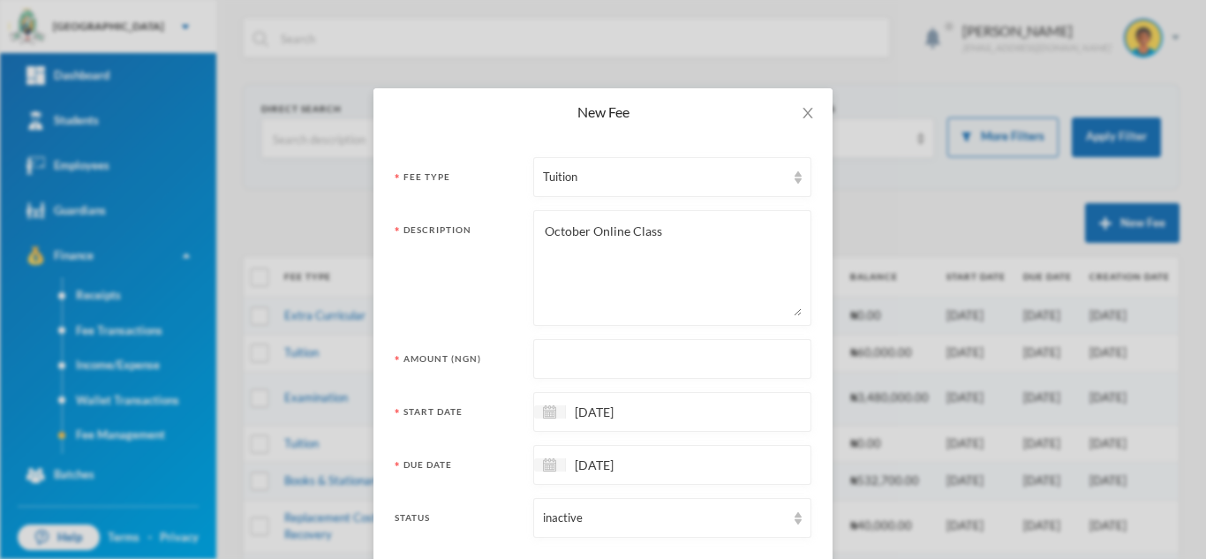
click at [588, 369] on input "text" at bounding box center [672, 360] width 259 height 40
type input "60000"
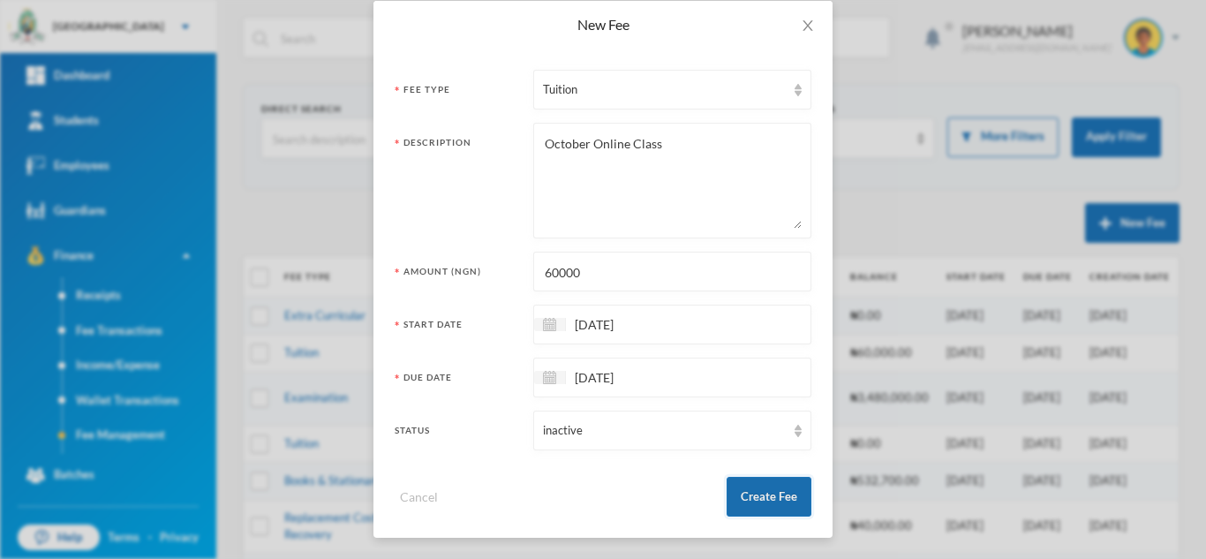
click at [747, 492] on button "Create Fee" at bounding box center [768, 497] width 85 height 40
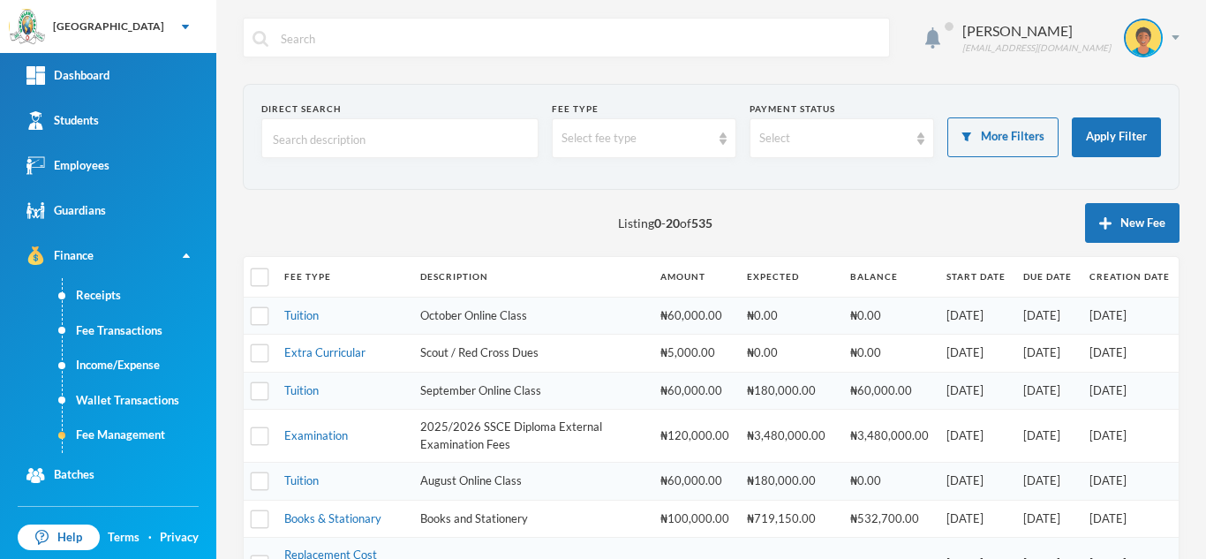
scroll to position [0, 0]
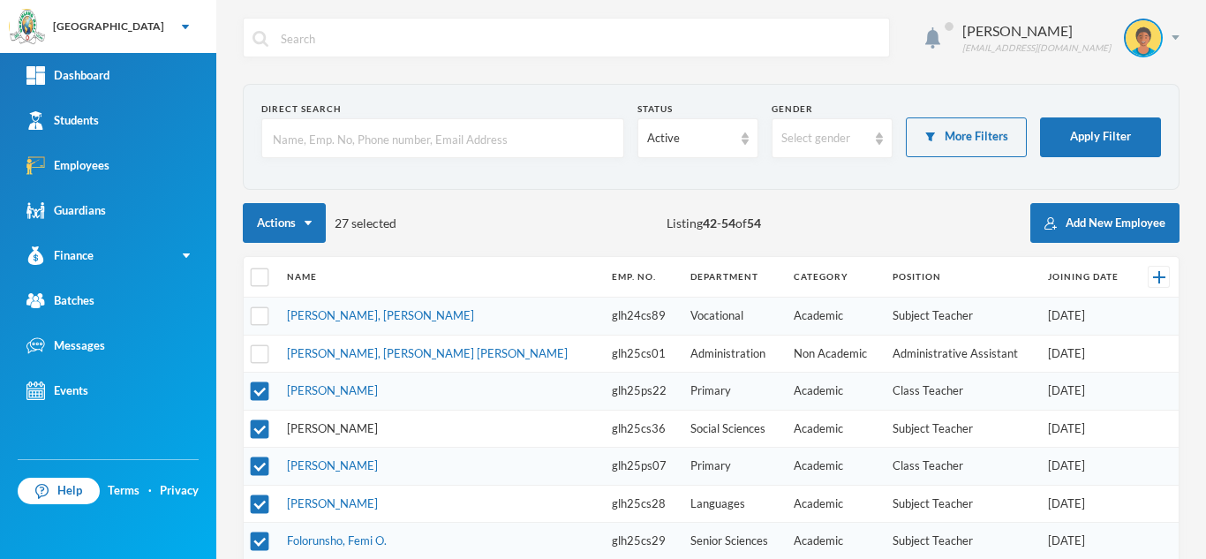
click at [331, 425] on link "[PERSON_NAME]" at bounding box center [332, 428] width 91 height 14
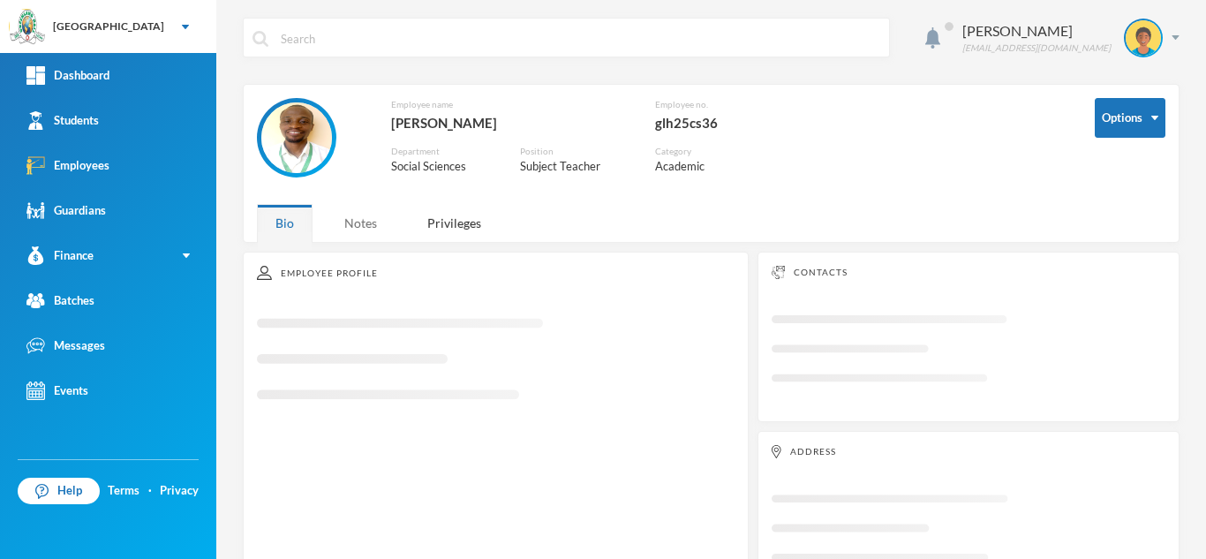
click at [380, 216] on div "Notes" at bounding box center [361, 223] width 70 height 38
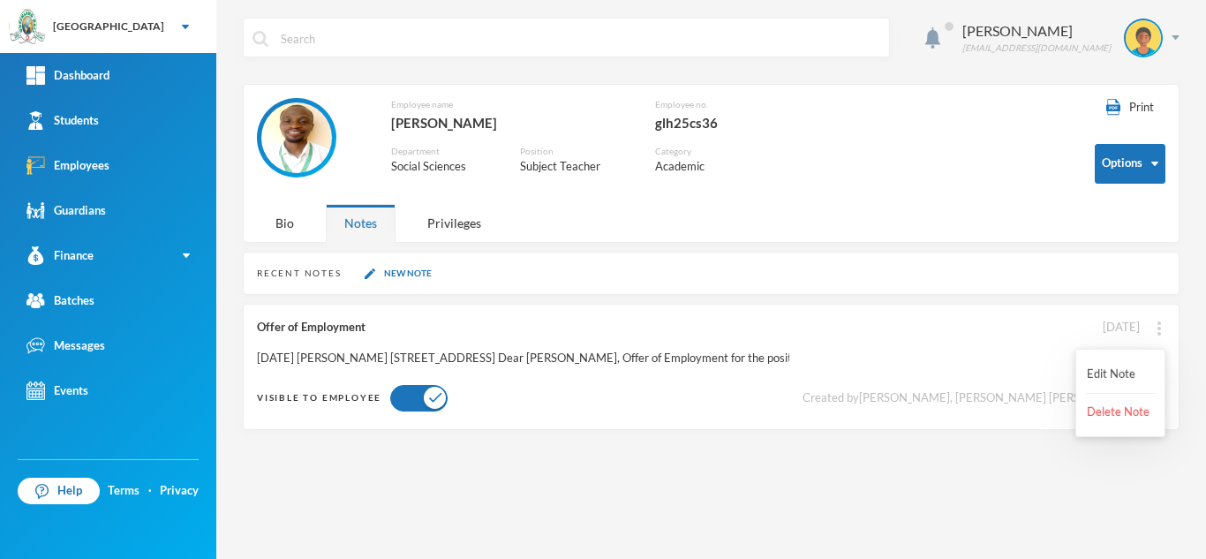
click at [1162, 327] on div at bounding box center [1159, 327] width 12 height 19
click at [1117, 370] on button "Edit Note" at bounding box center [1120, 374] width 71 height 32
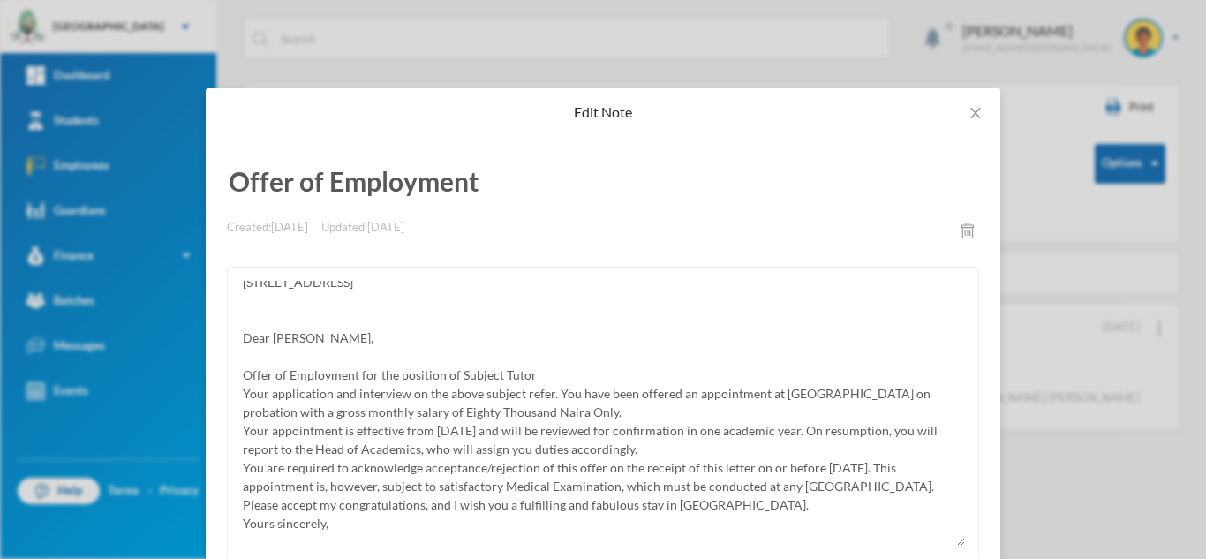
scroll to position [55, 0]
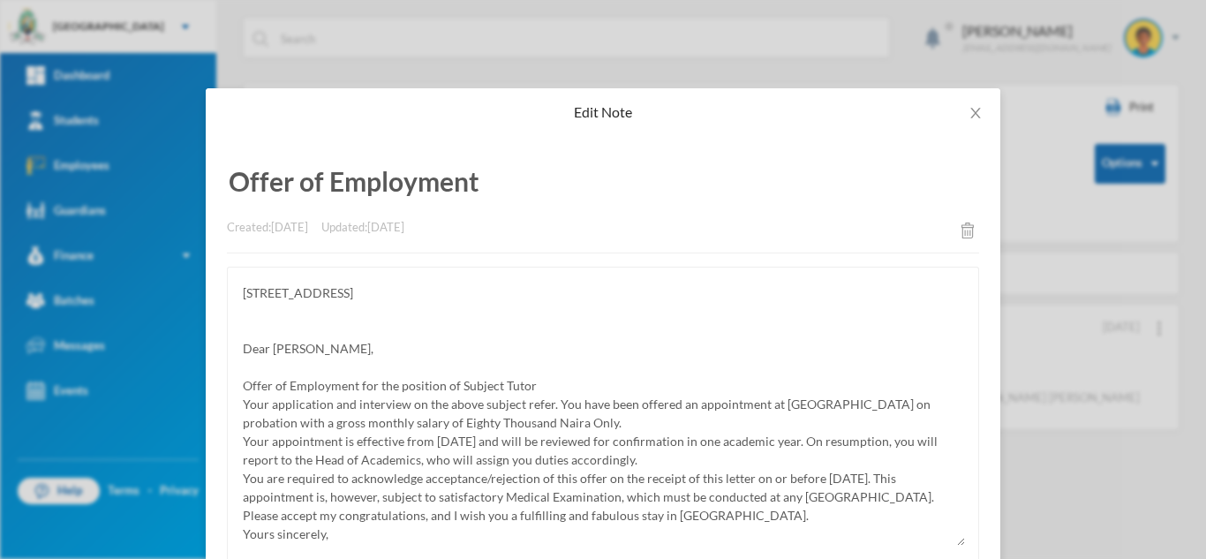
click at [356, 64] on div "Edit Note Offer of Employment Created: [DATE] Updated: [DATE] Cancel Save Note" at bounding box center [603, 279] width 1206 height 559
click at [972, 107] on icon "icon: close" at bounding box center [975, 113] width 14 height 14
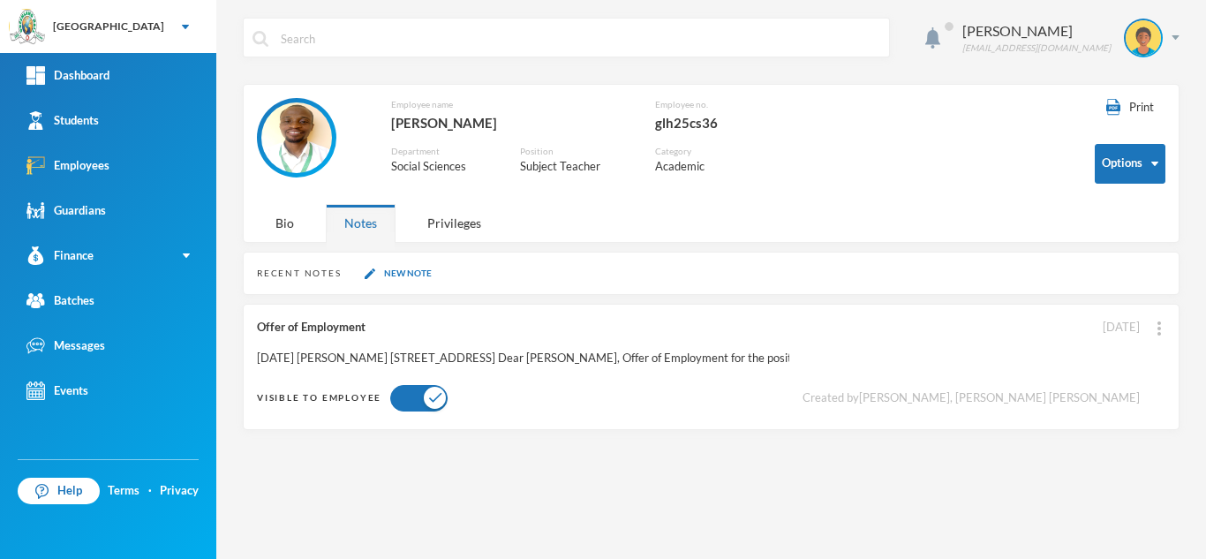
drag, startPoint x: 537, startPoint y: 119, endPoint x: 394, endPoint y: 127, distance: 143.2
click at [394, 127] on div "[PERSON_NAME]" at bounding box center [509, 122] width 237 height 23
copy div "[PERSON_NAME]"
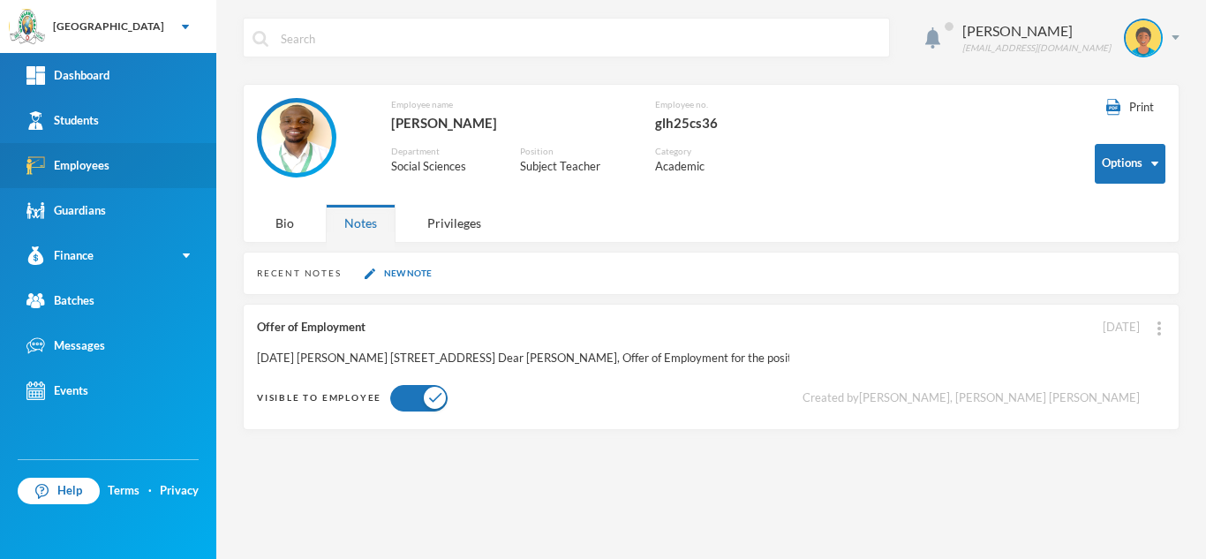
click at [169, 155] on link "Employees" at bounding box center [108, 165] width 216 height 45
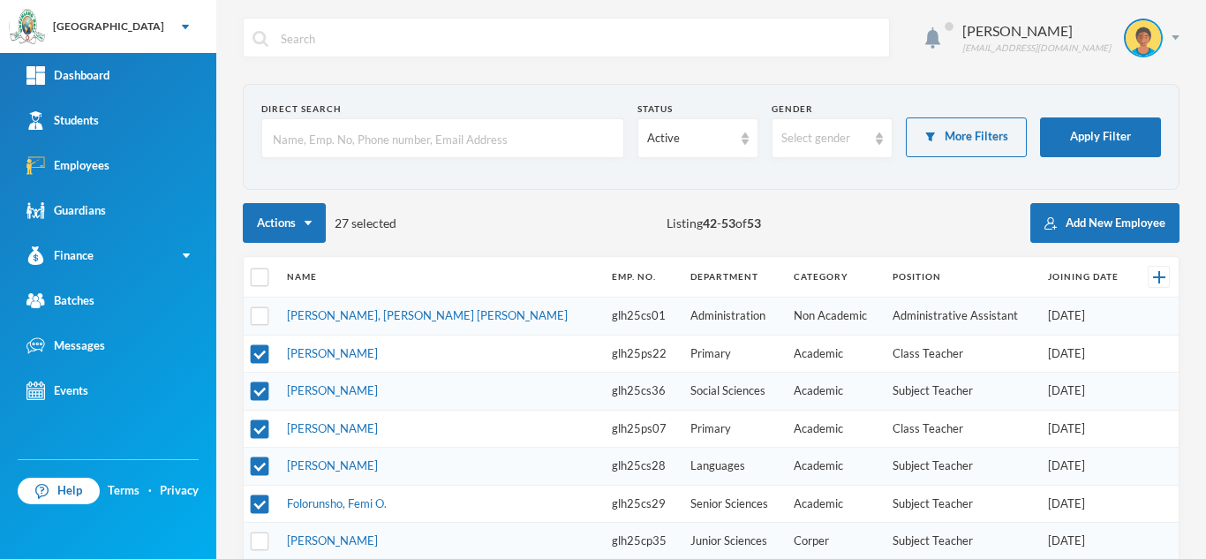
scroll to position [297, 0]
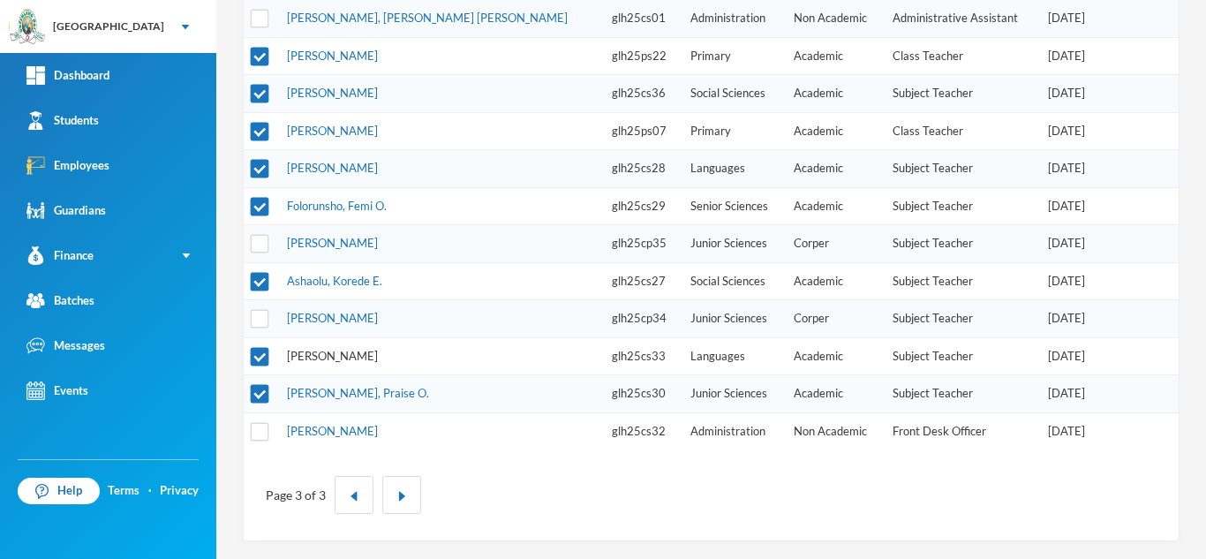
click at [319, 358] on link "[PERSON_NAME]" at bounding box center [332, 356] width 91 height 14
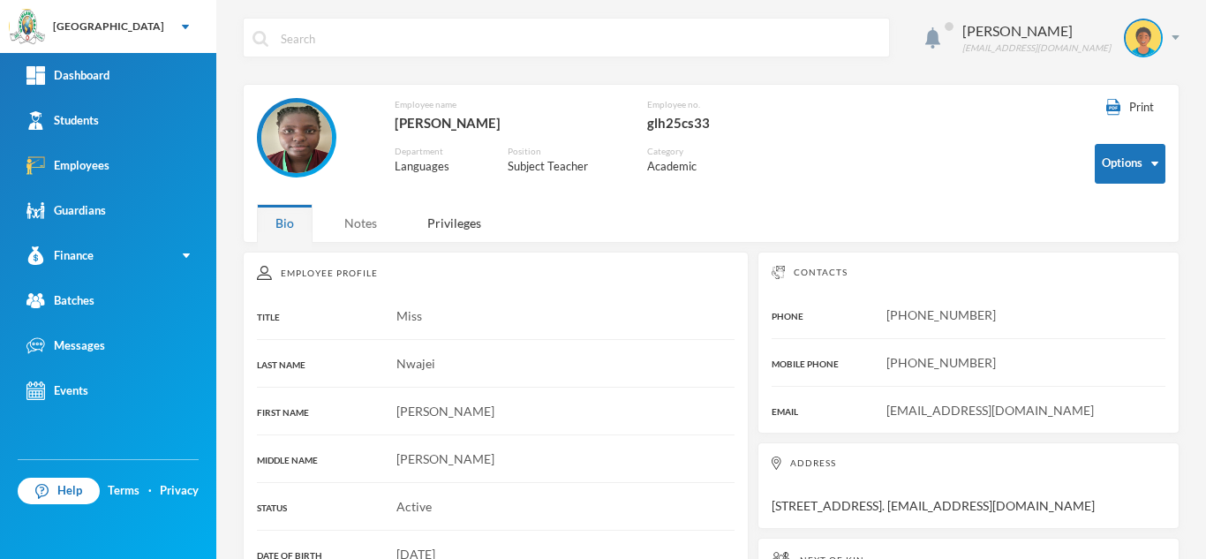
click at [357, 224] on div "Notes" at bounding box center [361, 223] width 70 height 38
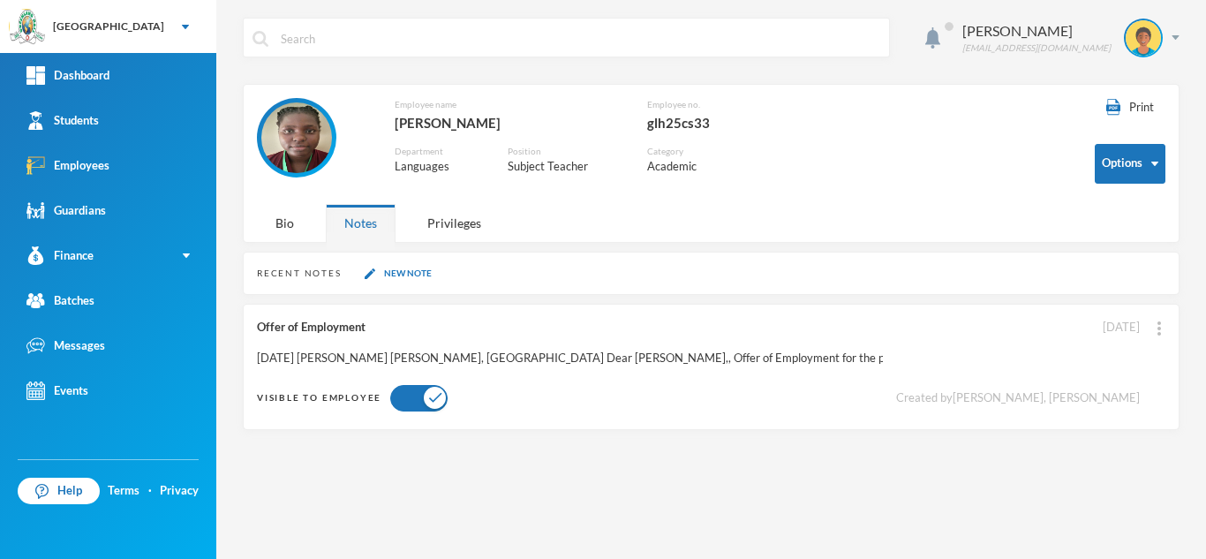
drag, startPoint x: 495, startPoint y: 116, endPoint x: 400, endPoint y: 117, distance: 95.3
click at [400, 117] on div "[PERSON_NAME]" at bounding box center [507, 122] width 225 height 23
copy div "[PERSON_NAME]"
click at [1158, 326] on img at bounding box center [1159, 328] width 4 height 14
click at [1116, 368] on button "Edit Note" at bounding box center [1120, 374] width 71 height 32
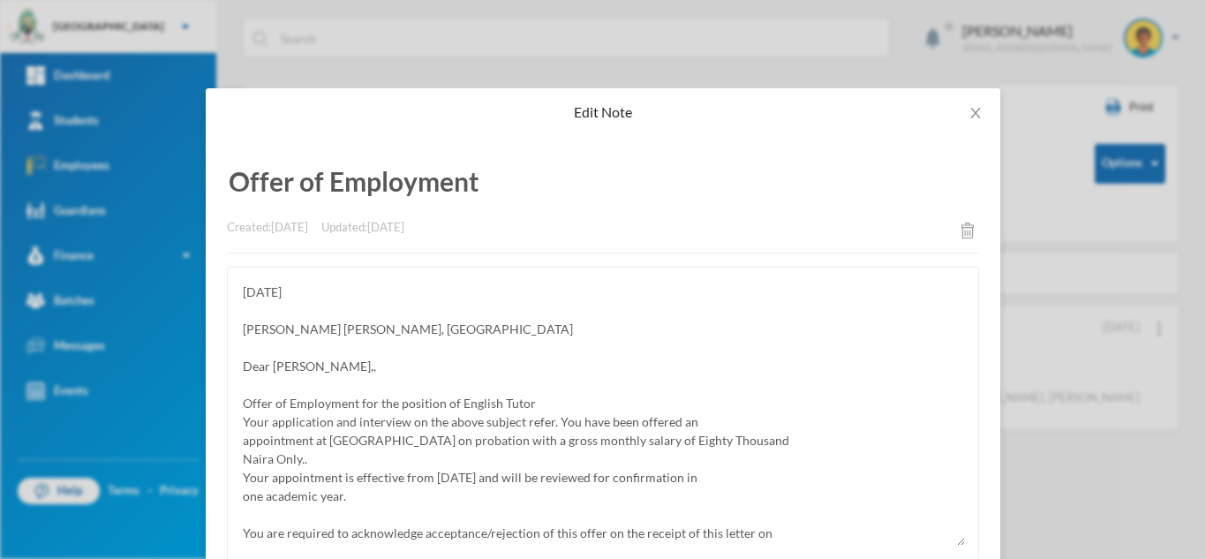
click at [350, 65] on div "Edit Note Offer of Employment Created: [DATE] Updated: [DATE] [DATE] [PERSON_NA…" at bounding box center [603, 279] width 1206 height 559
click at [968, 109] on icon "icon: close" at bounding box center [975, 113] width 14 height 14
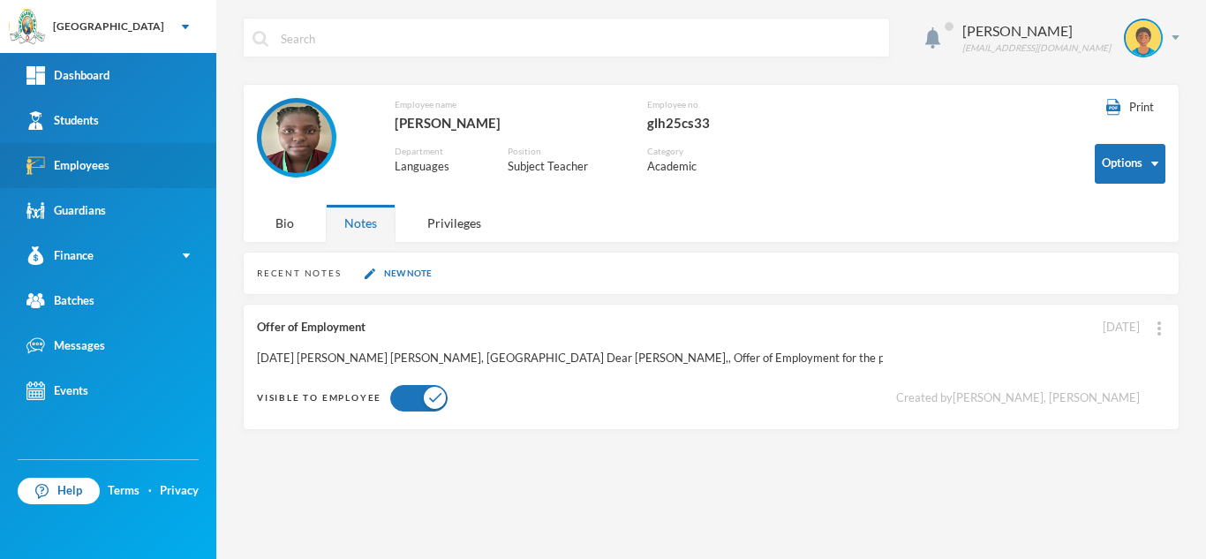
click at [120, 162] on link "Employees" at bounding box center [108, 165] width 216 height 45
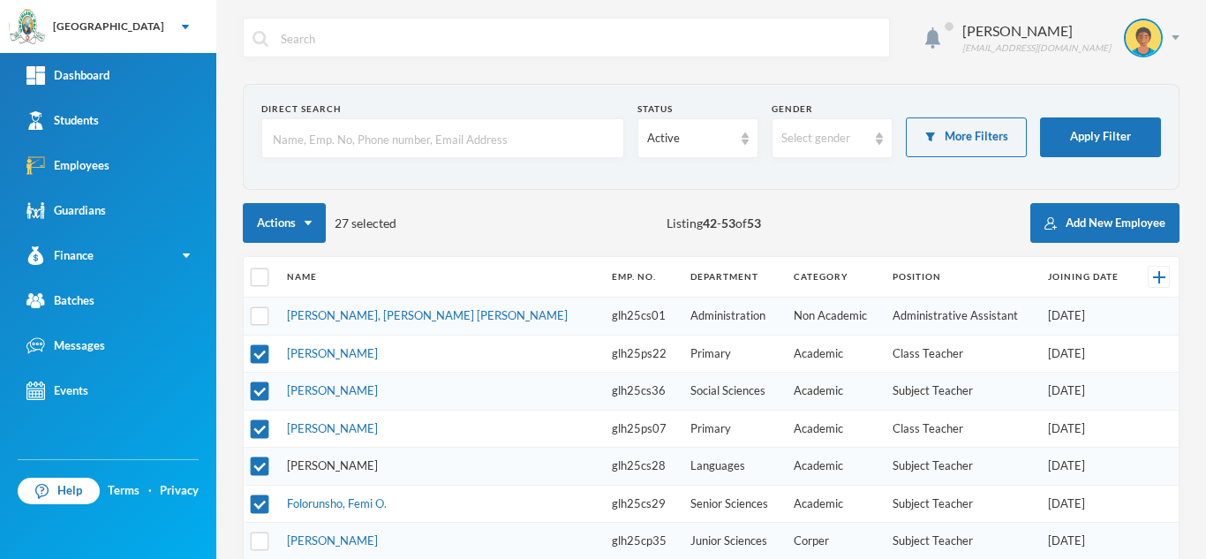
click at [327, 468] on link "[PERSON_NAME]" at bounding box center [332, 465] width 91 height 14
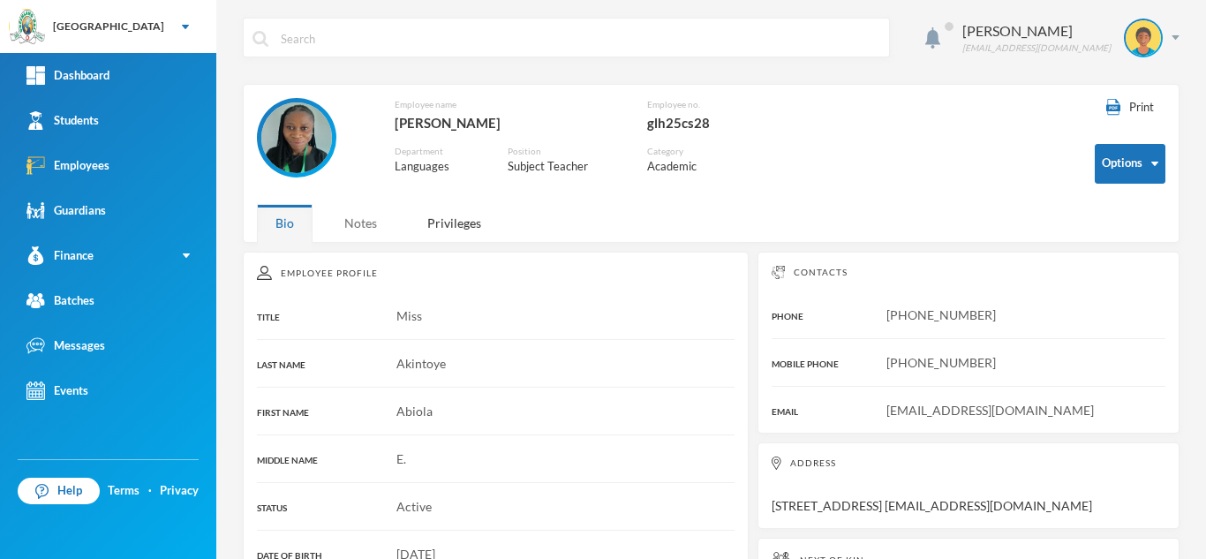
click at [364, 223] on div "Notes" at bounding box center [361, 223] width 70 height 38
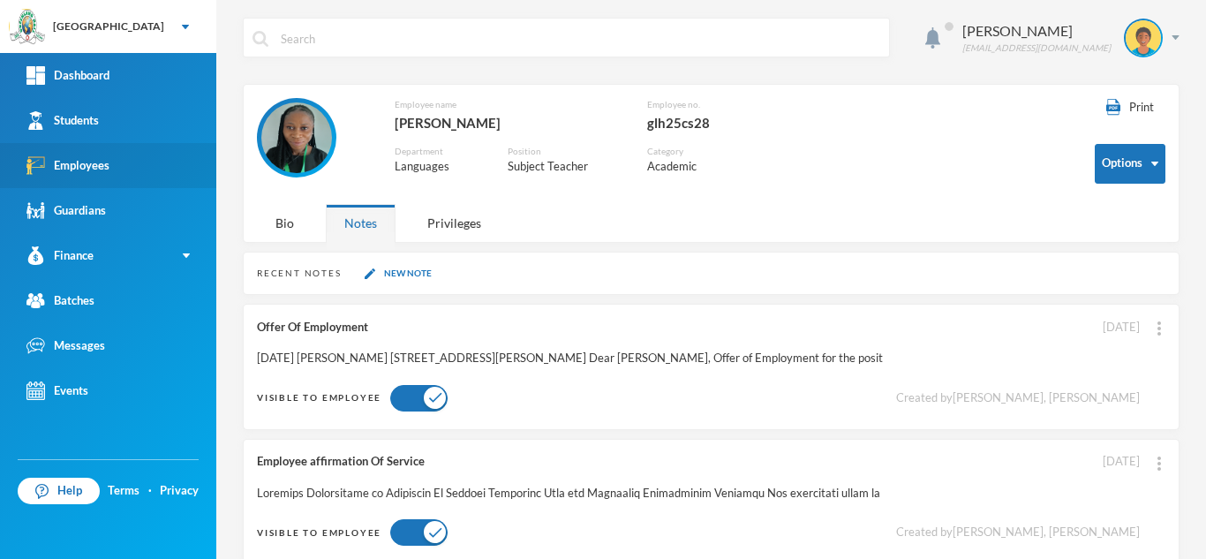
click at [124, 173] on link "Employees" at bounding box center [108, 165] width 216 height 45
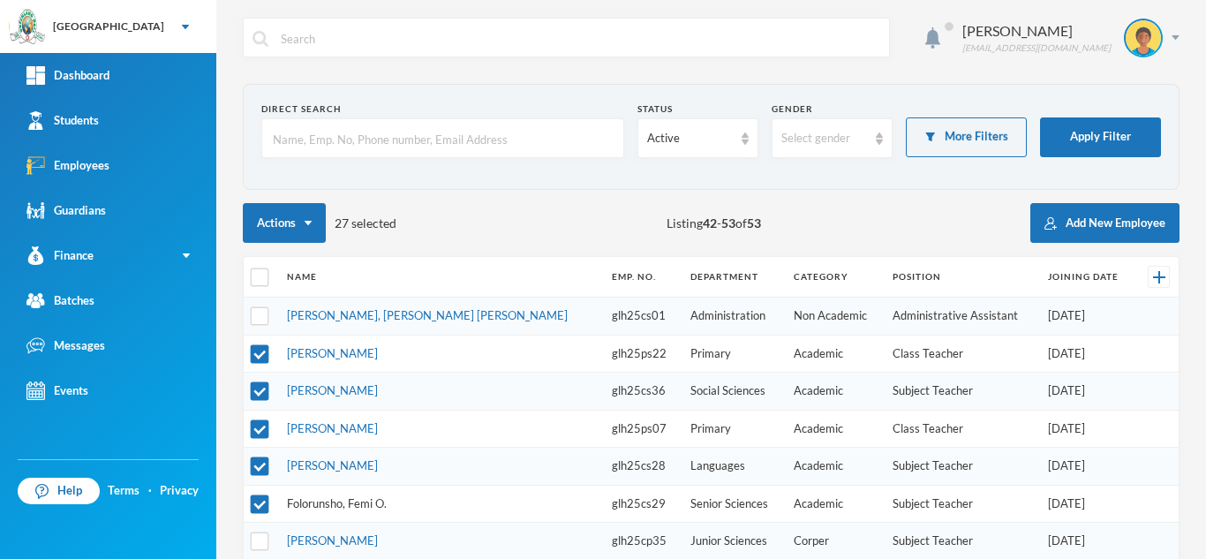
click at [369, 500] on link "Folorunsho, Femi O." at bounding box center [337, 503] width 100 height 14
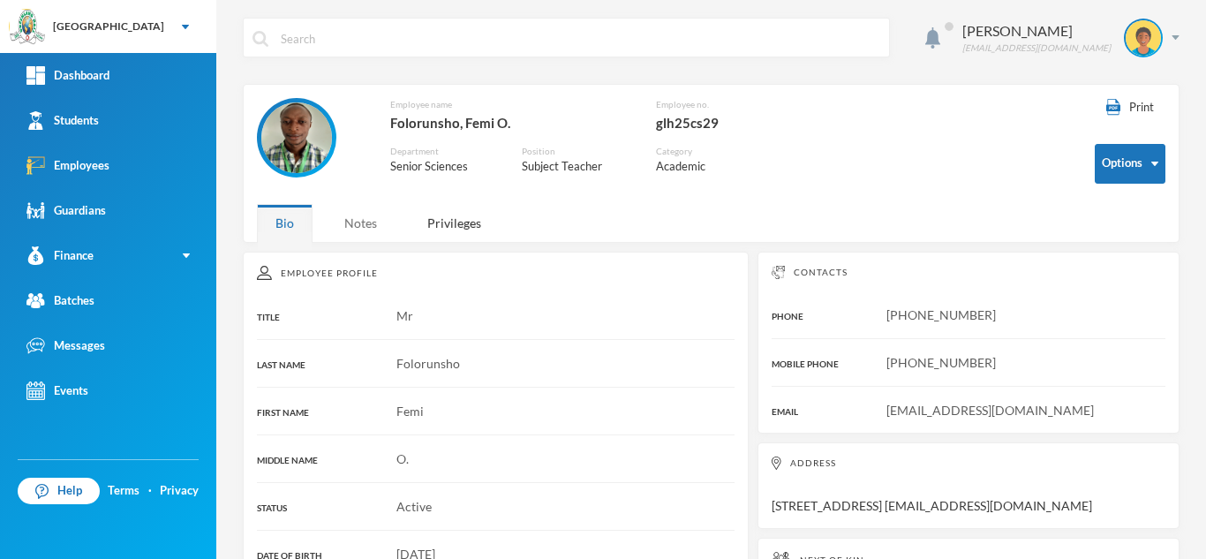
click at [365, 233] on div "Notes" at bounding box center [361, 223] width 70 height 38
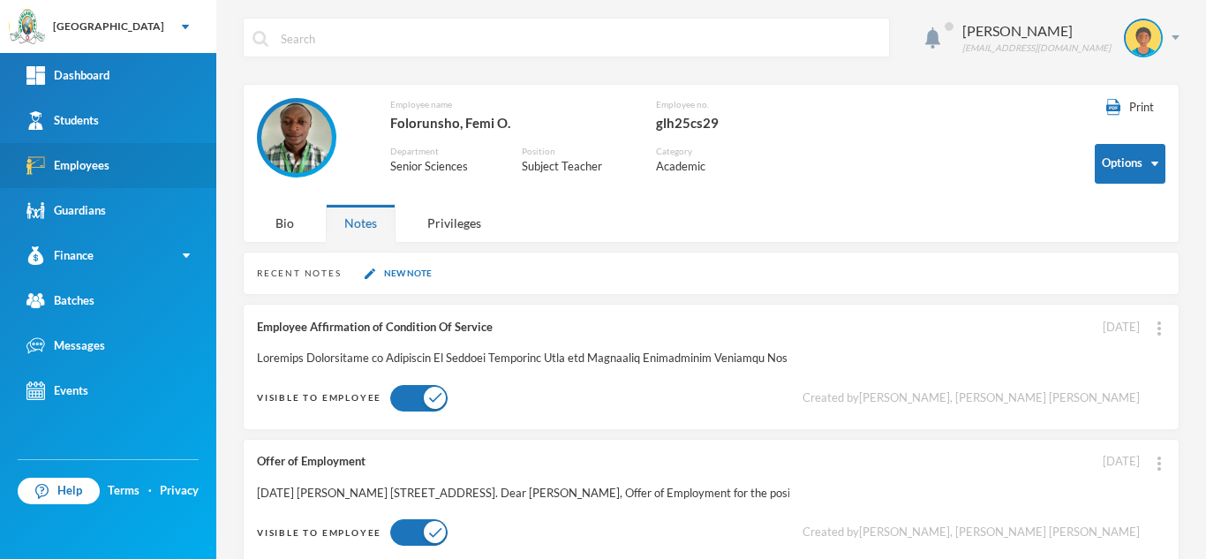
click at [98, 175] on link "Employees" at bounding box center [108, 165] width 216 height 45
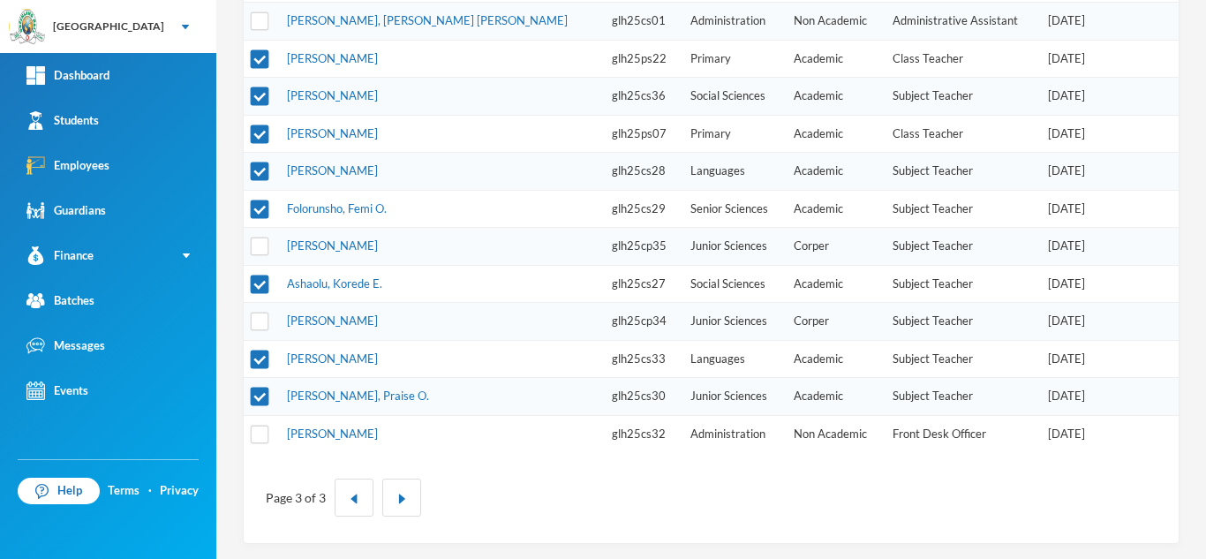
scroll to position [293, 0]
click at [320, 286] on link "Ashaolu, Korede E." at bounding box center [334, 285] width 95 height 14
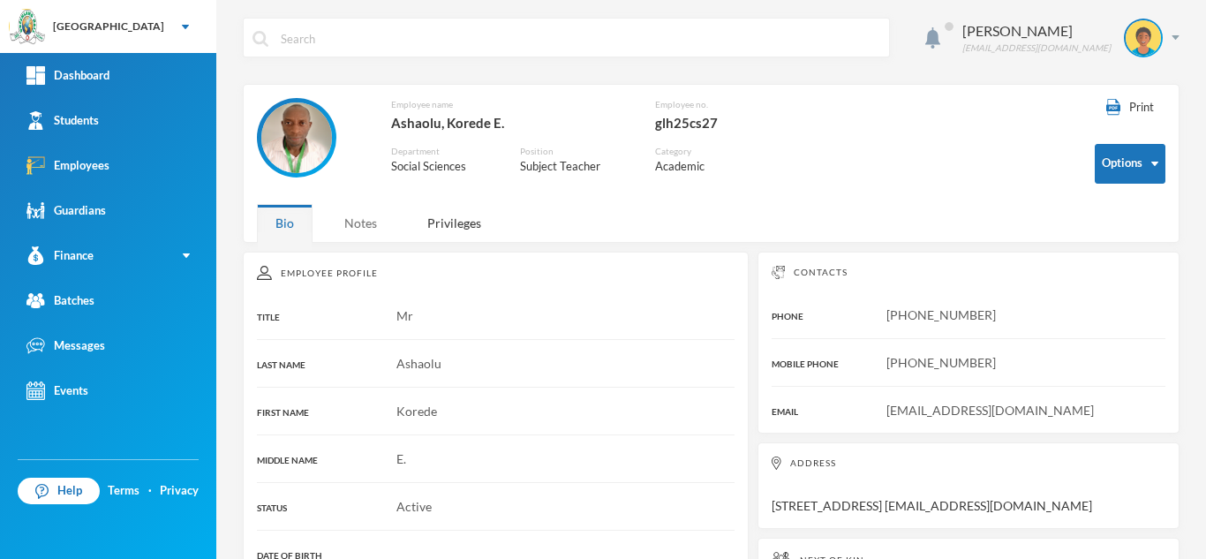
click at [368, 225] on div "Notes" at bounding box center [361, 223] width 70 height 38
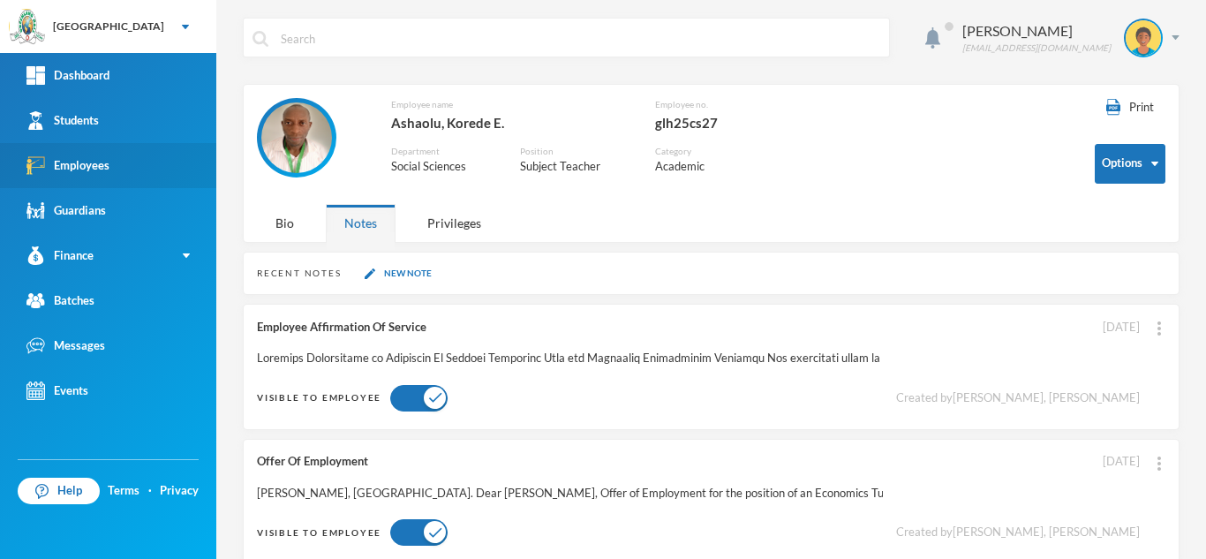
click at [88, 163] on div "Employees" at bounding box center [67, 165] width 83 height 19
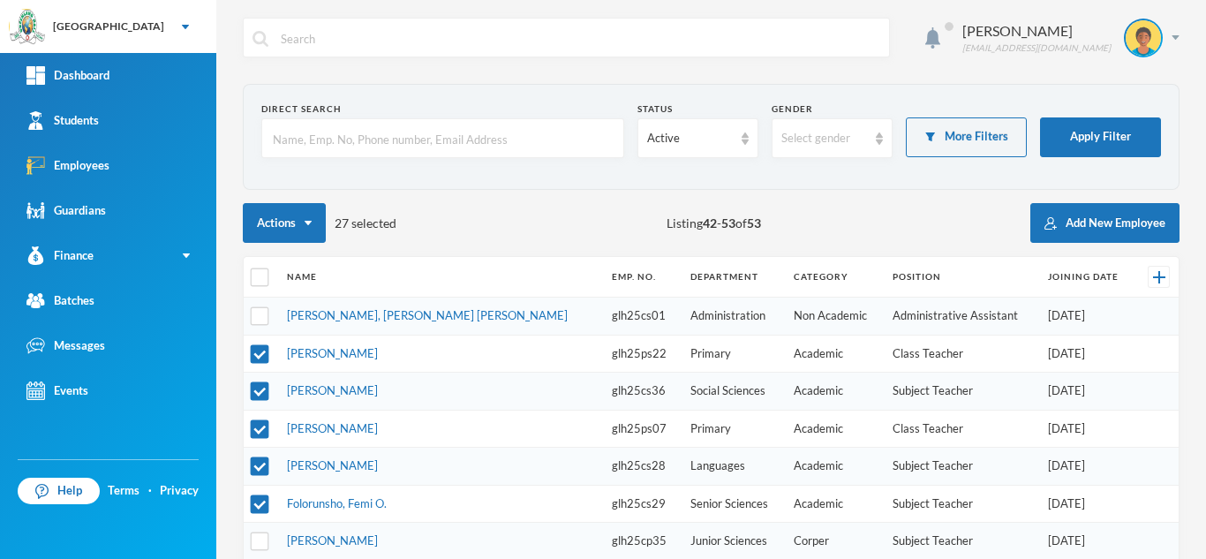
scroll to position [286, 0]
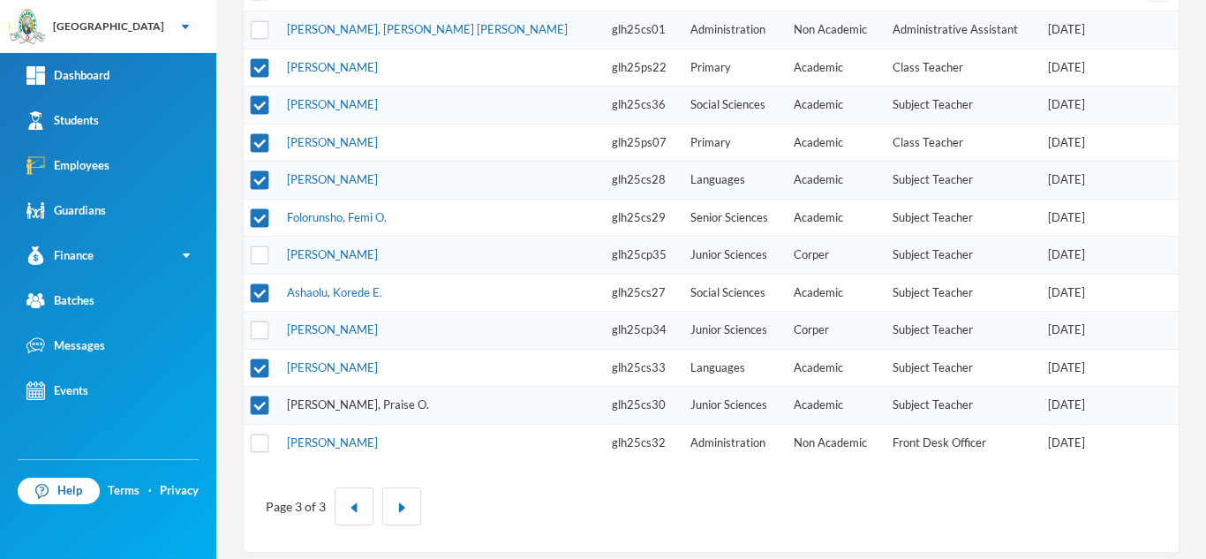
click at [327, 399] on link "[PERSON_NAME], Praise O." at bounding box center [358, 404] width 142 height 14
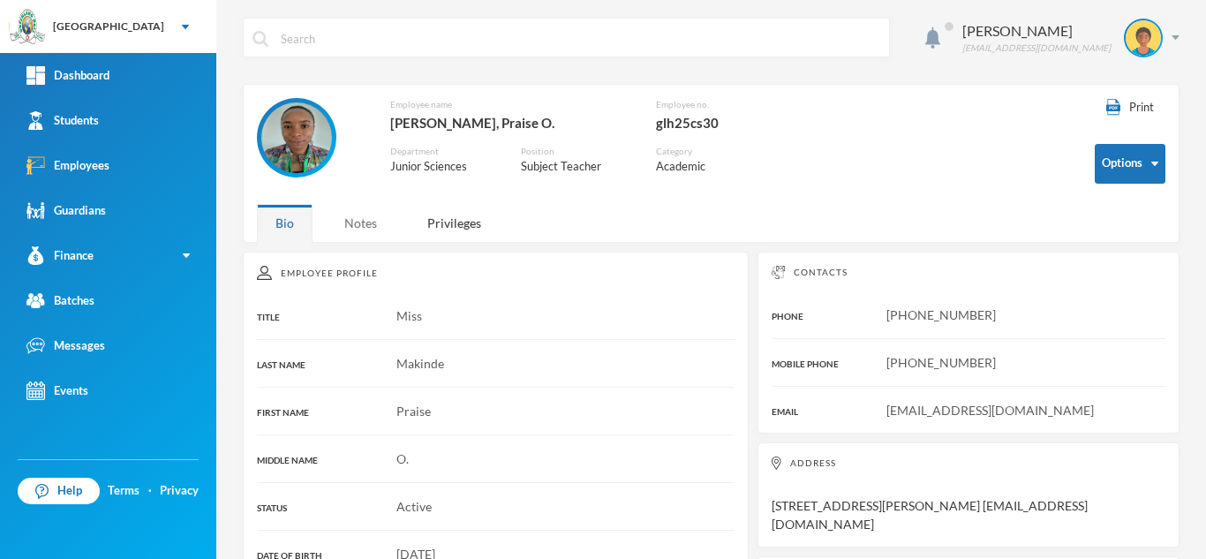
click at [366, 215] on div "Notes" at bounding box center [361, 223] width 70 height 38
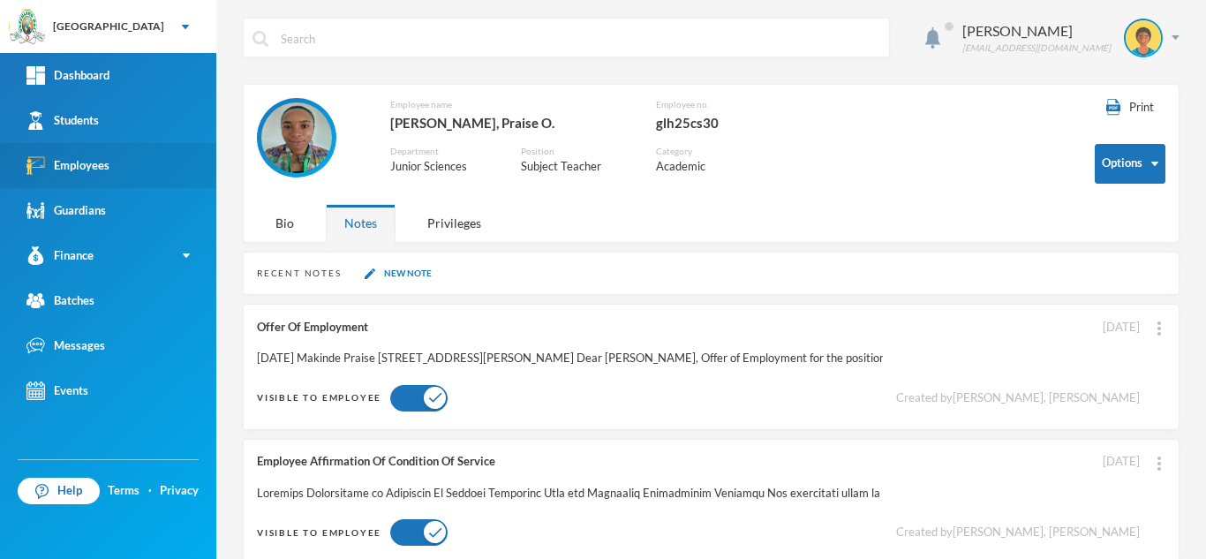
click at [77, 174] on div "Employees" at bounding box center [67, 165] width 83 height 19
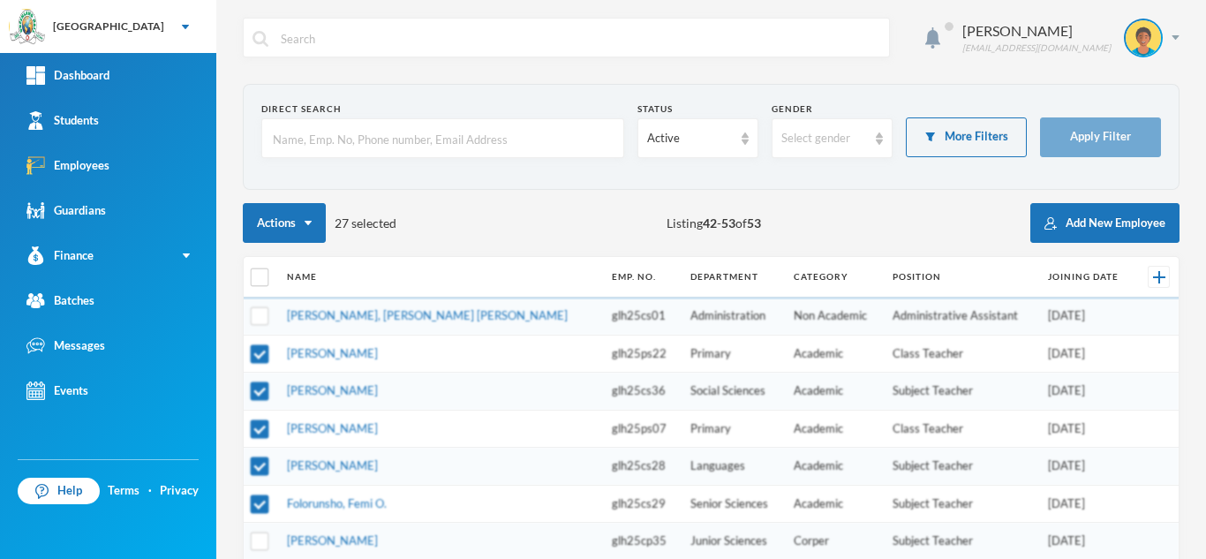
scroll to position [297, 0]
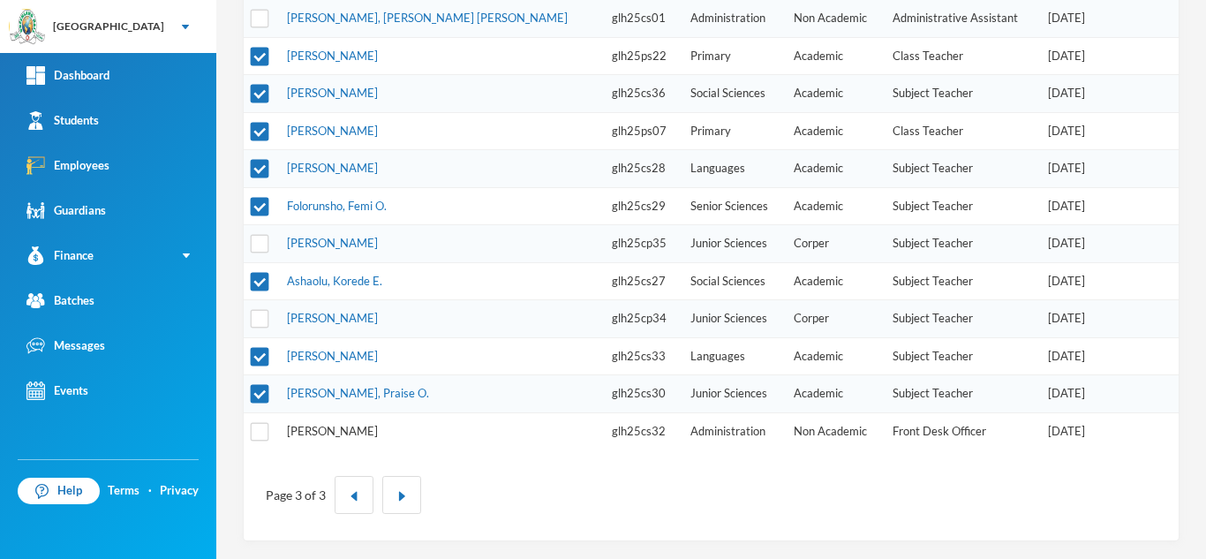
click at [343, 433] on link "[PERSON_NAME]" at bounding box center [332, 431] width 91 height 14
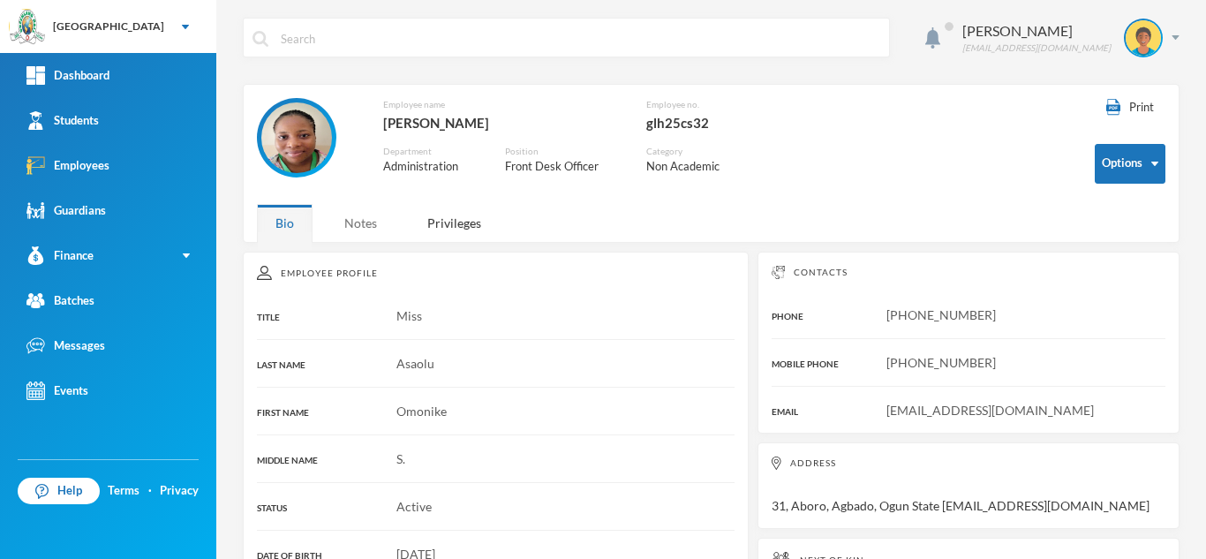
click at [358, 226] on div "Notes" at bounding box center [361, 223] width 70 height 38
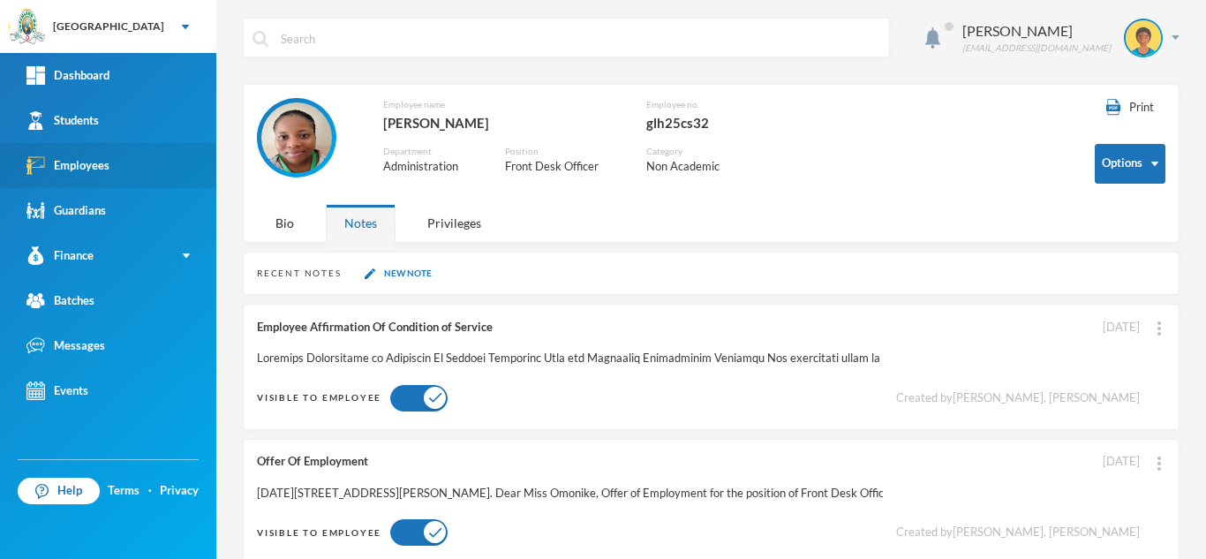
click at [120, 158] on link "Employees" at bounding box center [108, 165] width 216 height 45
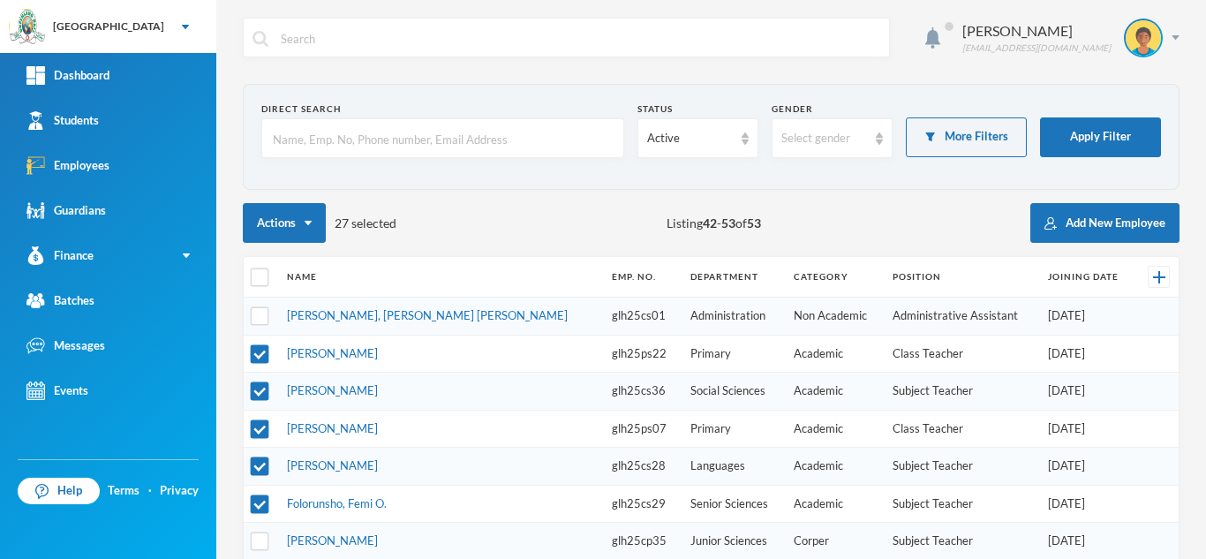
scroll to position [297, 0]
